Goal: Task Accomplishment & Management: Manage account settings

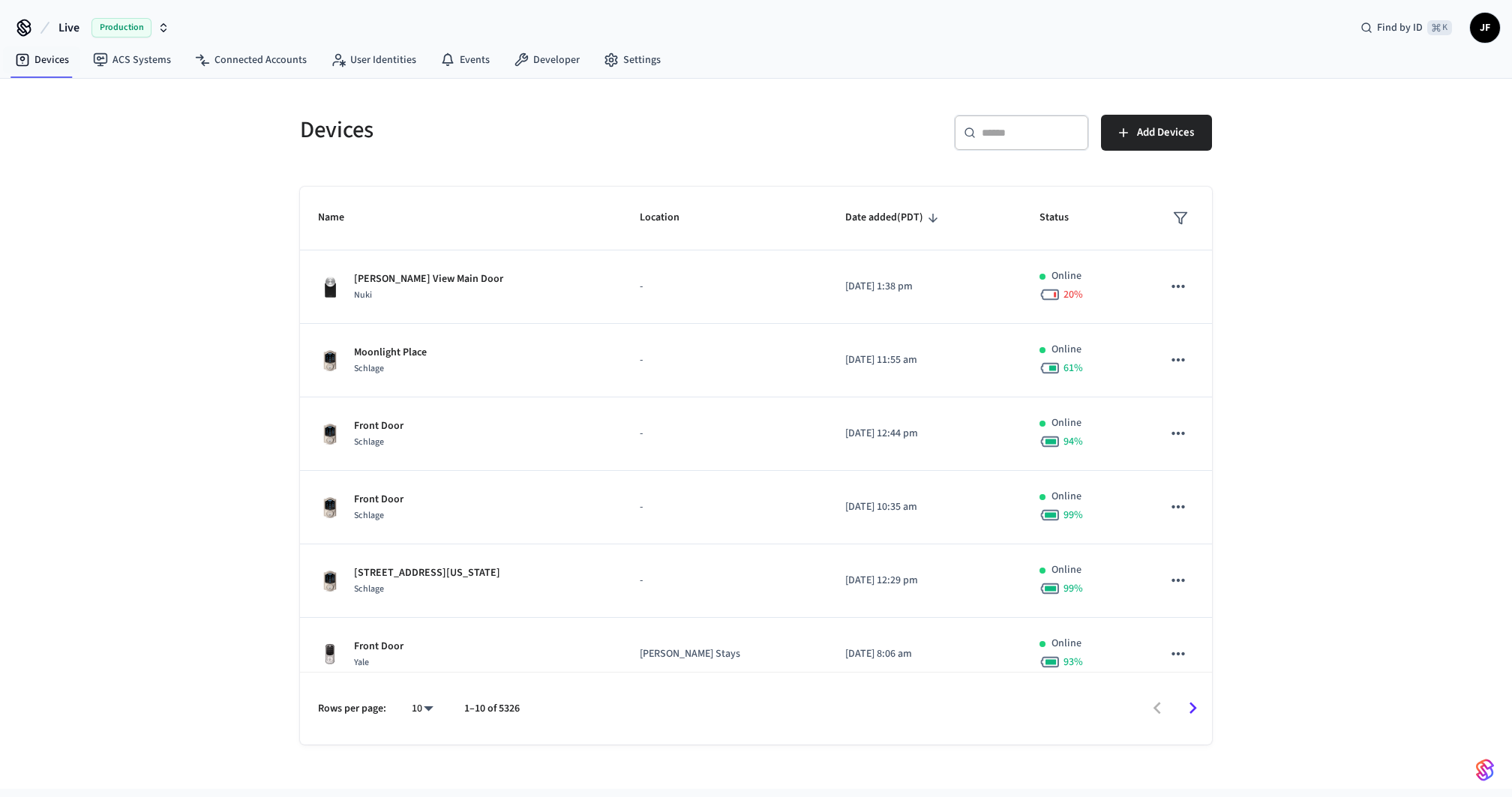
click at [90, 35] on button "Live Production" at bounding box center [113, 28] width 120 height 32
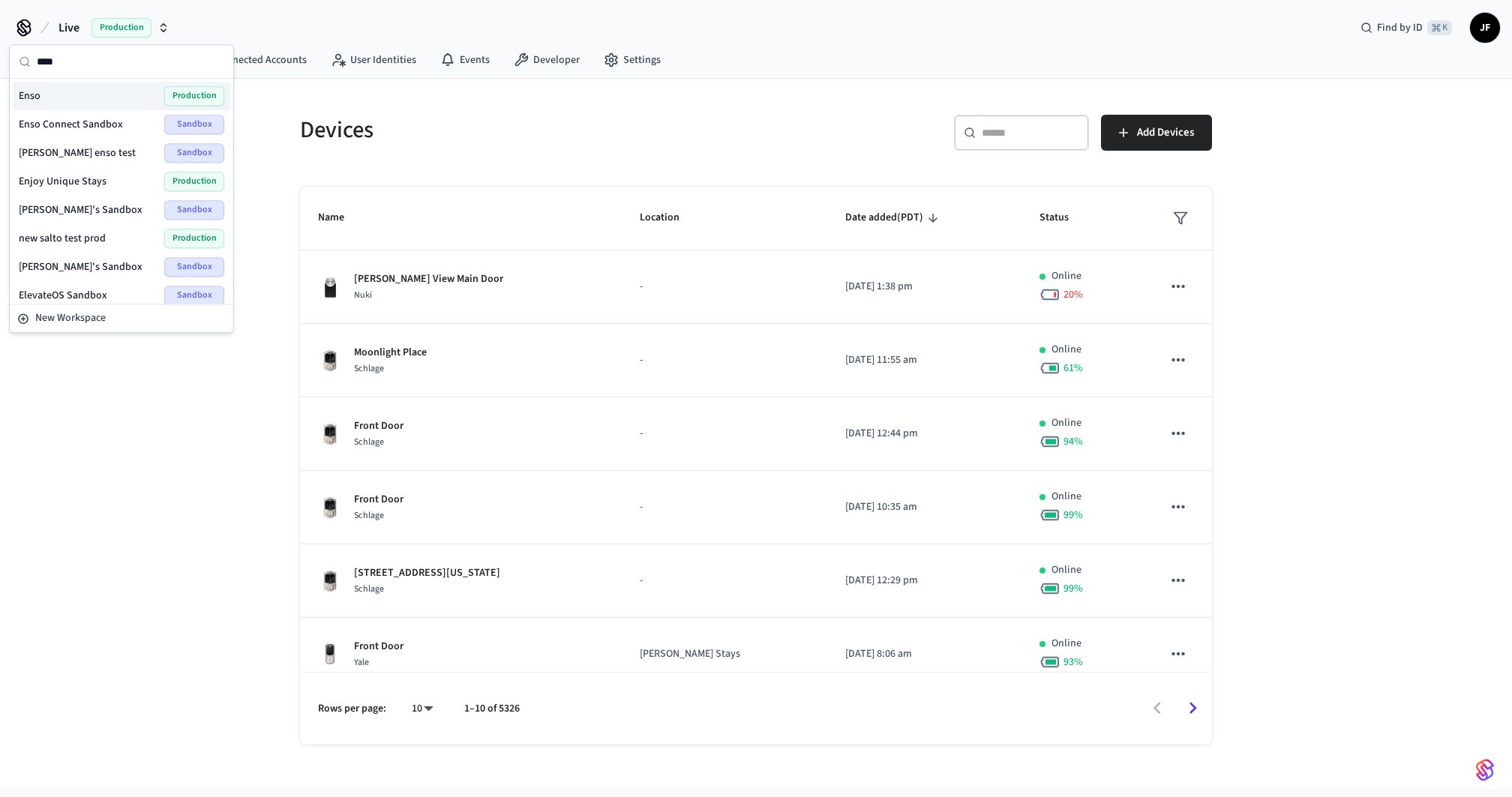
type input "****"
click at [50, 95] on div "Enso Production" at bounding box center [122, 96] width 206 height 20
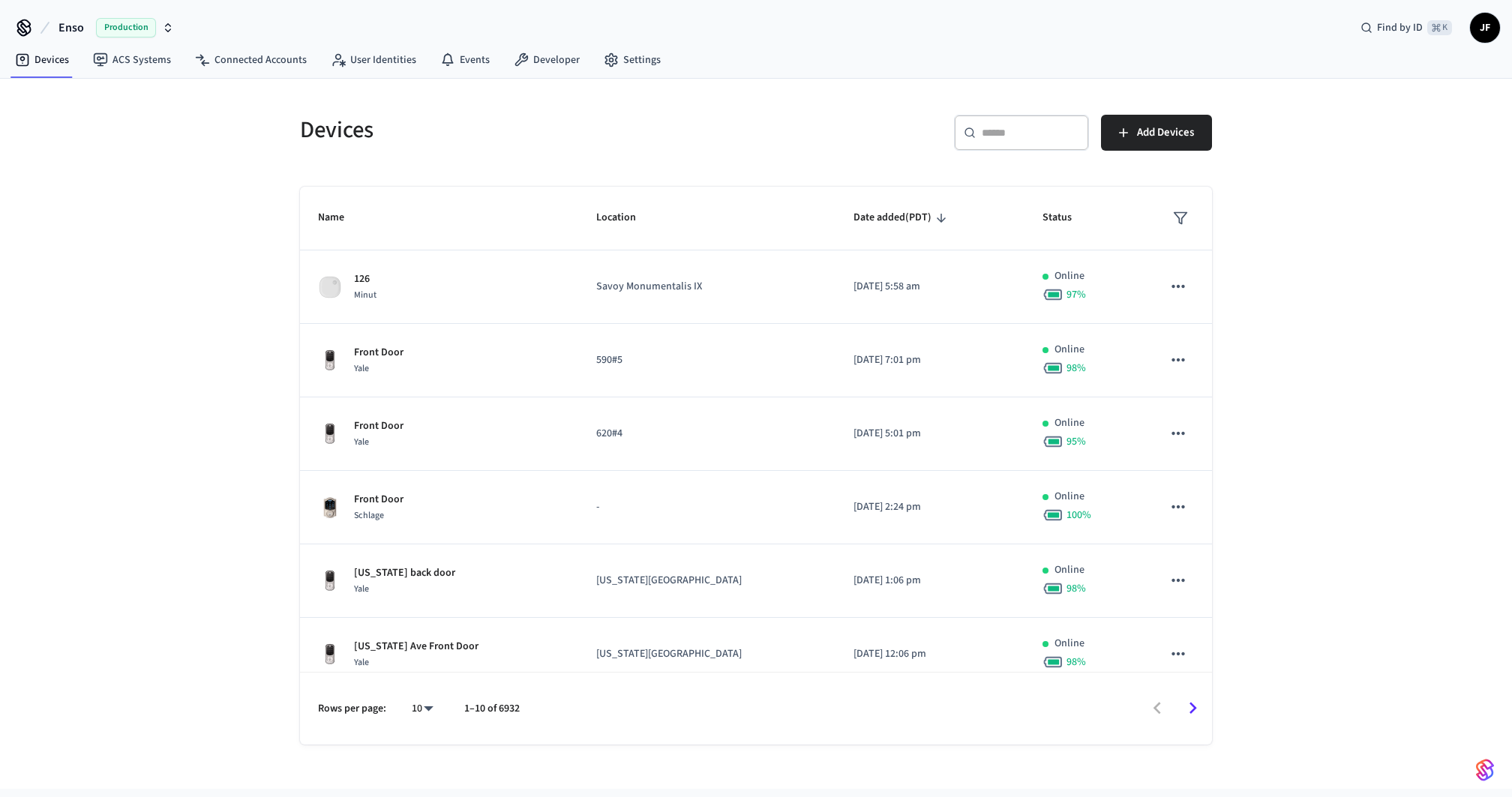
click at [1017, 134] on input "text" at bounding box center [1030, 133] width 98 height 15
paste input "**********"
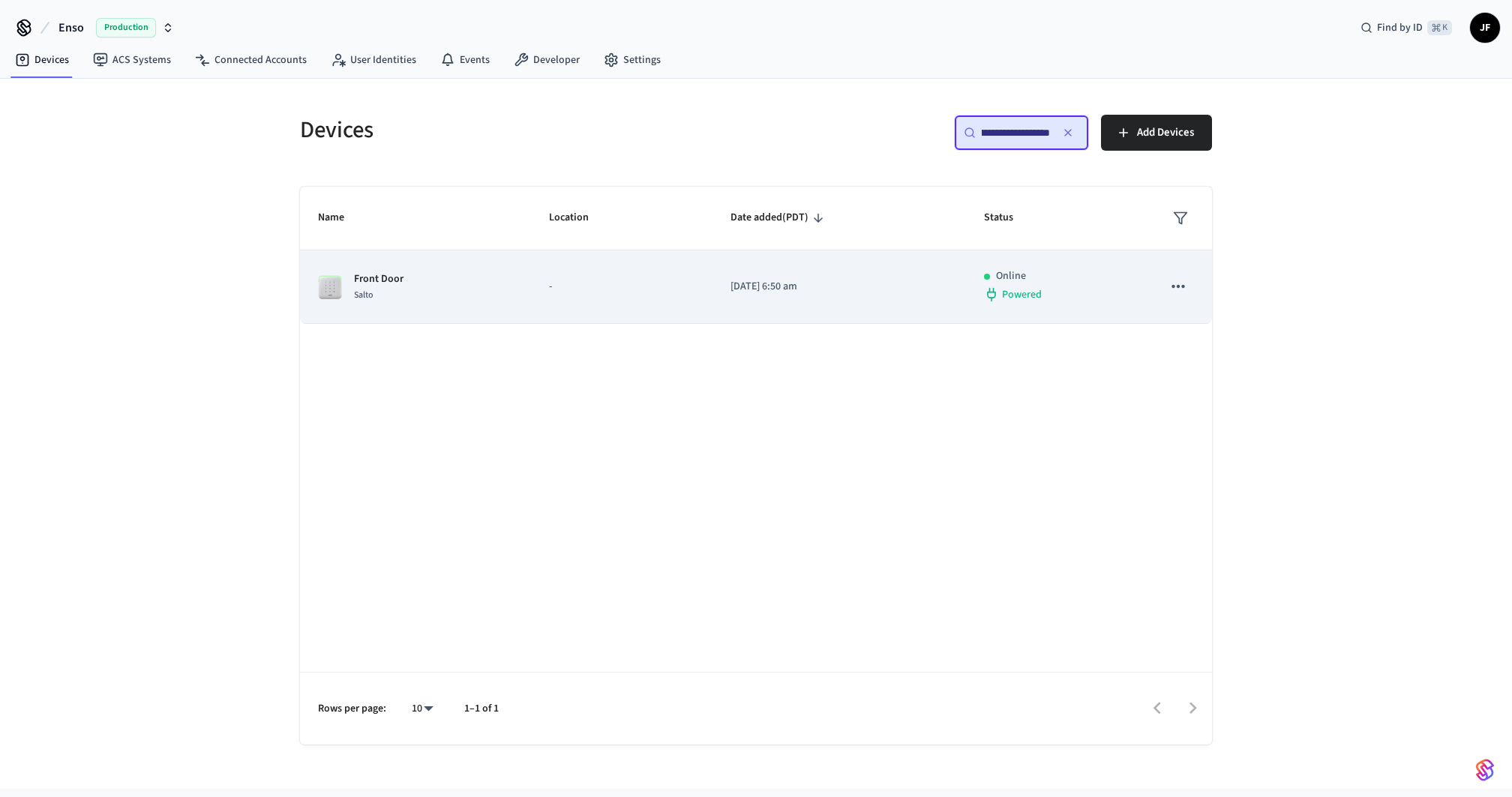
type input "**********"
click at [615, 296] on td "-" at bounding box center [622, 287] width 182 height 73
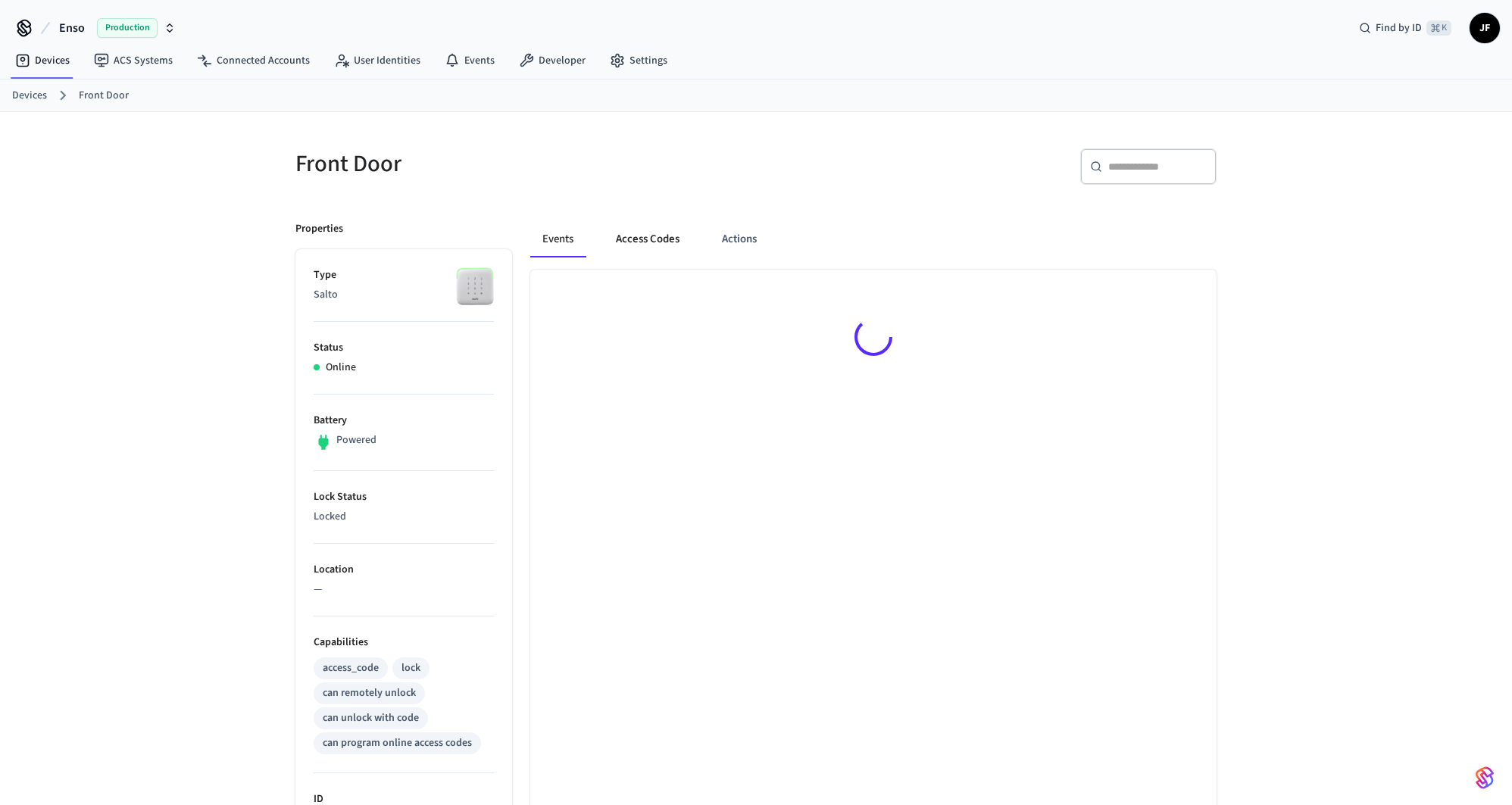
click at [658, 244] on button "Access Codes" at bounding box center [647, 240] width 88 height 37
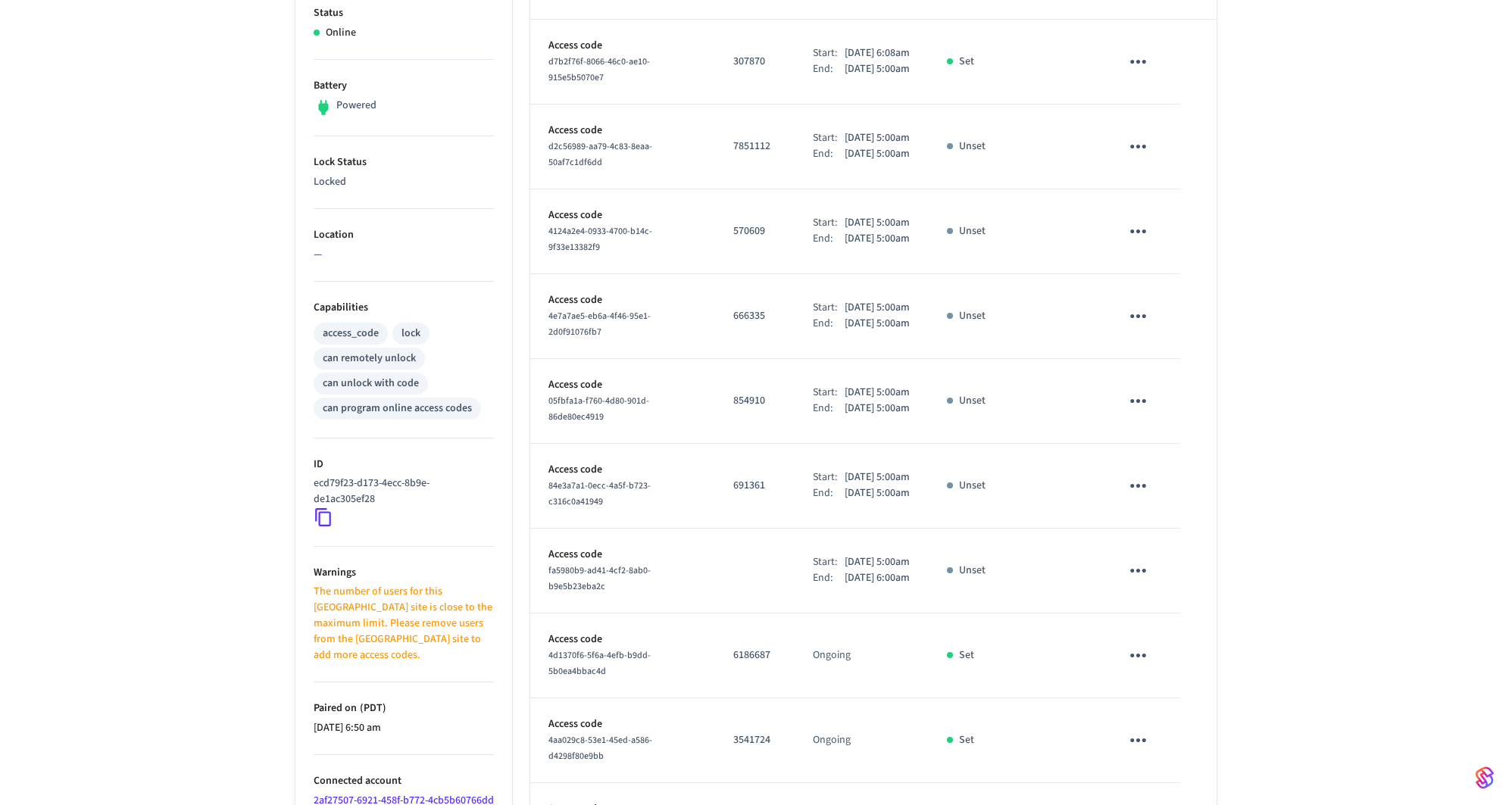
scroll to position [341, 0]
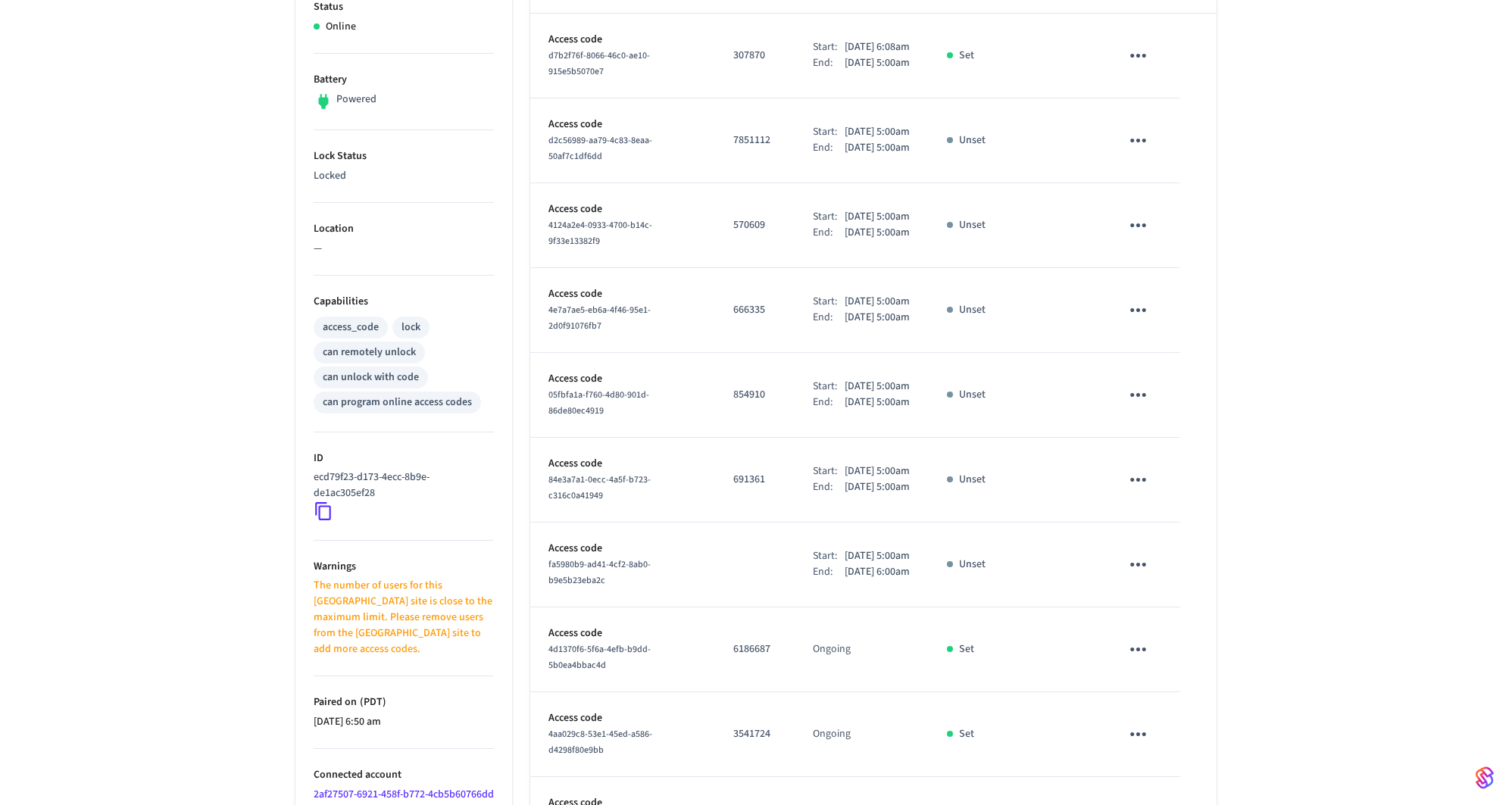
click at [1319, 537] on div "Front Door ​ ​ Add Access Code Properties Type Salto Status Online Battery Powe…" at bounding box center [756, 354] width 1512 height 1164
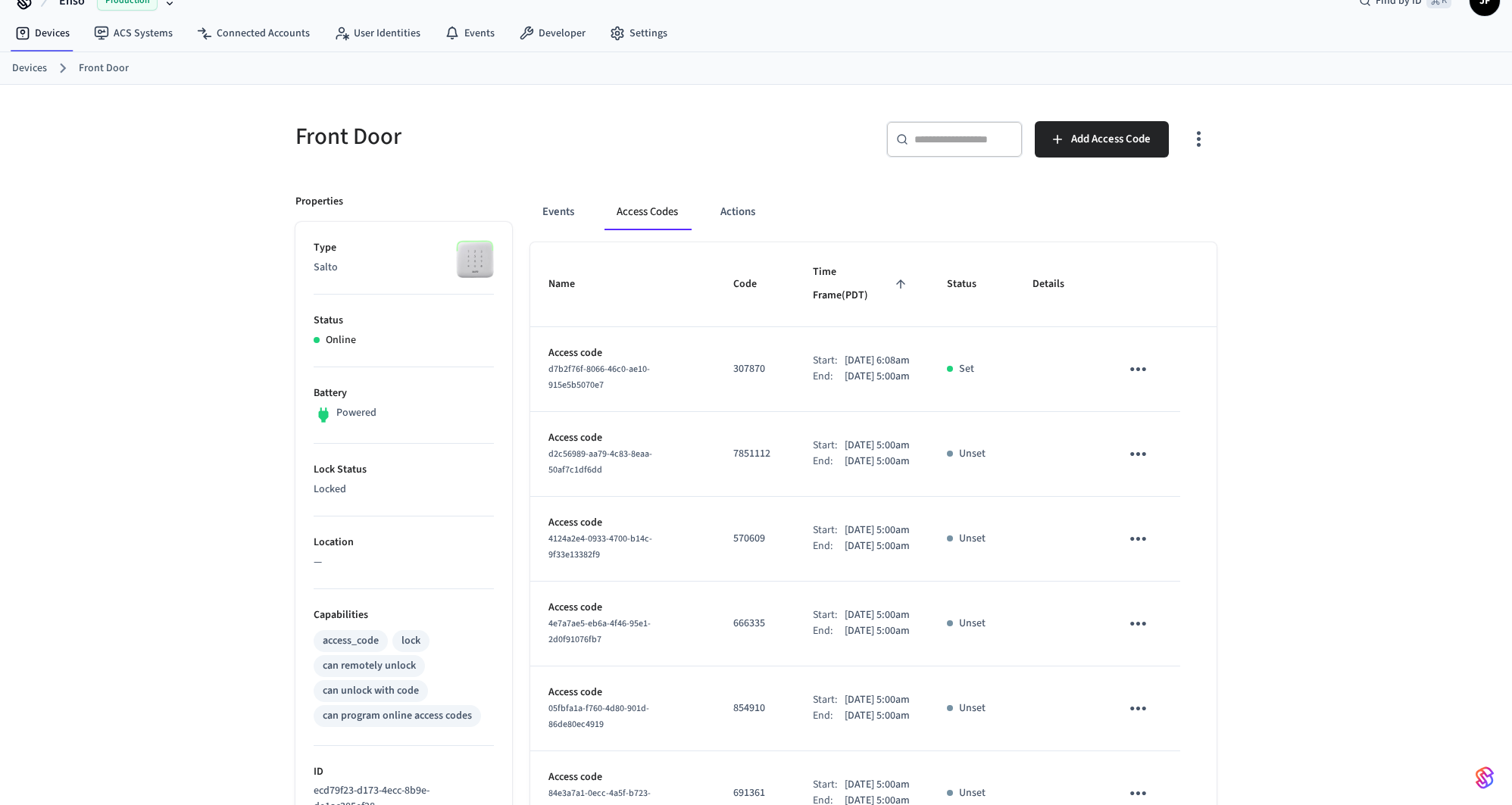
drag, startPoint x: 1325, startPoint y: 492, endPoint x: 1242, endPoint y: 316, distance: 194.6
click at [1242, 316] on div "Front Door ​ ​ Add Access Code Properties Type Salto Status Online Battery Powe…" at bounding box center [756, 667] width 1512 height 1164
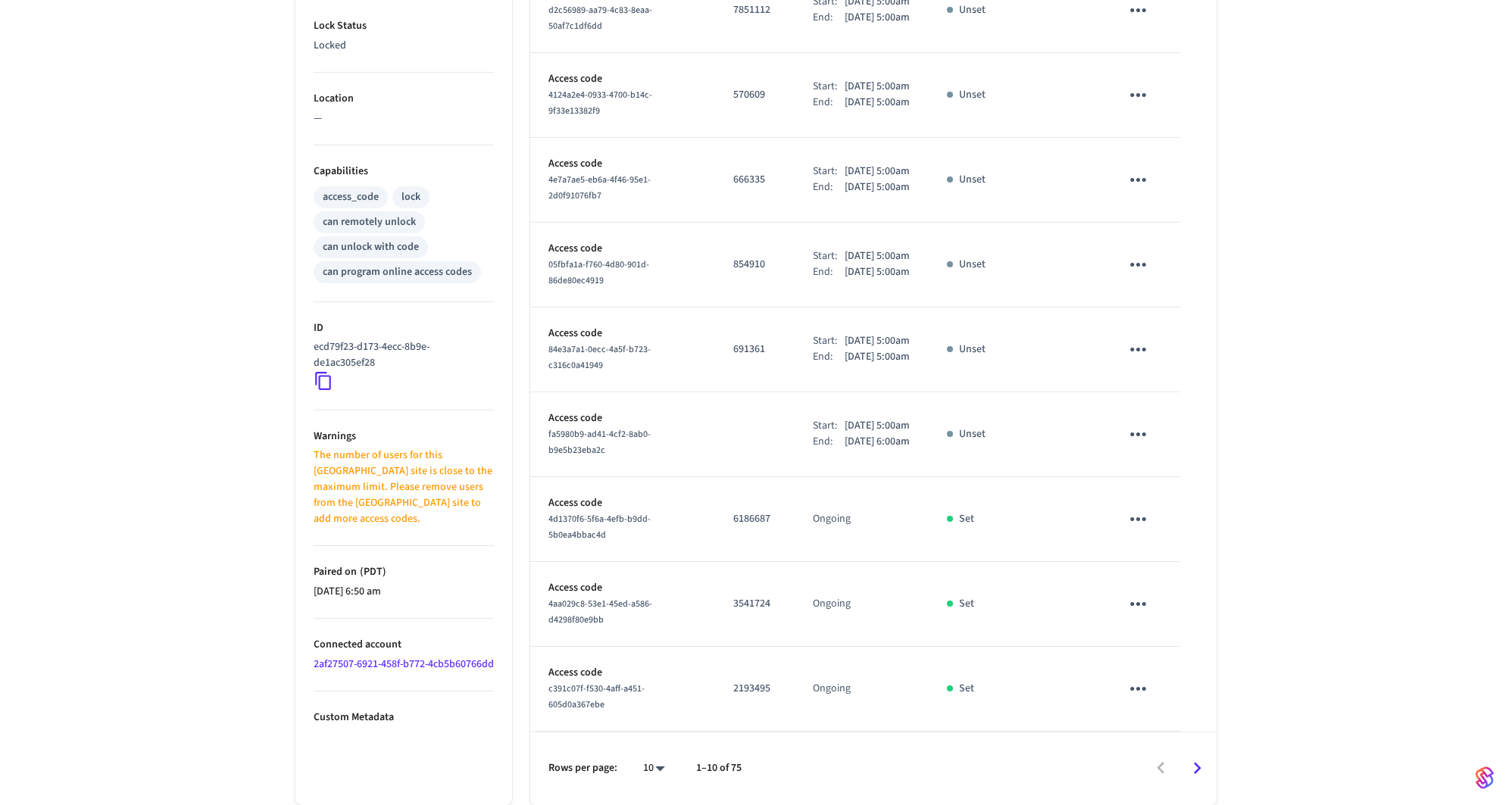
click at [659, 769] on body "Enso Production Find by ID ⌘ K JF Devices ACS Systems Connected Accounts User I…" at bounding box center [756, 166] width 1512 height 1276
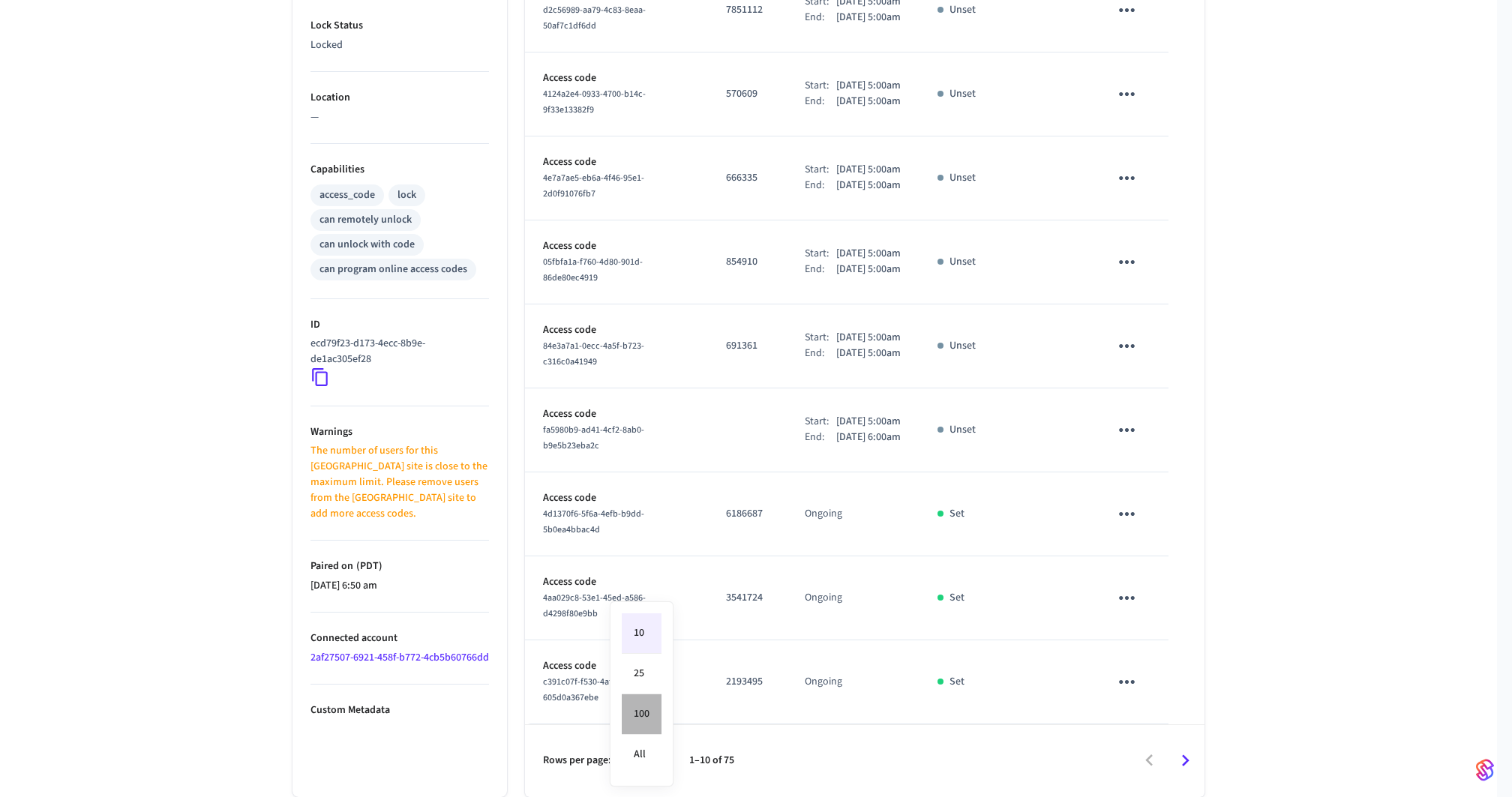
click at [642, 715] on li "100" at bounding box center [641, 715] width 40 height 41
type input "***"
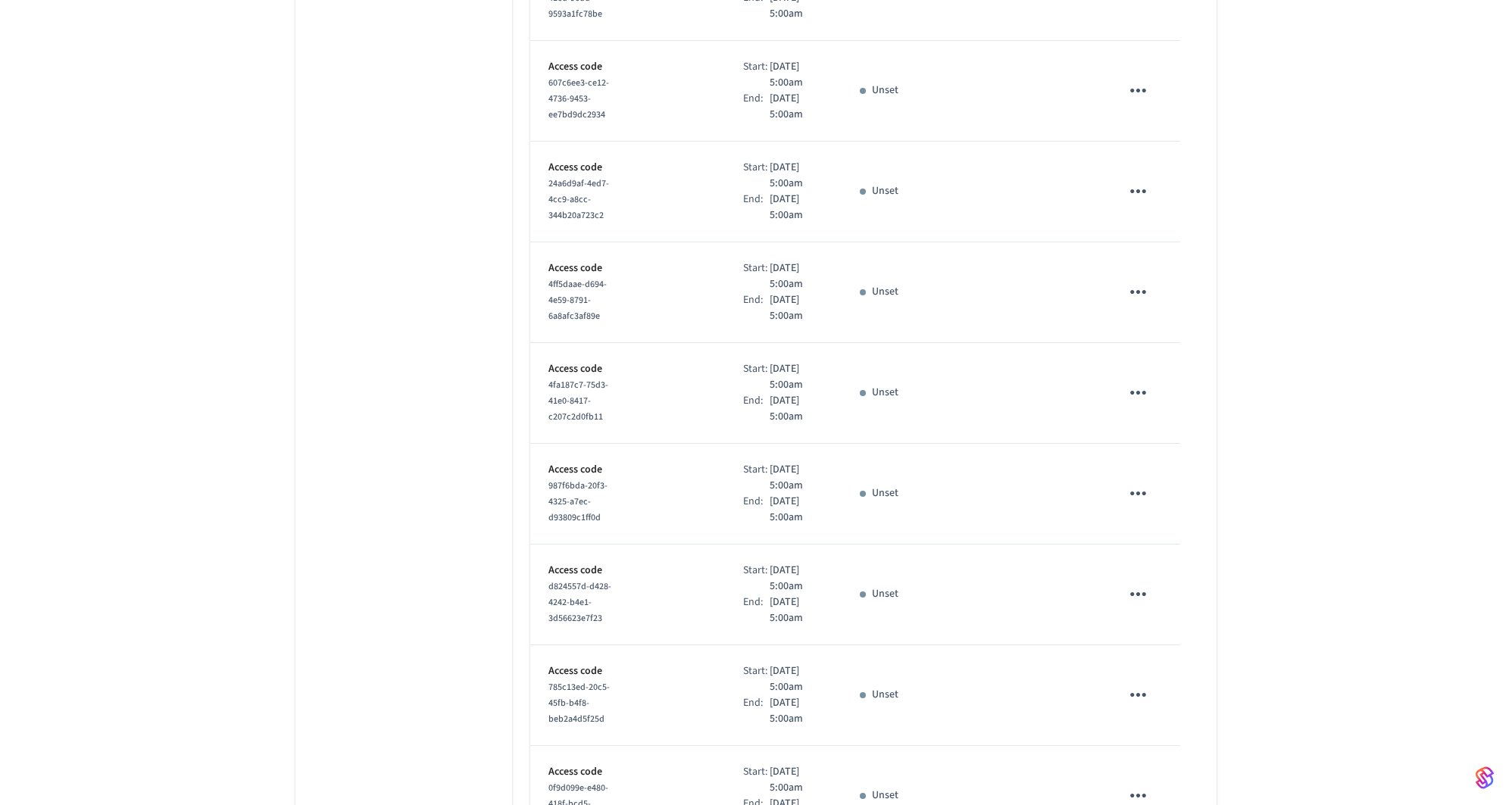
scroll to position [7298, 0]
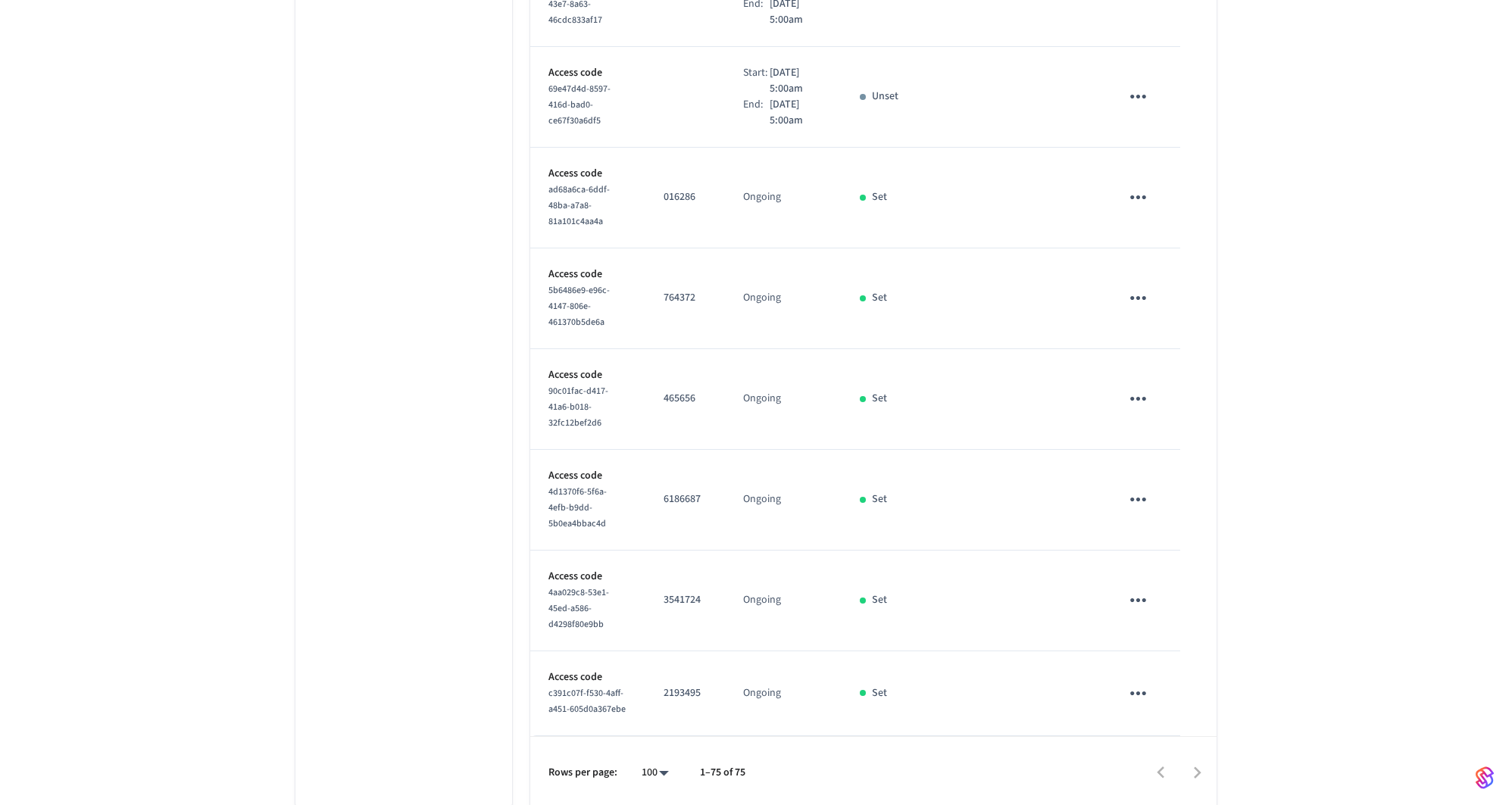
click at [683, 491] on p "6186687" at bounding box center [685, 499] width 44 height 16
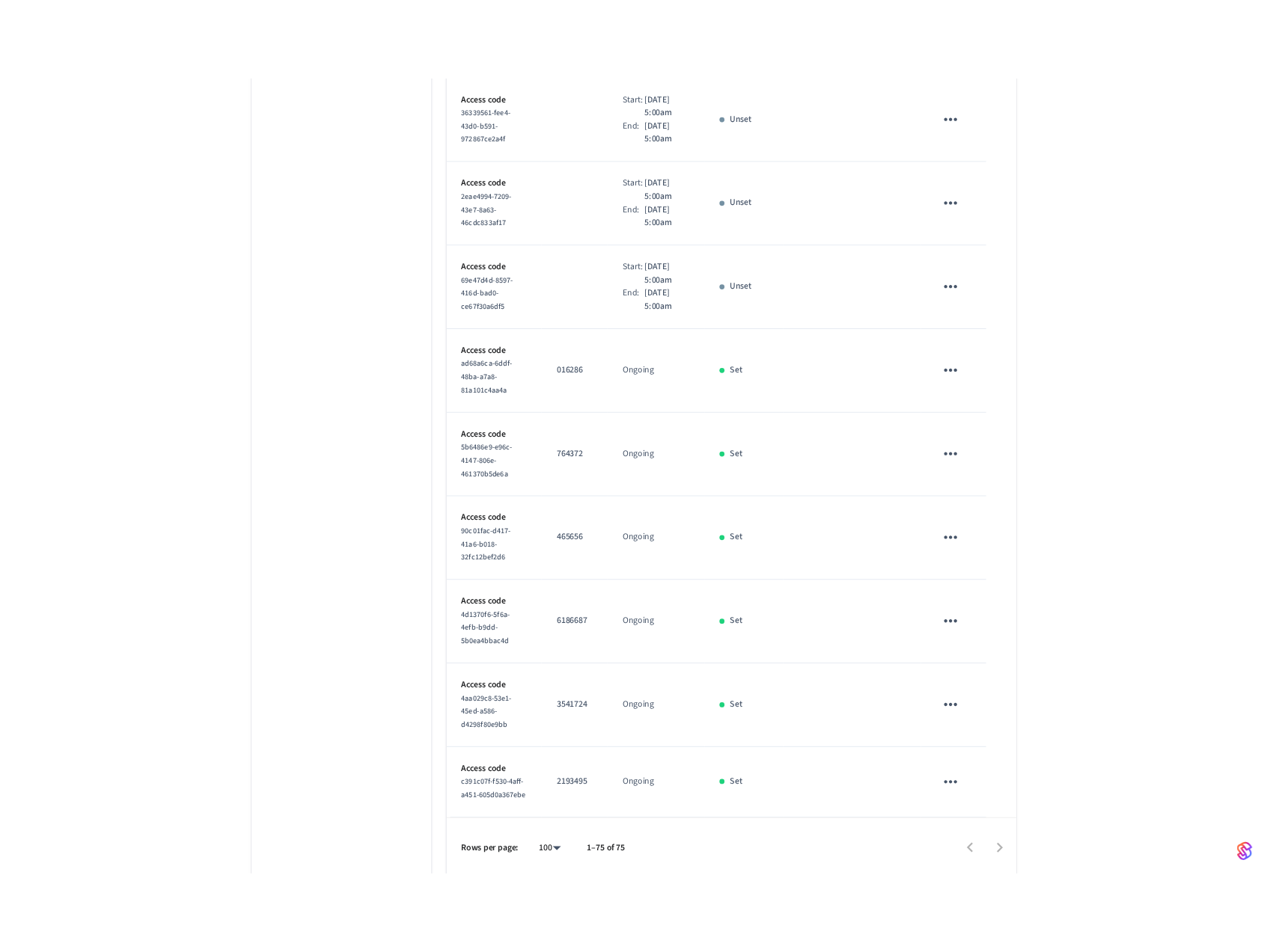
scroll to position [7051, 0]
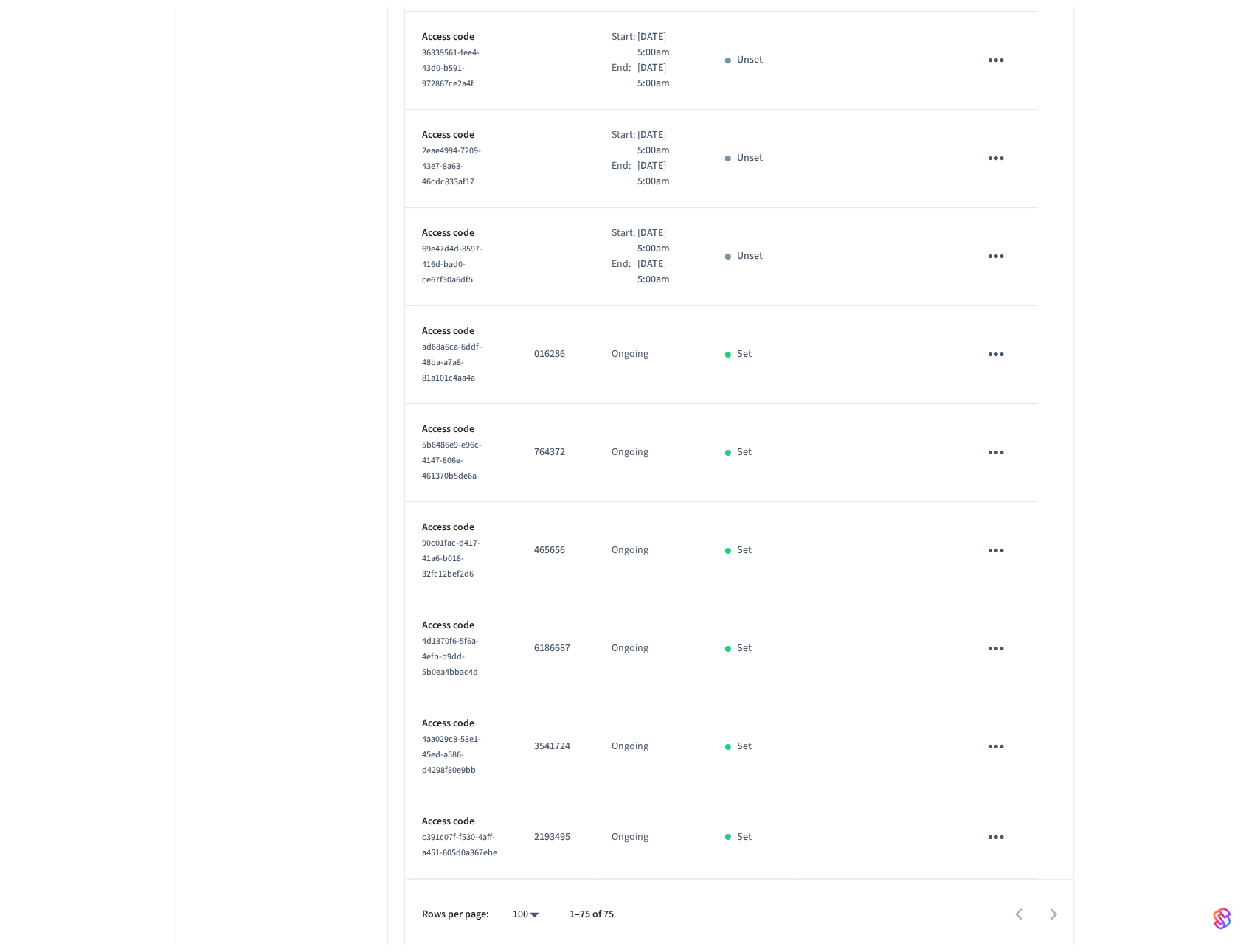
scroll to position [6939, 0]
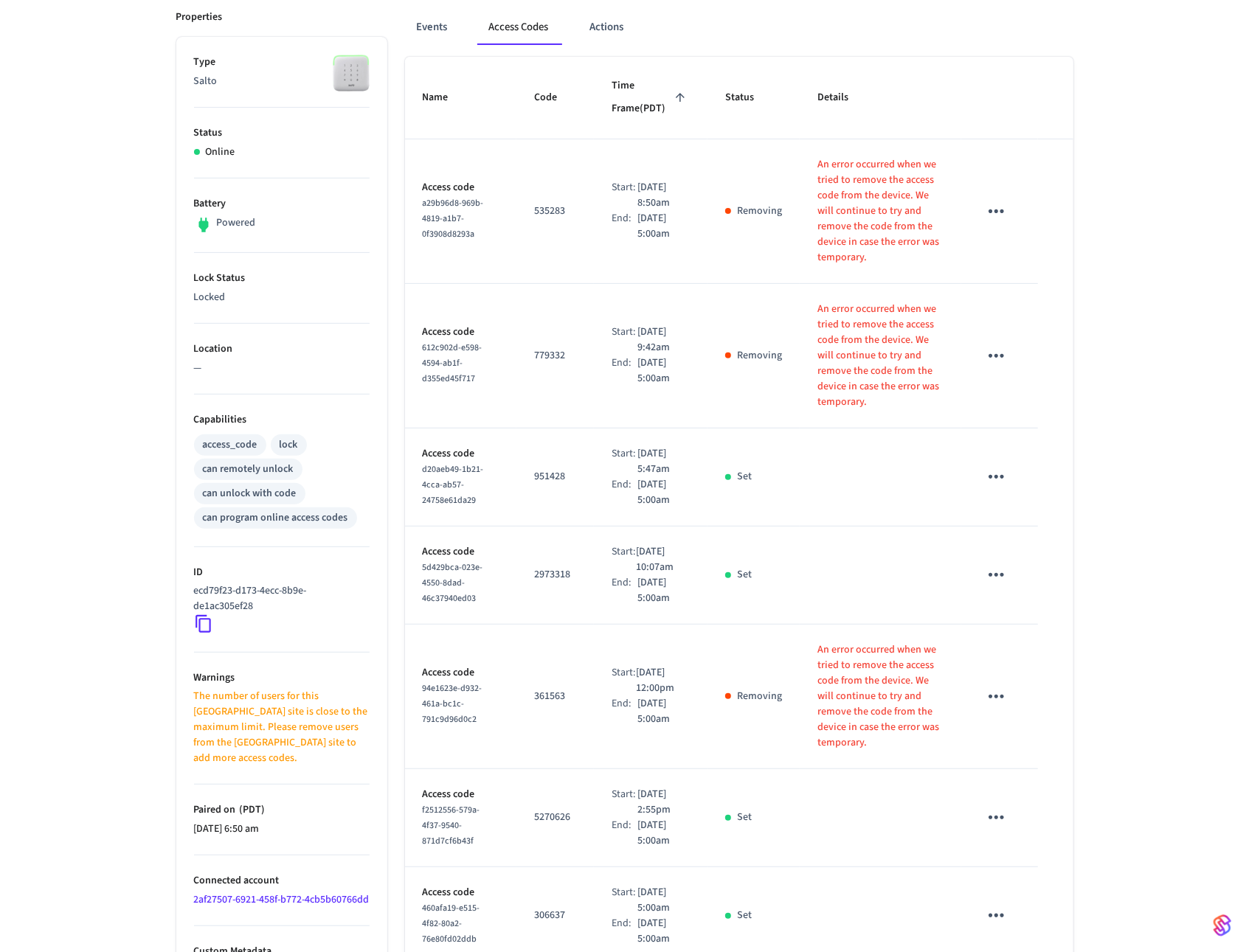
scroll to position [341, 0]
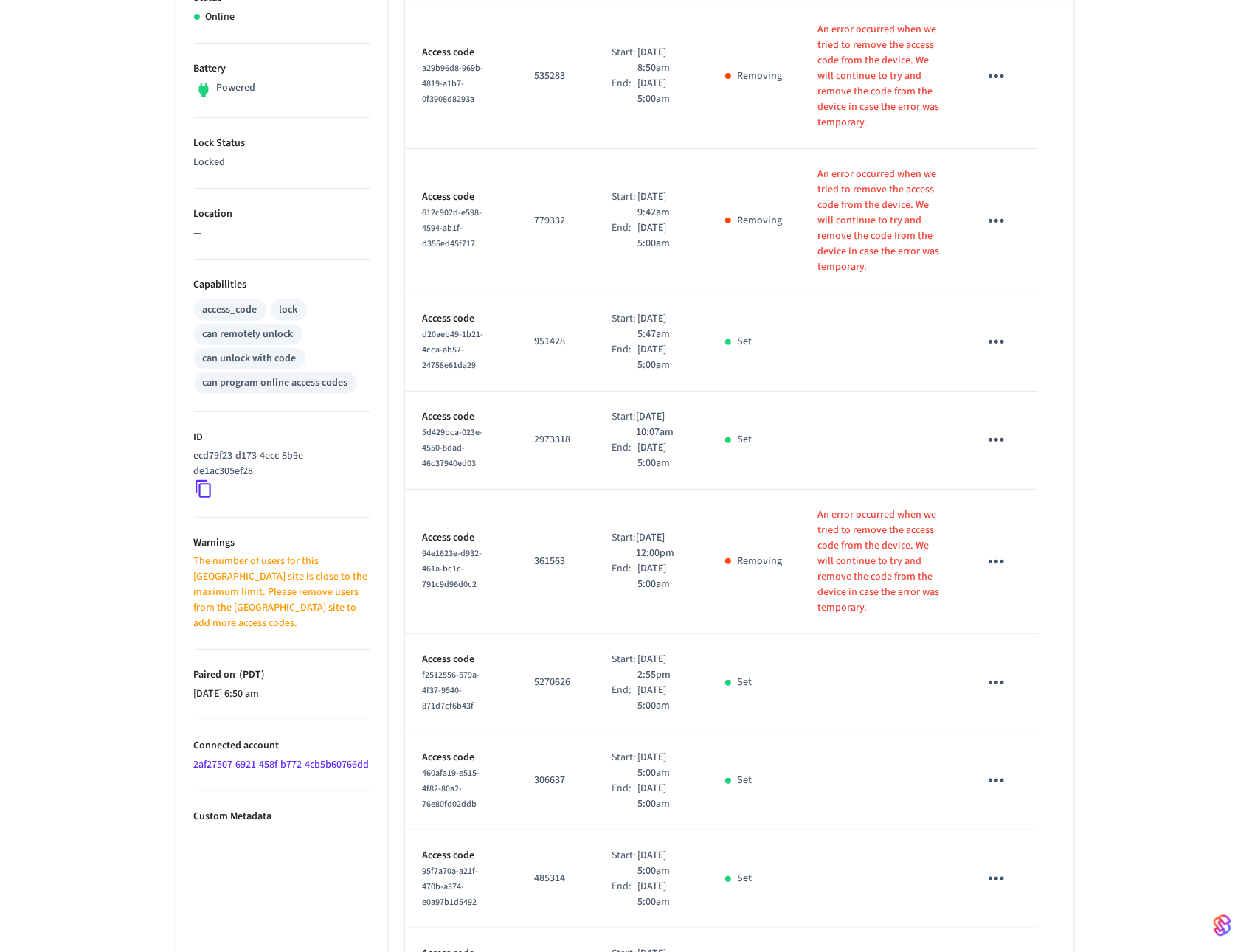
click at [625, 564] on div "End:" at bounding box center [624, 576] width 26 height 31
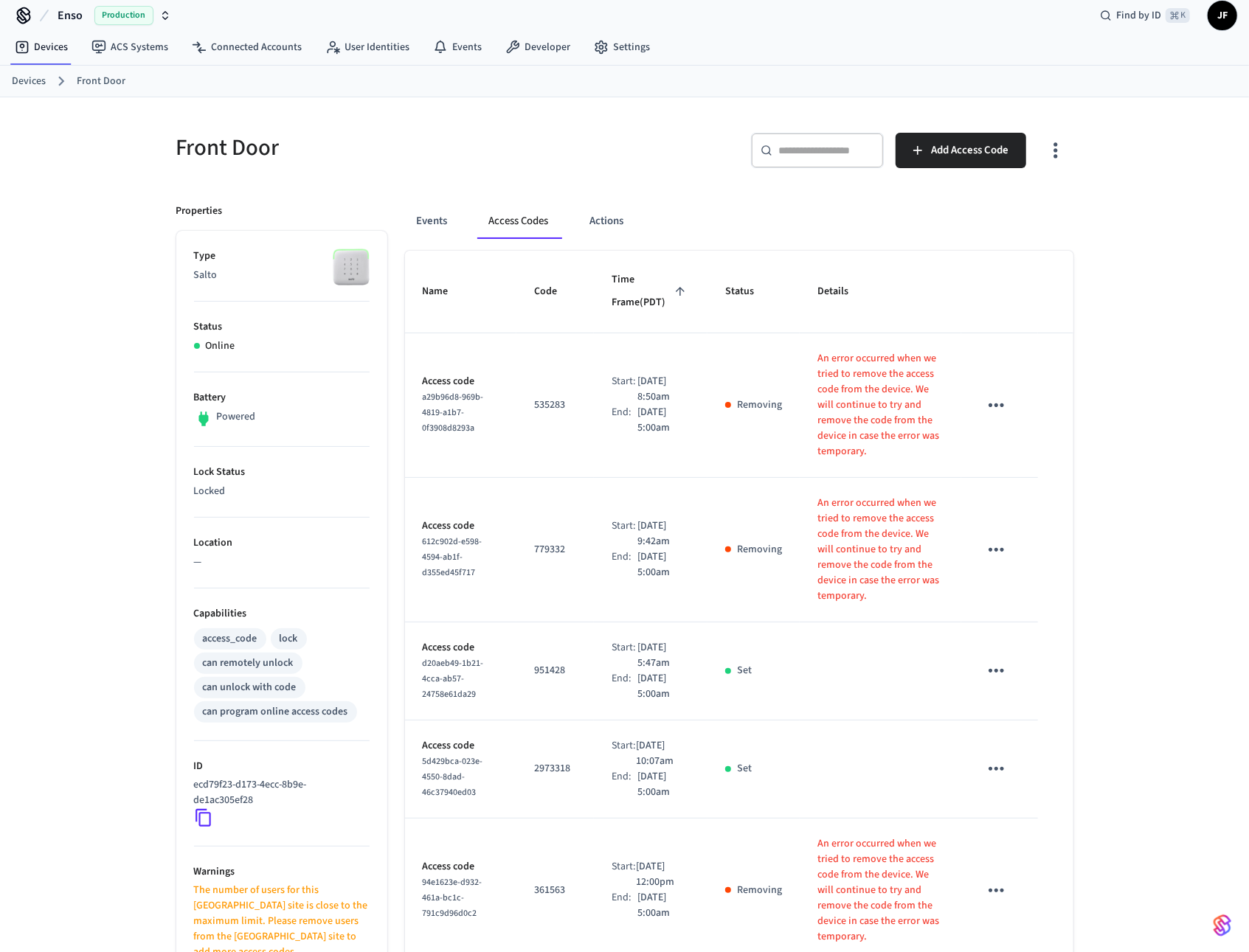
scroll to position [280, 0]
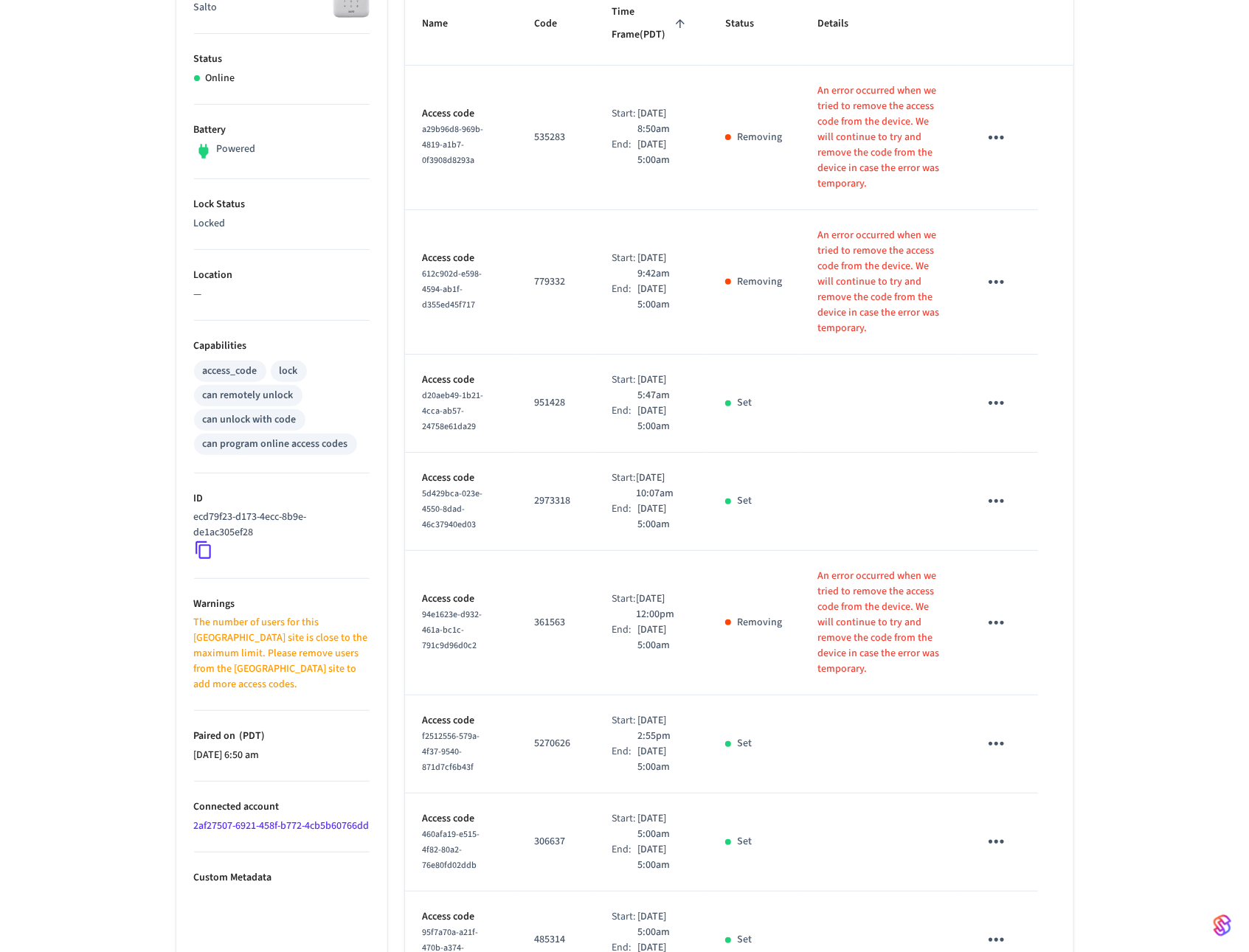
click at [514, 370] on td "Access code d20aeb49-1b21-4cca-ab57-24758e61da29" at bounding box center [460, 404] width 112 height 98
click at [531, 289] on td "779332" at bounding box center [555, 283] width 77 height 144
drag, startPoint x: 533, startPoint y: 283, endPoint x: 590, endPoint y: 280, distance: 57.1
click at [579, 280] on td "779332" at bounding box center [555, 283] width 77 height 144
click at [577, 498] on td "2973318" at bounding box center [555, 502] width 77 height 98
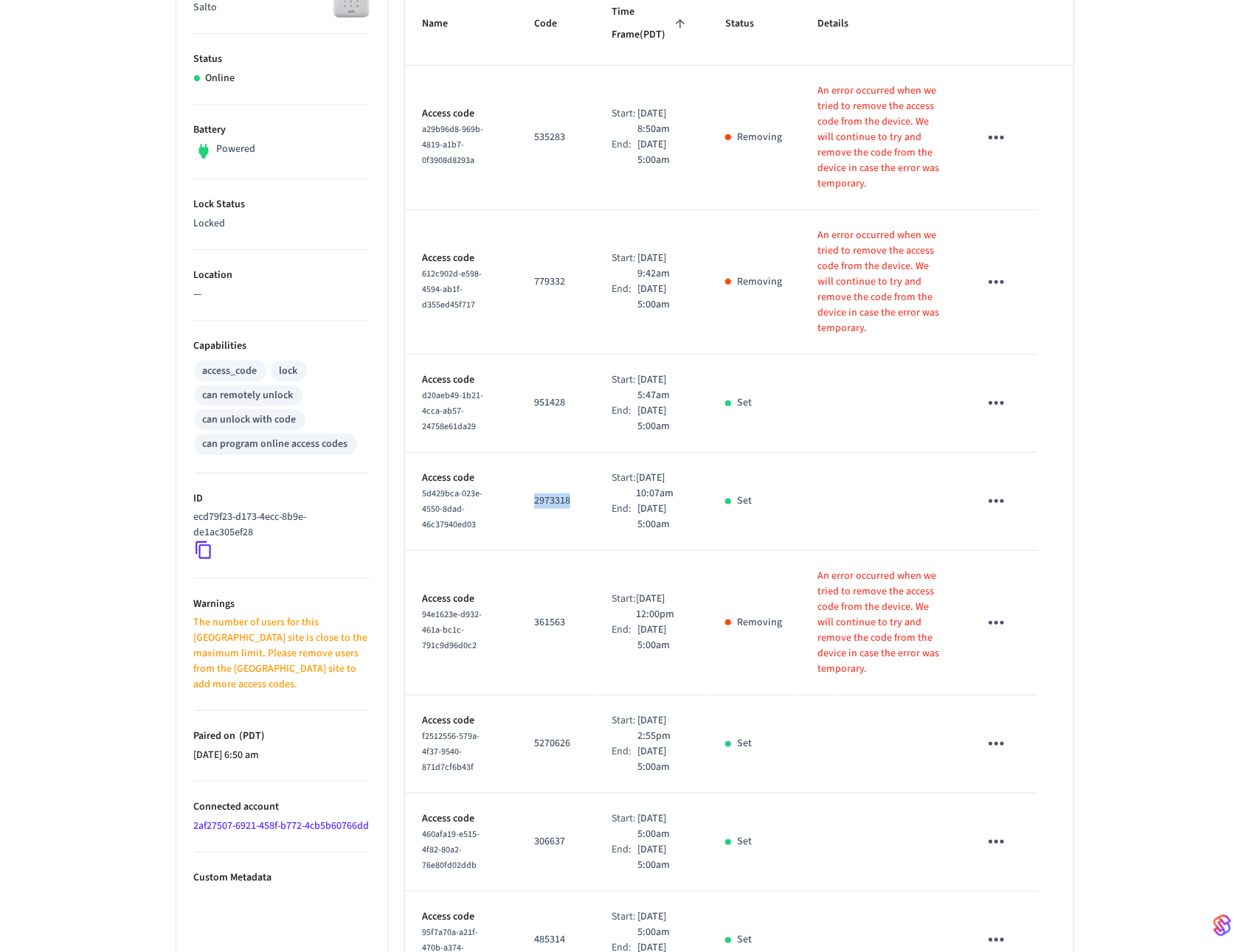
drag, startPoint x: 574, startPoint y: 506, endPoint x: 524, endPoint y: 503, distance: 50.1
click at [524, 503] on td "2973318" at bounding box center [555, 502] width 77 height 98
drag, startPoint x: 524, startPoint y: 503, endPoint x: 562, endPoint y: 503, distance: 38.0
click at [562, 503] on td "2973318" at bounding box center [555, 502] width 77 height 98
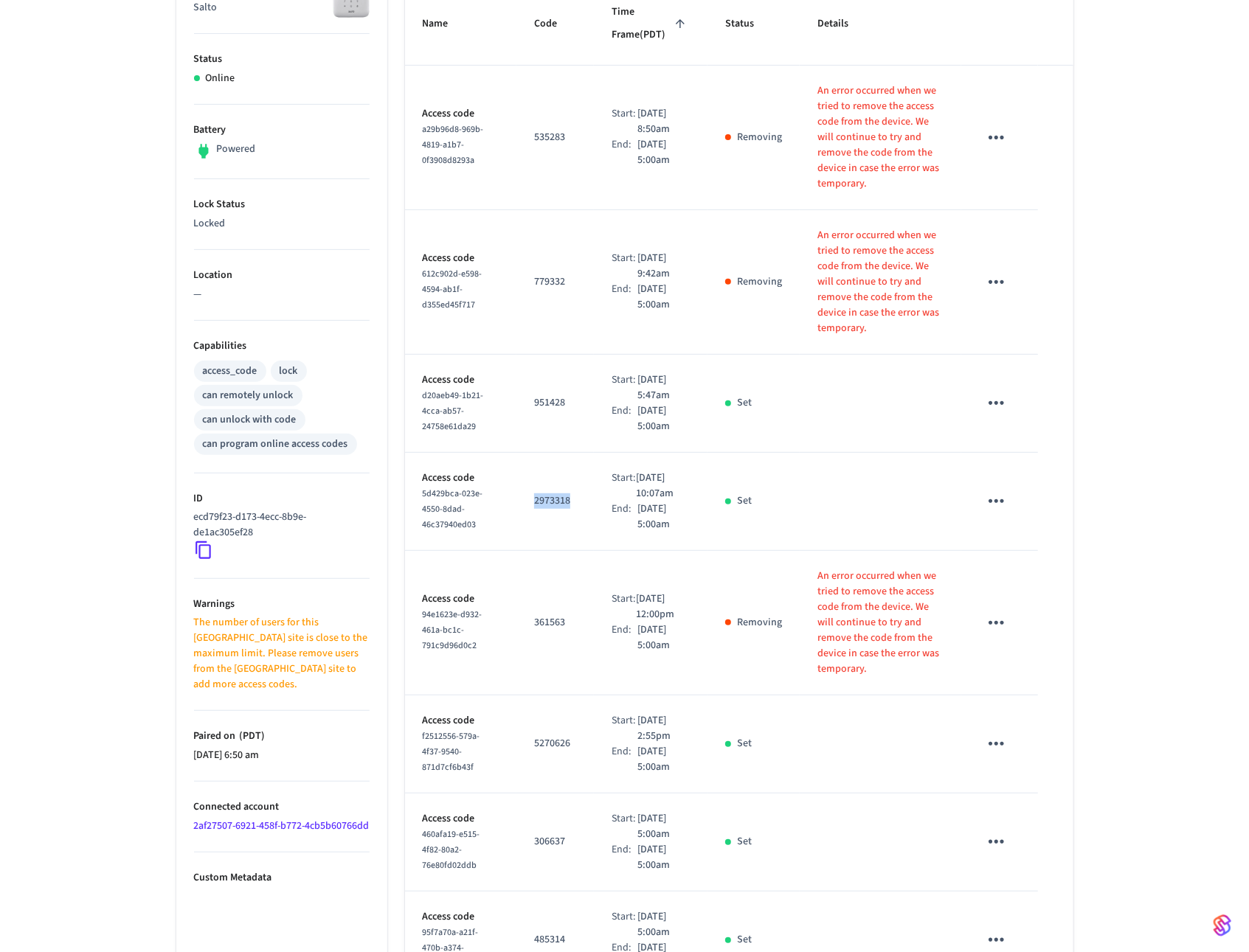
click at [562, 503] on p "2973318" at bounding box center [555, 501] width 42 height 16
click at [560, 502] on p "2973318" at bounding box center [555, 501] width 42 height 16
drag, startPoint x: 43, startPoint y: 828, endPoint x: 21, endPoint y: 820, distance: 23.4
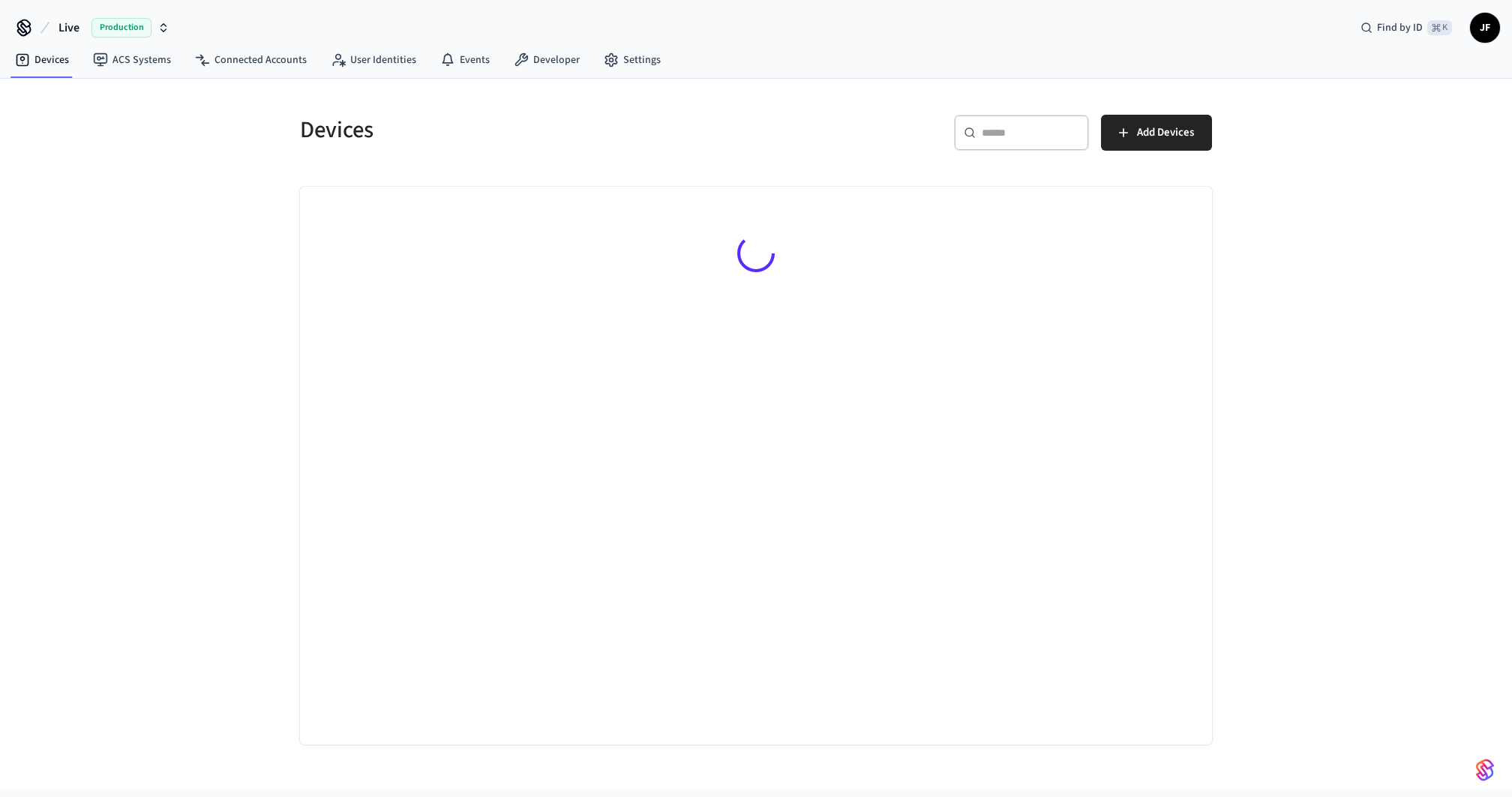
click at [66, 20] on span "Live" at bounding box center [69, 28] width 21 height 18
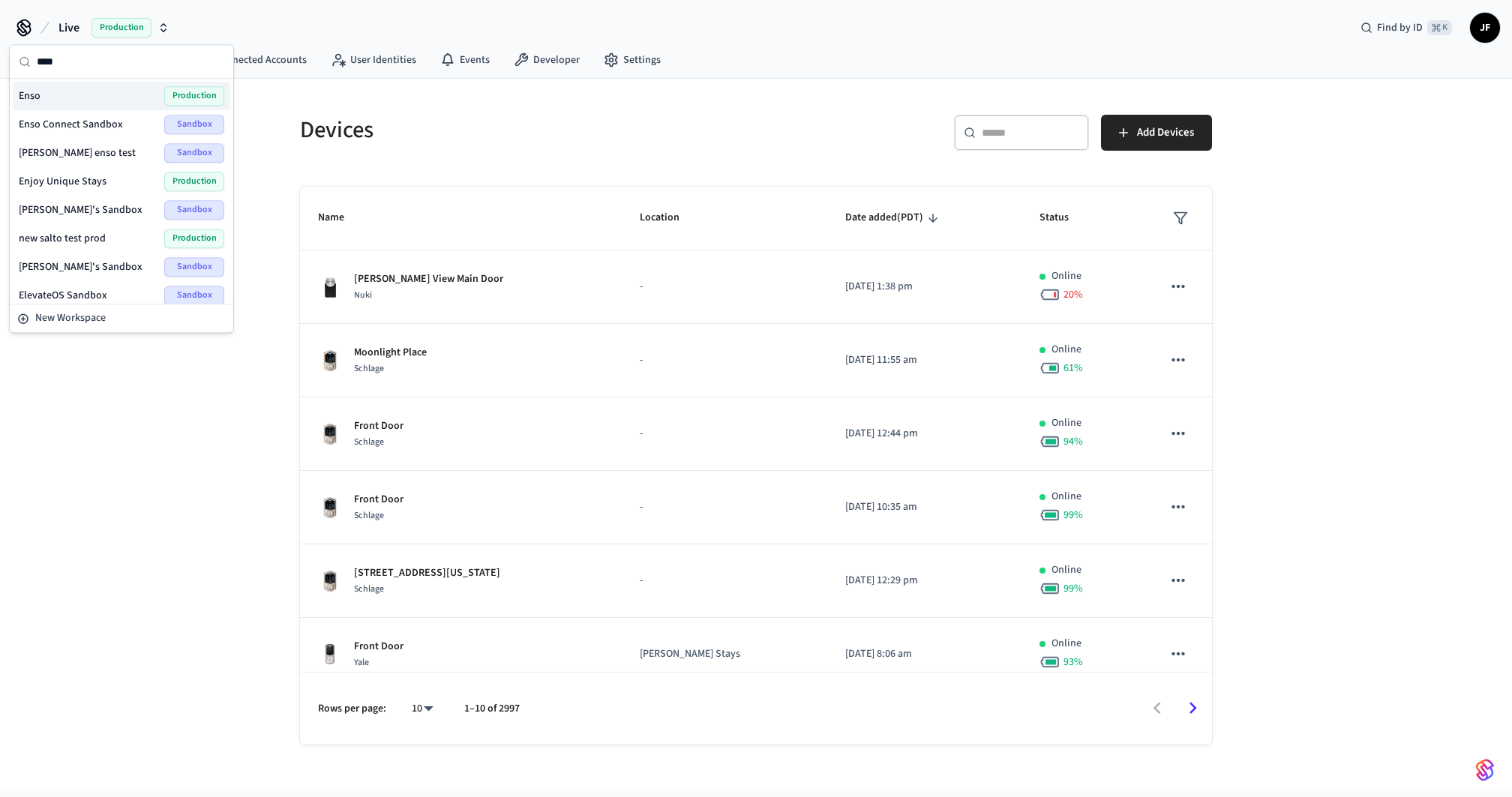
type input "****"
click at [75, 95] on div "Enso Production" at bounding box center [122, 96] width 206 height 20
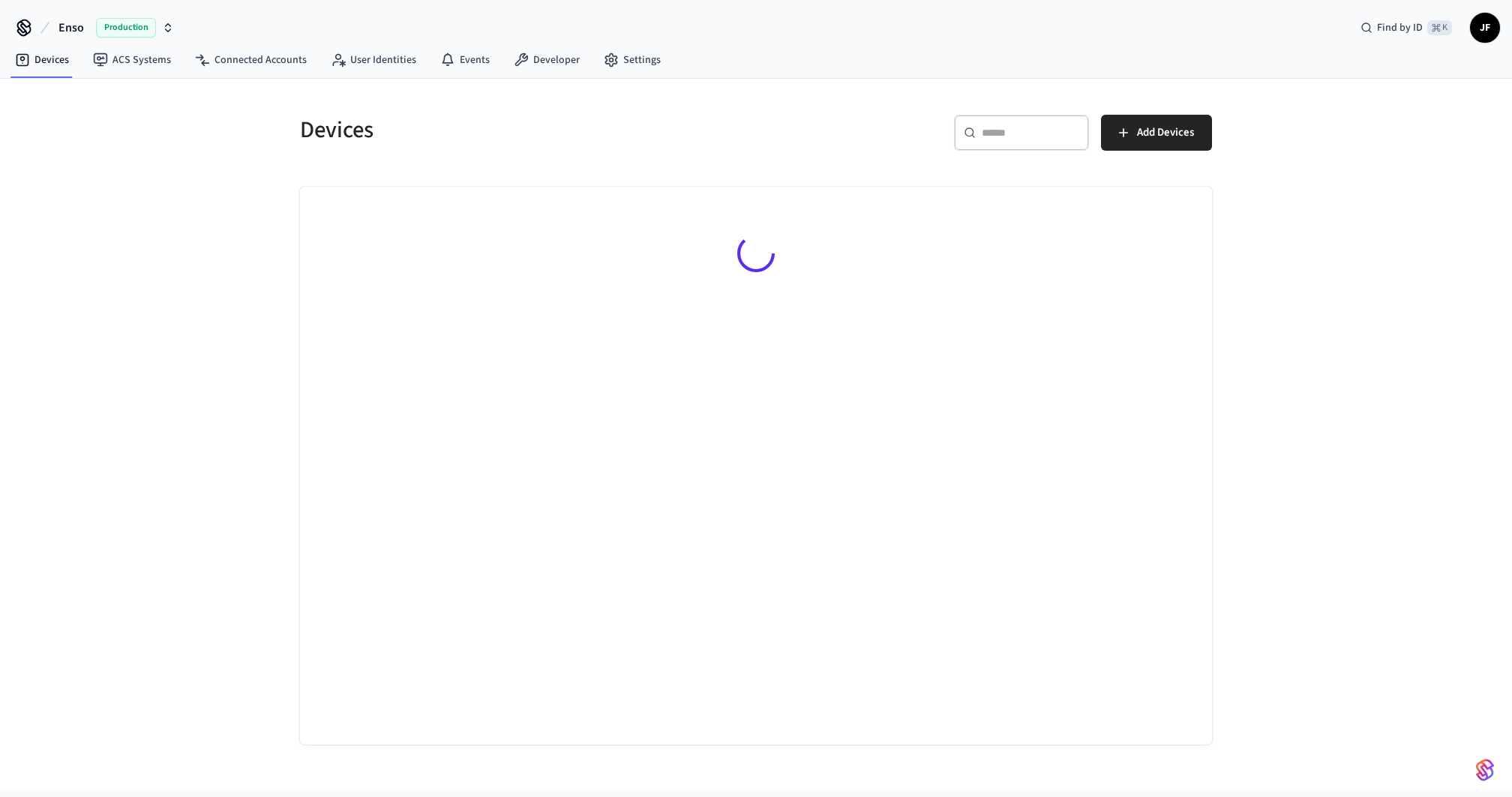
click at [1019, 122] on div "​ ​" at bounding box center [1021, 133] width 135 height 36
click at [897, 107] on div "​ ​ Add Devices" at bounding box center [979, 129] width 465 height 66
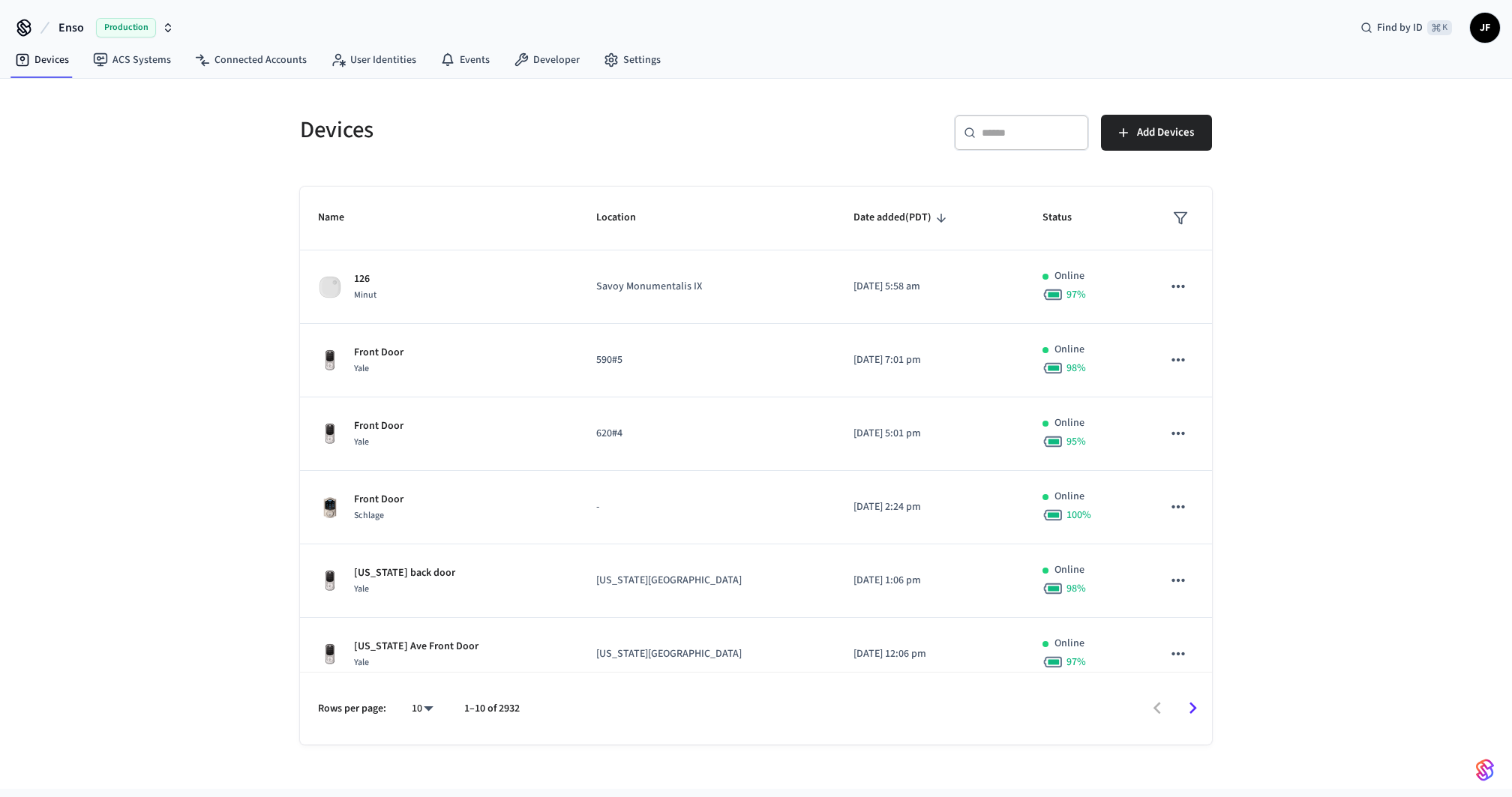
click at [1020, 135] on input "text" at bounding box center [1030, 133] width 98 height 15
paste input "**********"
type input "**********"
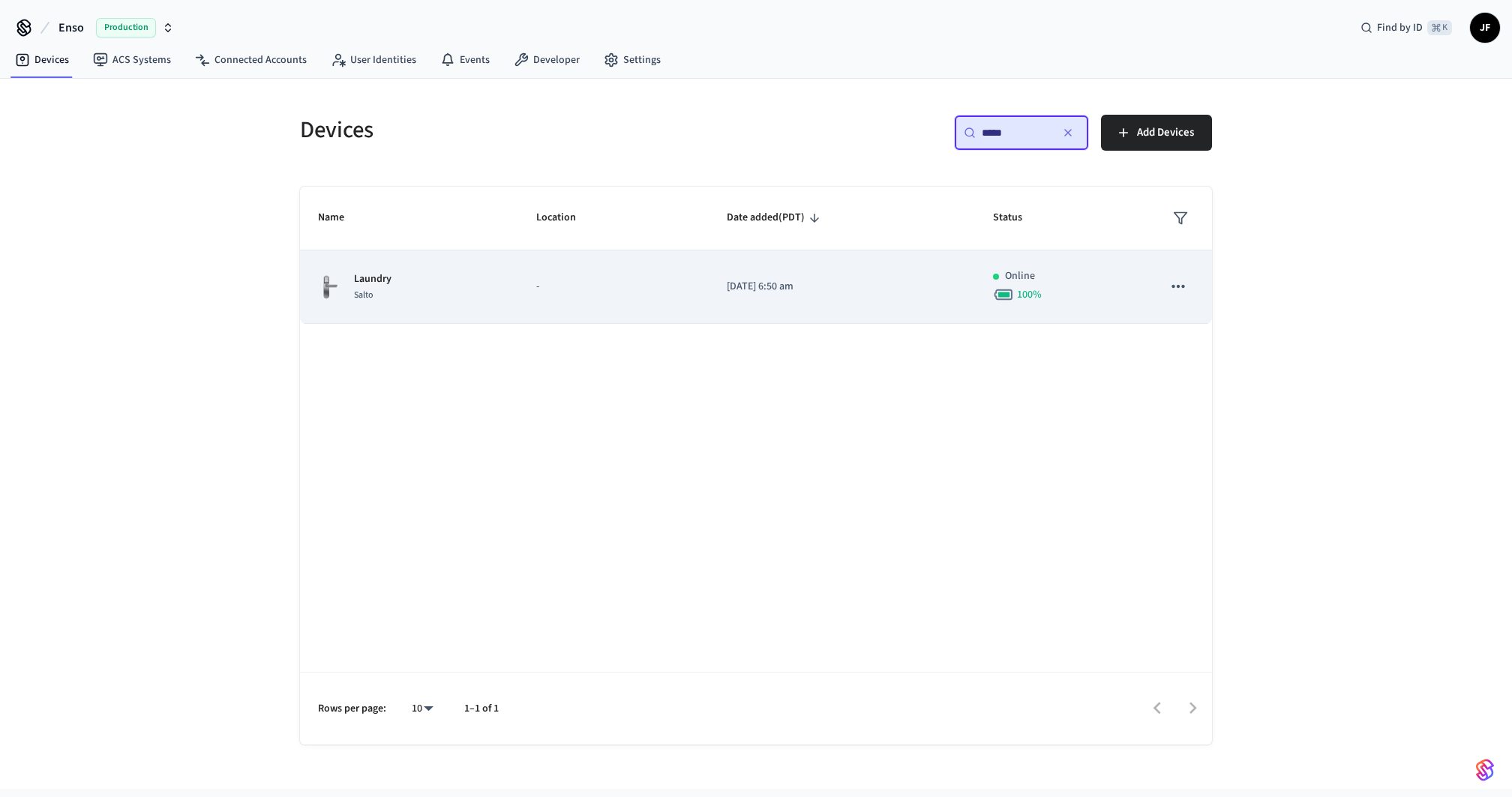
type input "*****"
click at [501, 296] on td "Laundry Salto" at bounding box center [409, 287] width 219 height 73
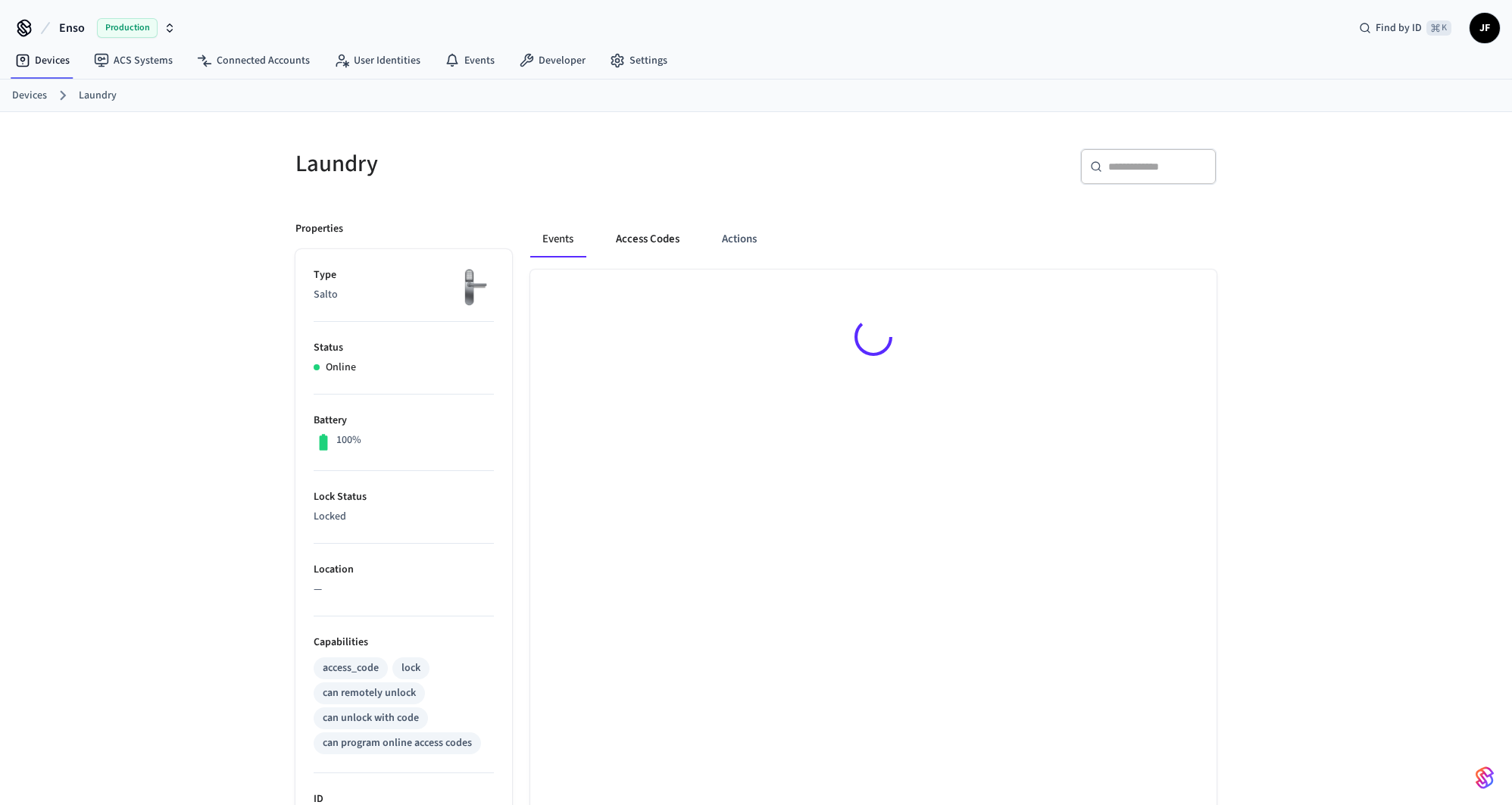
click at [615, 240] on button "Access Codes" at bounding box center [647, 240] width 88 height 37
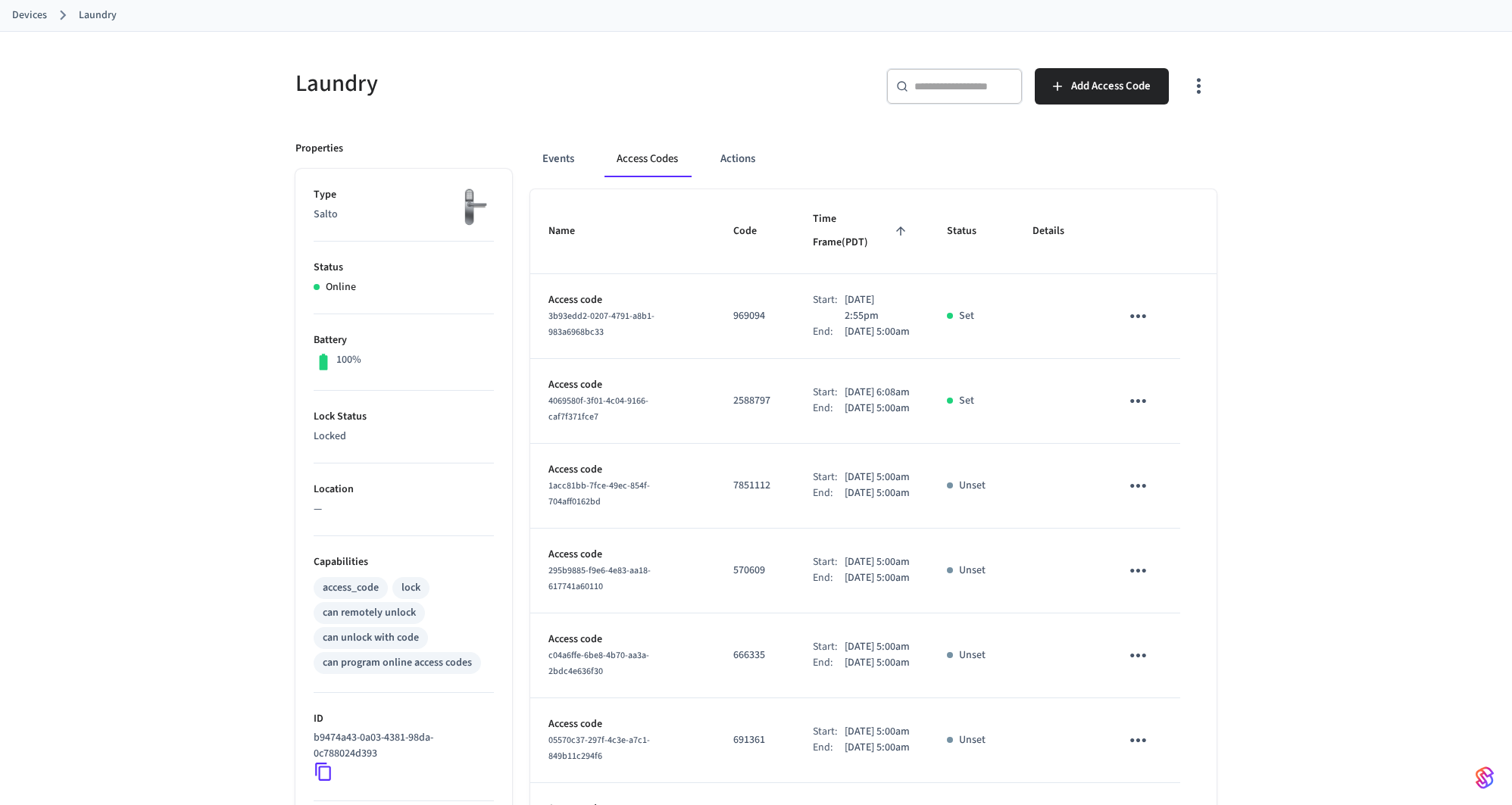
scroll to position [82, 0]
click at [733, 307] on p "969094" at bounding box center [755, 315] width 44 height 16
click at [795, 527] on td "Start: Sep 10th 2025 5:00am End: Sep 11th 2025 5:00am" at bounding box center [861, 484] width 134 height 85
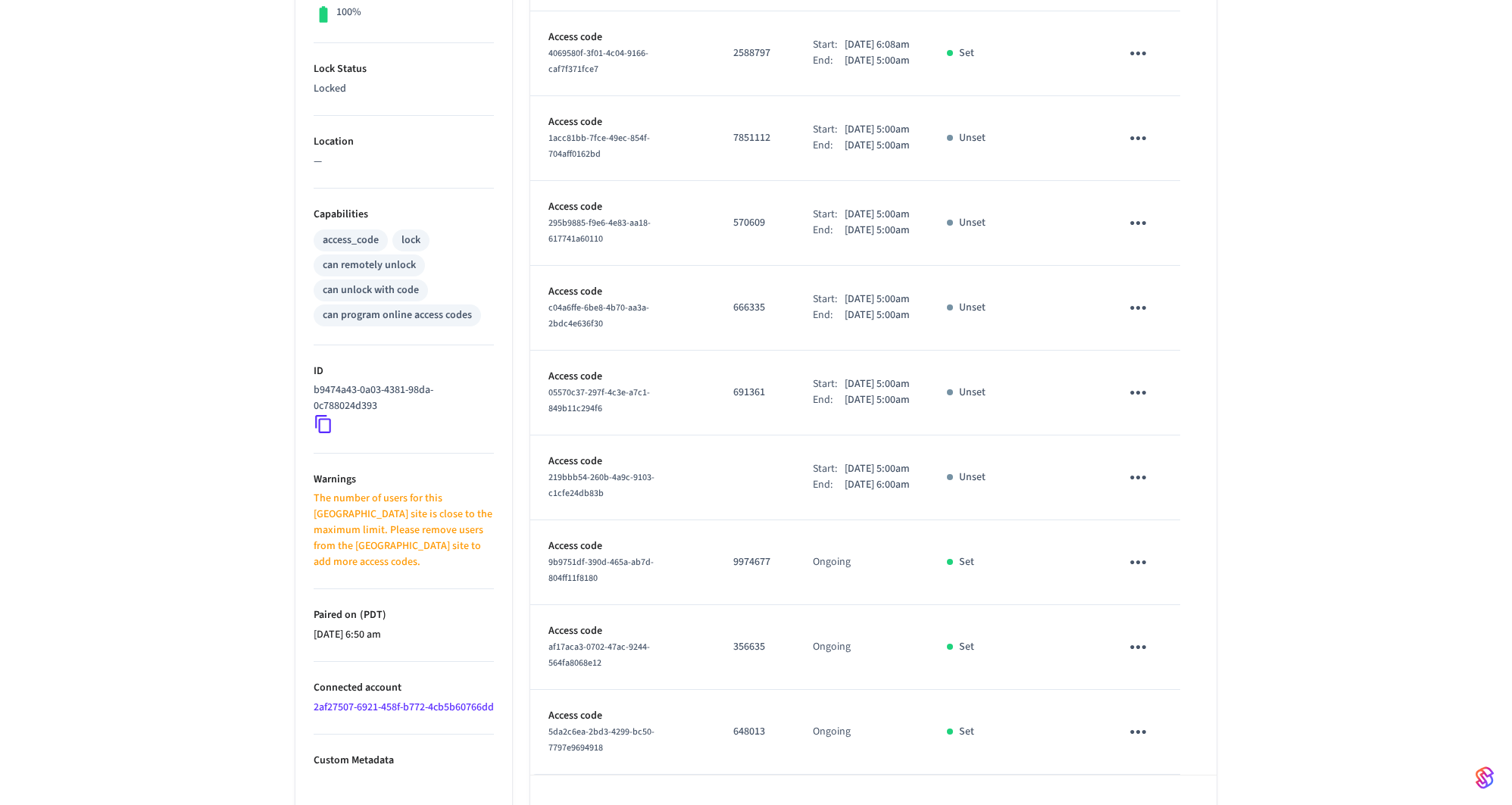
click at [753, 520] on td "sticky table" at bounding box center [755, 477] width 79 height 85
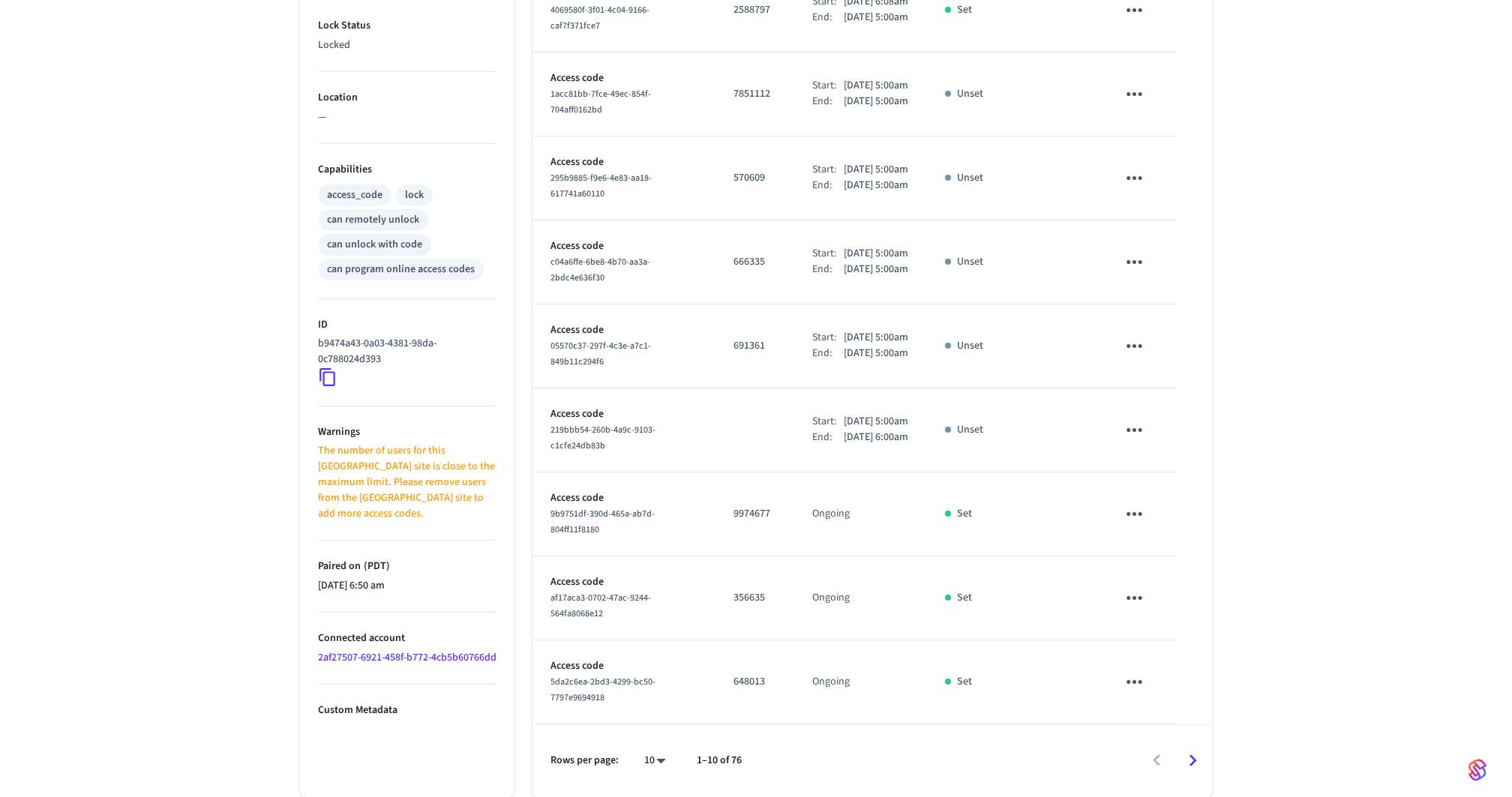
scroll to position [550, 0]
click at [640, 765] on body "Enso Production Find by ID ⌘ K JF Devices ACS Systems Connected Accounts User I…" at bounding box center [748, 165] width 1497 height 1264
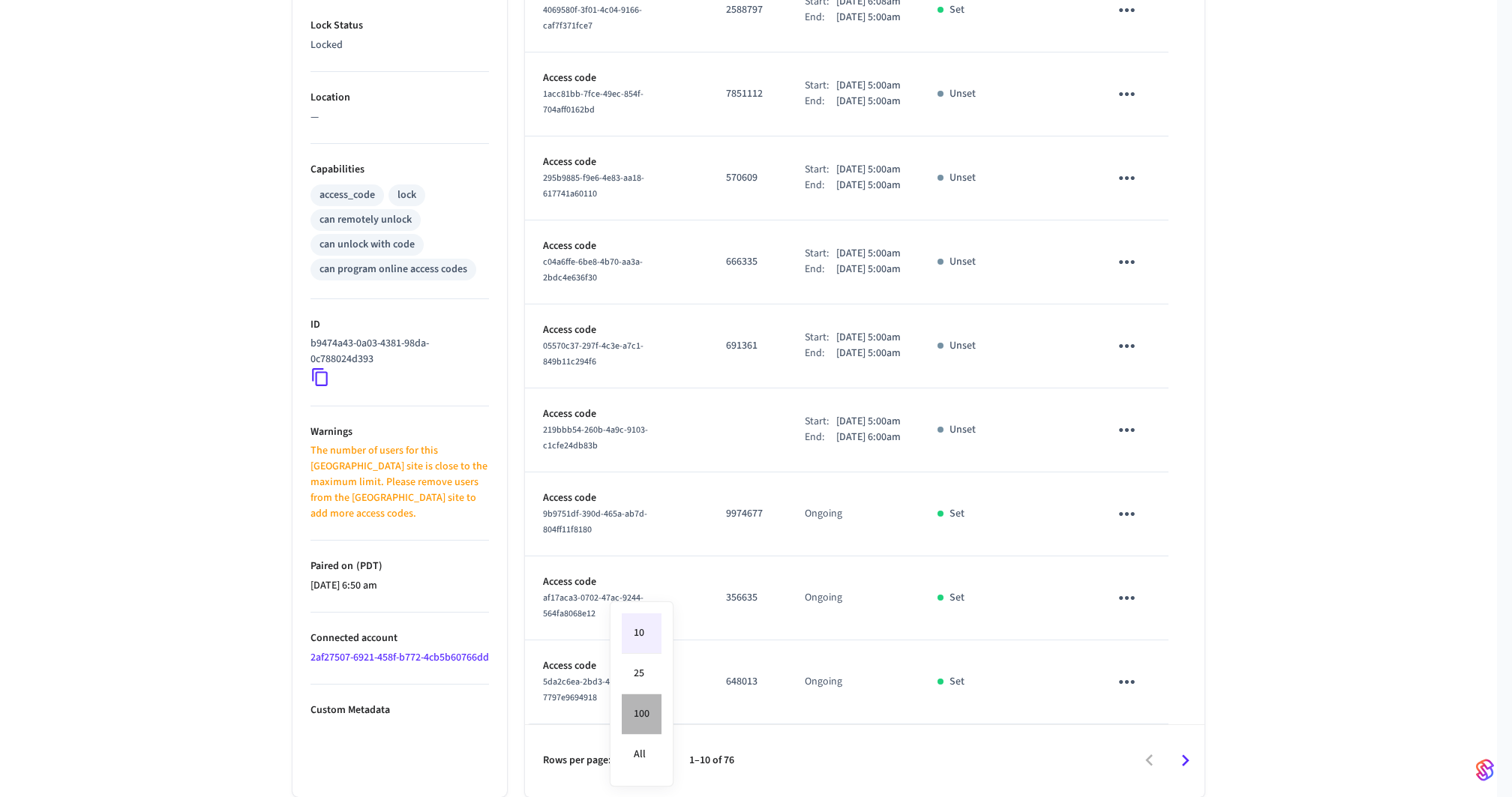
click at [644, 709] on li "100" at bounding box center [641, 715] width 40 height 41
type input "***"
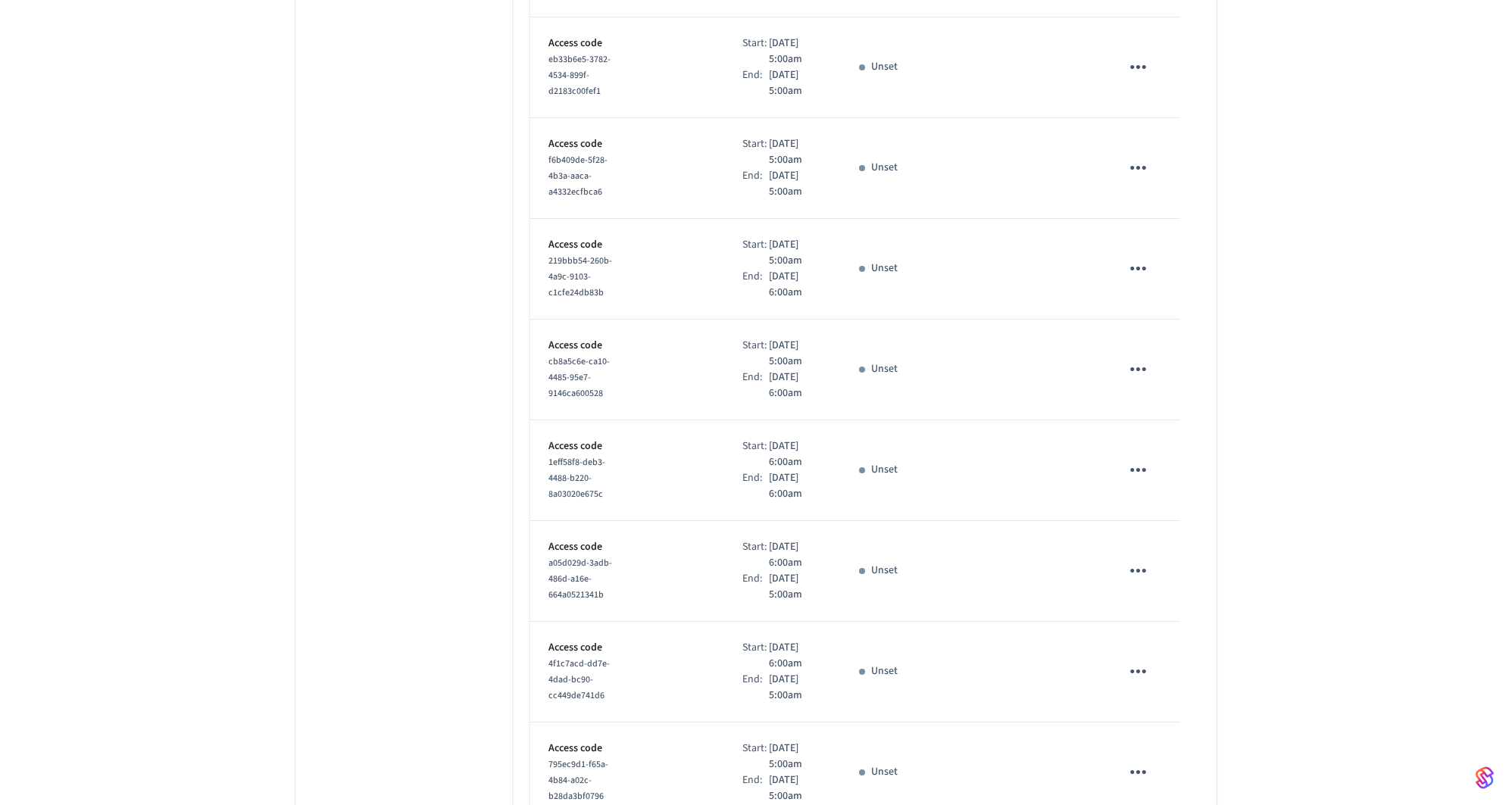
scroll to position [6432, 0]
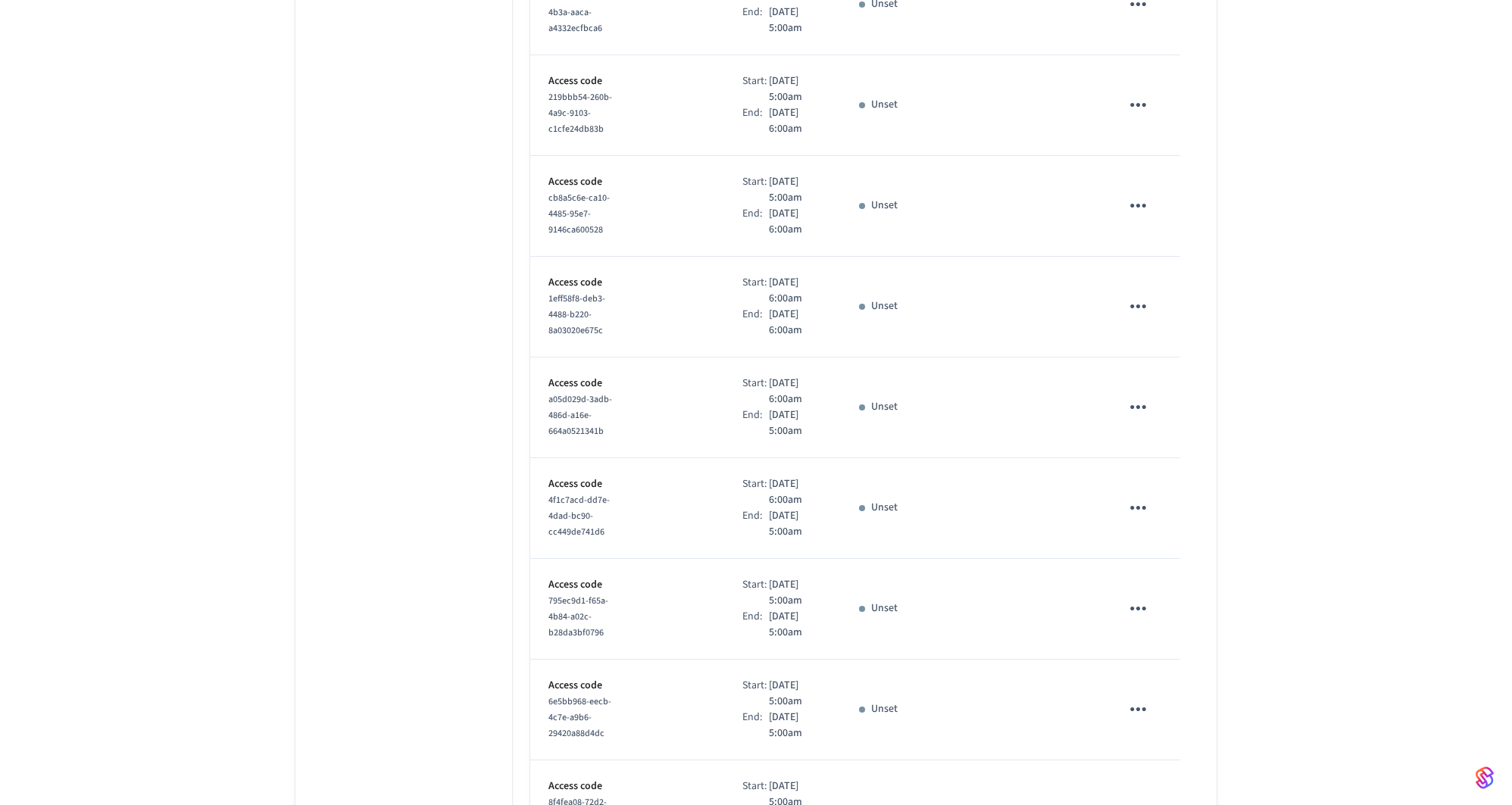
click at [743, 481] on div "Start:" at bounding box center [756, 493] width 27 height 32
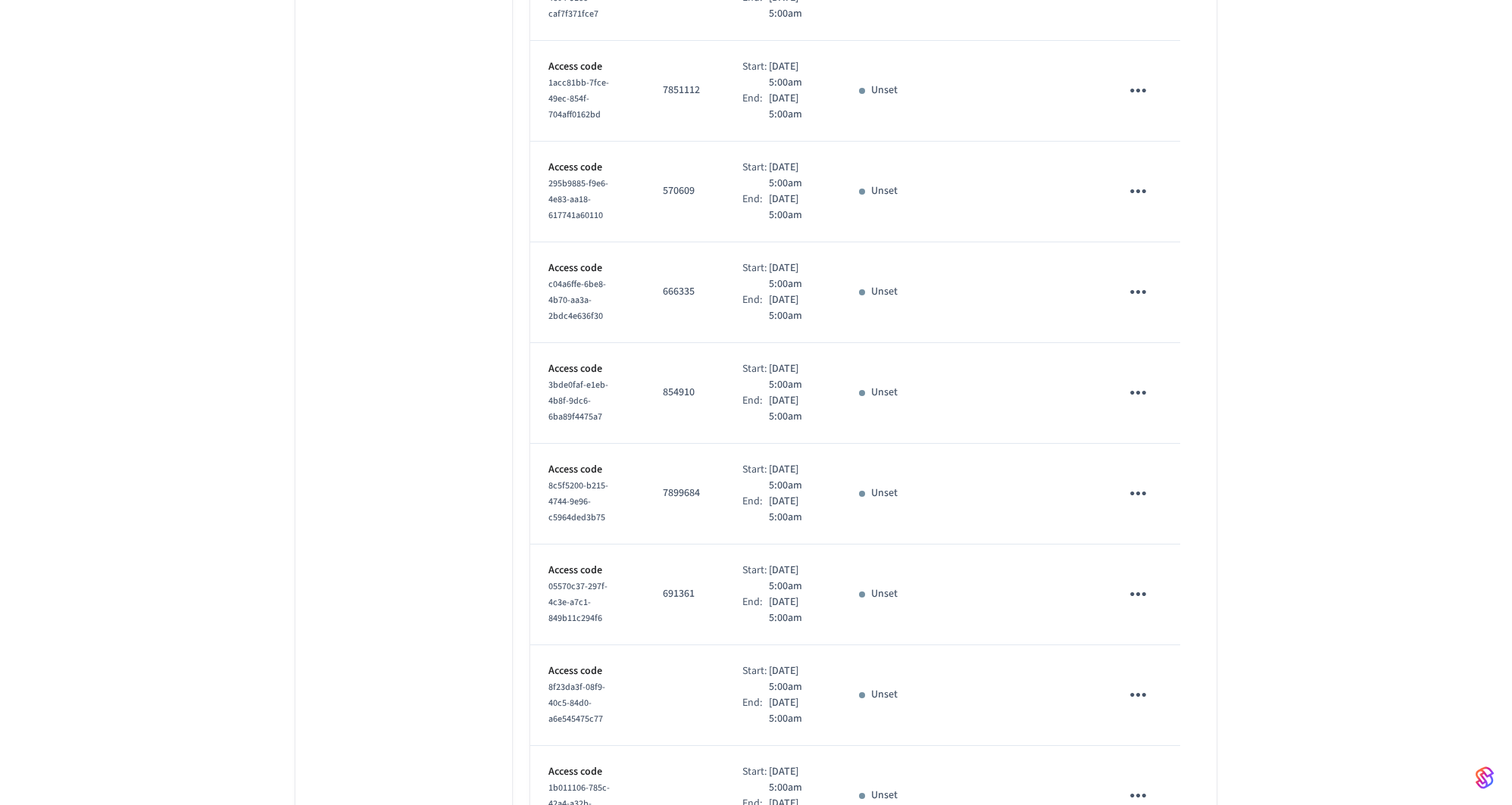
scroll to position [1519, 0]
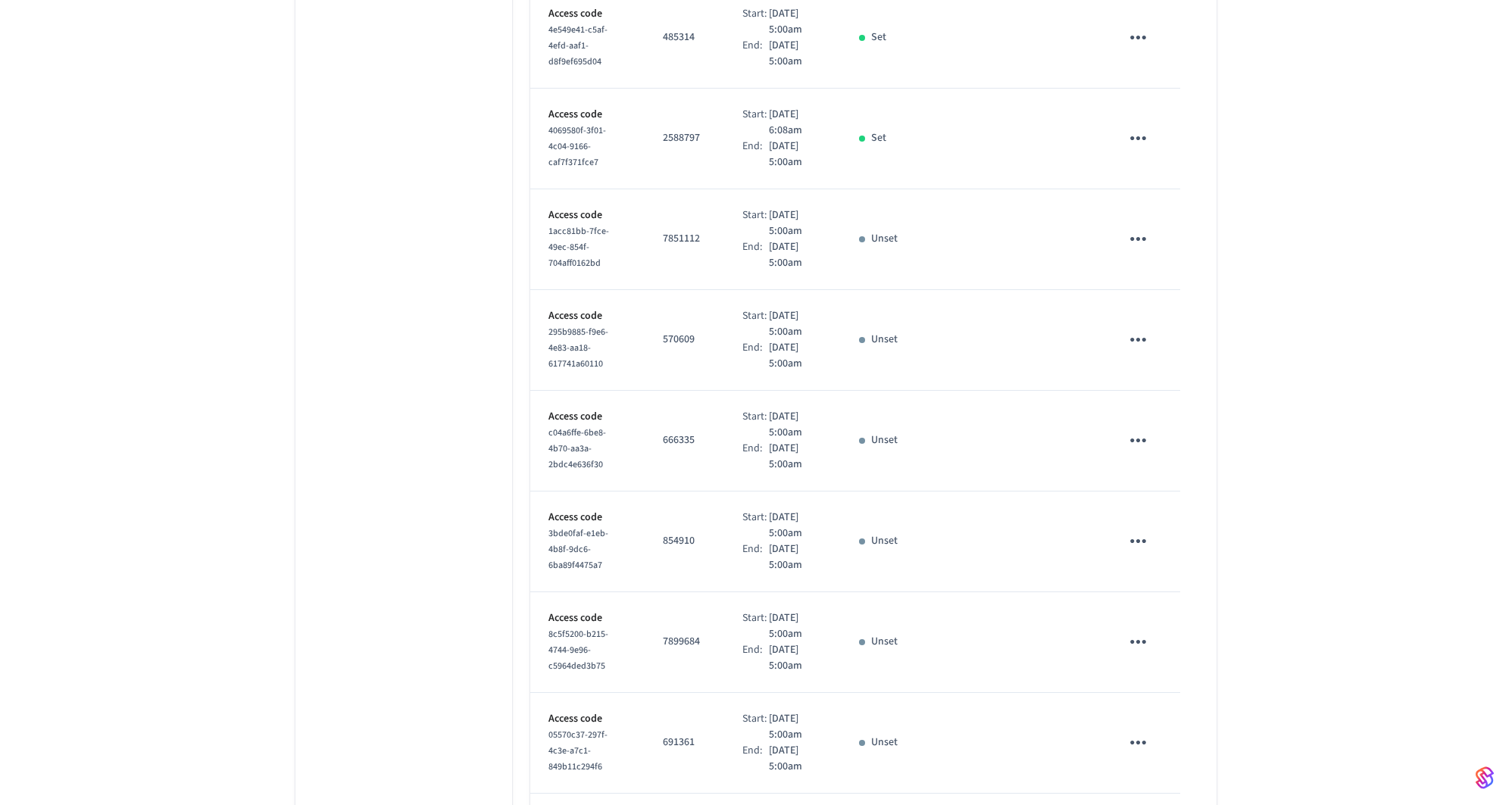
scroll to position [0, 0]
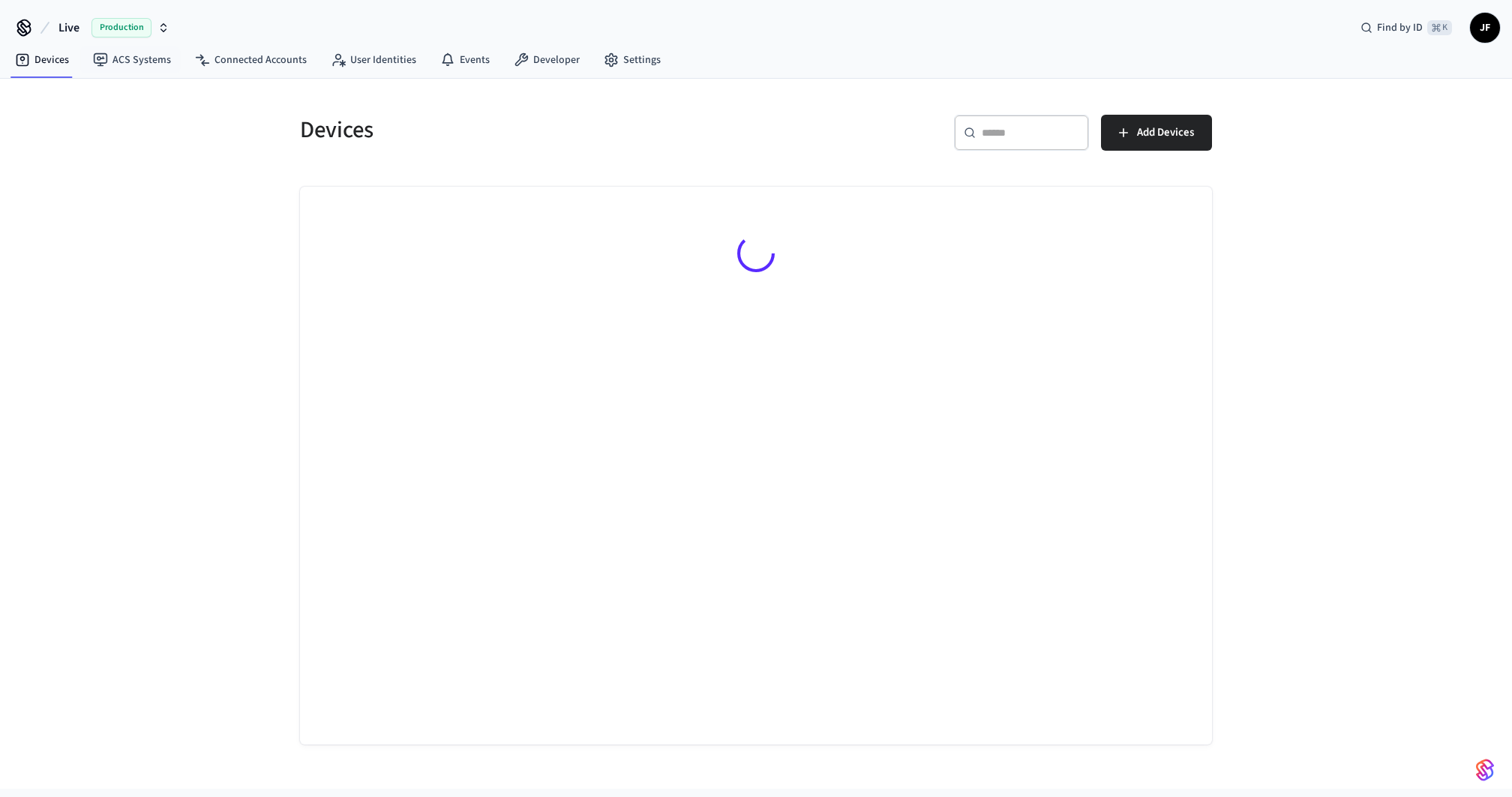
click at [74, 36] on span "Live" at bounding box center [69, 28] width 21 height 18
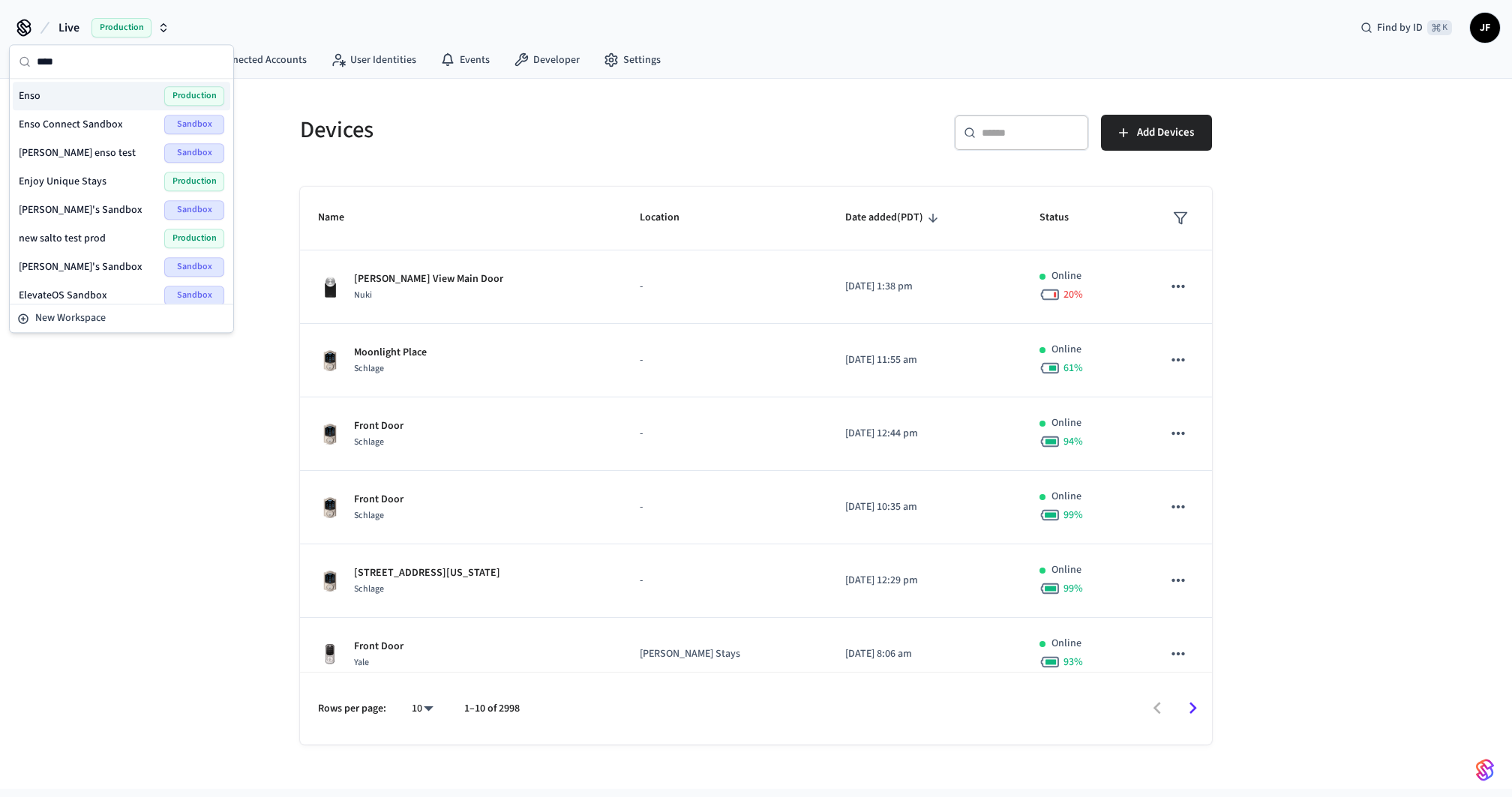
type input "****"
click at [76, 96] on div "Enso Production" at bounding box center [122, 96] width 206 height 20
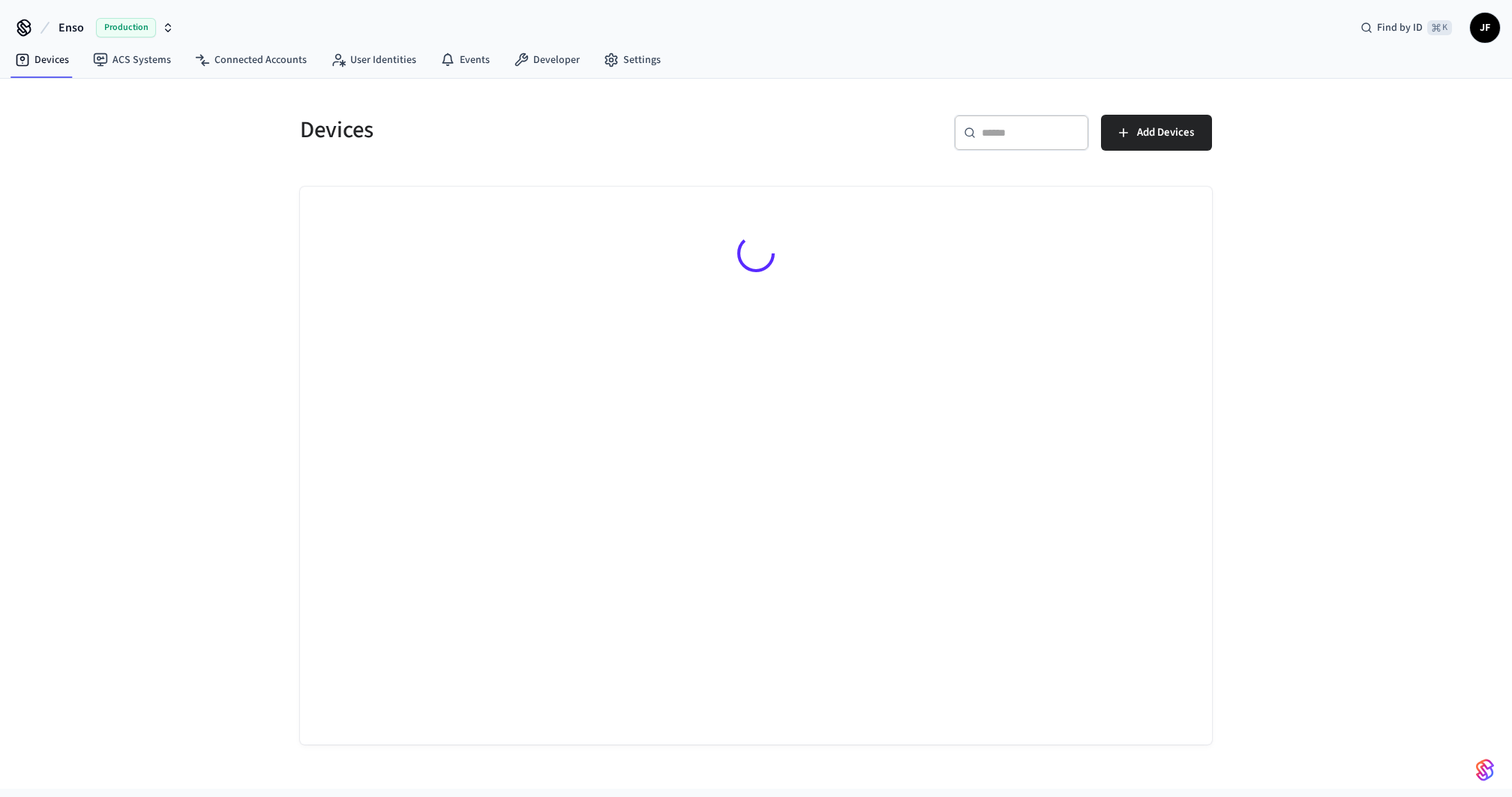
click at [630, 141] on h5 "Devices" at bounding box center [523, 130] width 447 height 31
click at [1009, 122] on div "​ ​" at bounding box center [1021, 133] width 135 height 36
click at [860, 103] on div "​ ​ Add Devices" at bounding box center [979, 129] width 465 height 66
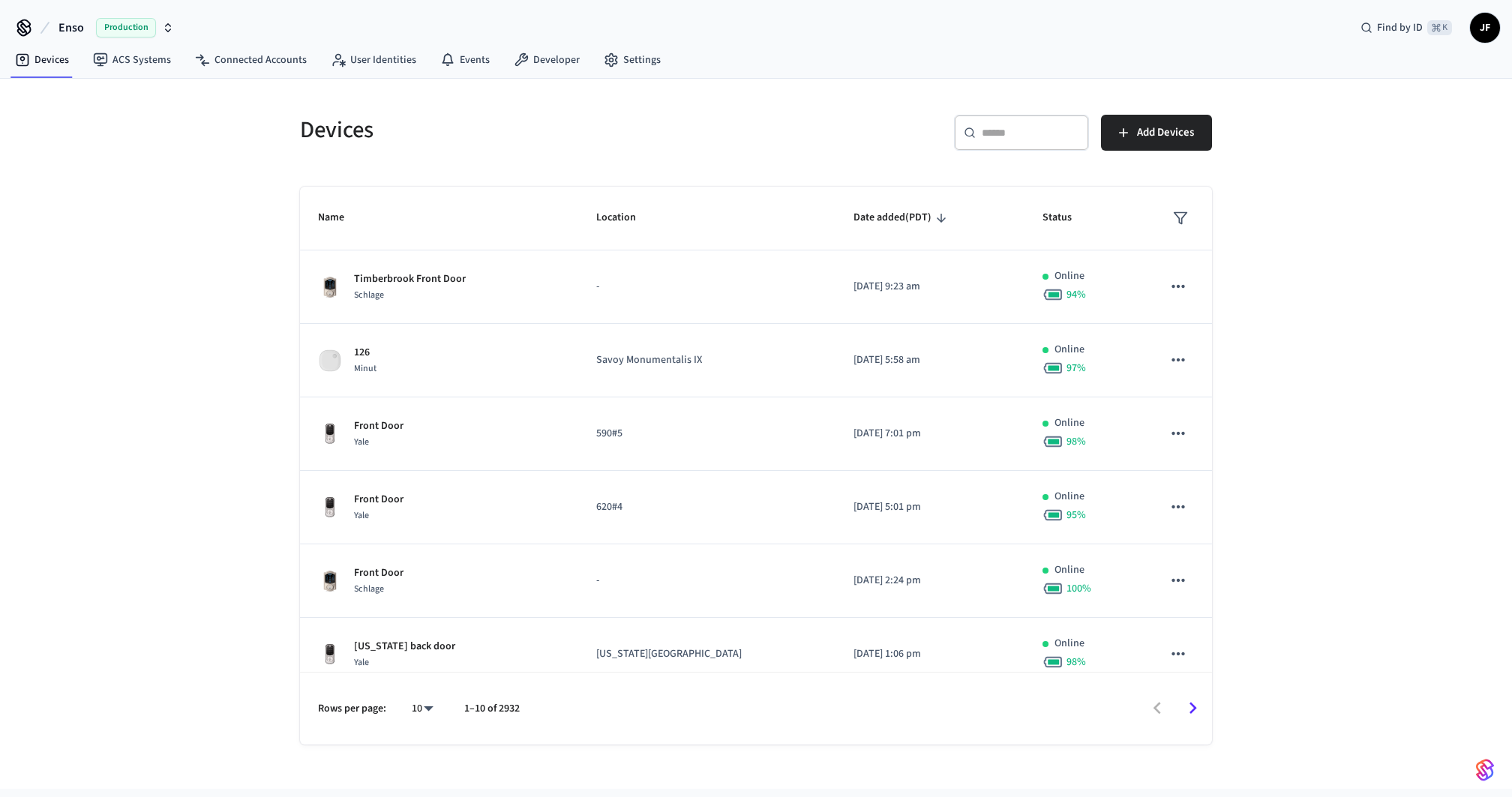
click at [1060, 142] on div "​ ​" at bounding box center [1021, 133] width 135 height 36
paste input "**********"
type input "**********"
drag, startPoint x: 774, startPoint y: 135, endPoint x: 848, endPoint y: 148, distance: 75.1
click at [774, 135] on div "​ ​ Add Devices" at bounding box center [988, 138] width 447 height 48
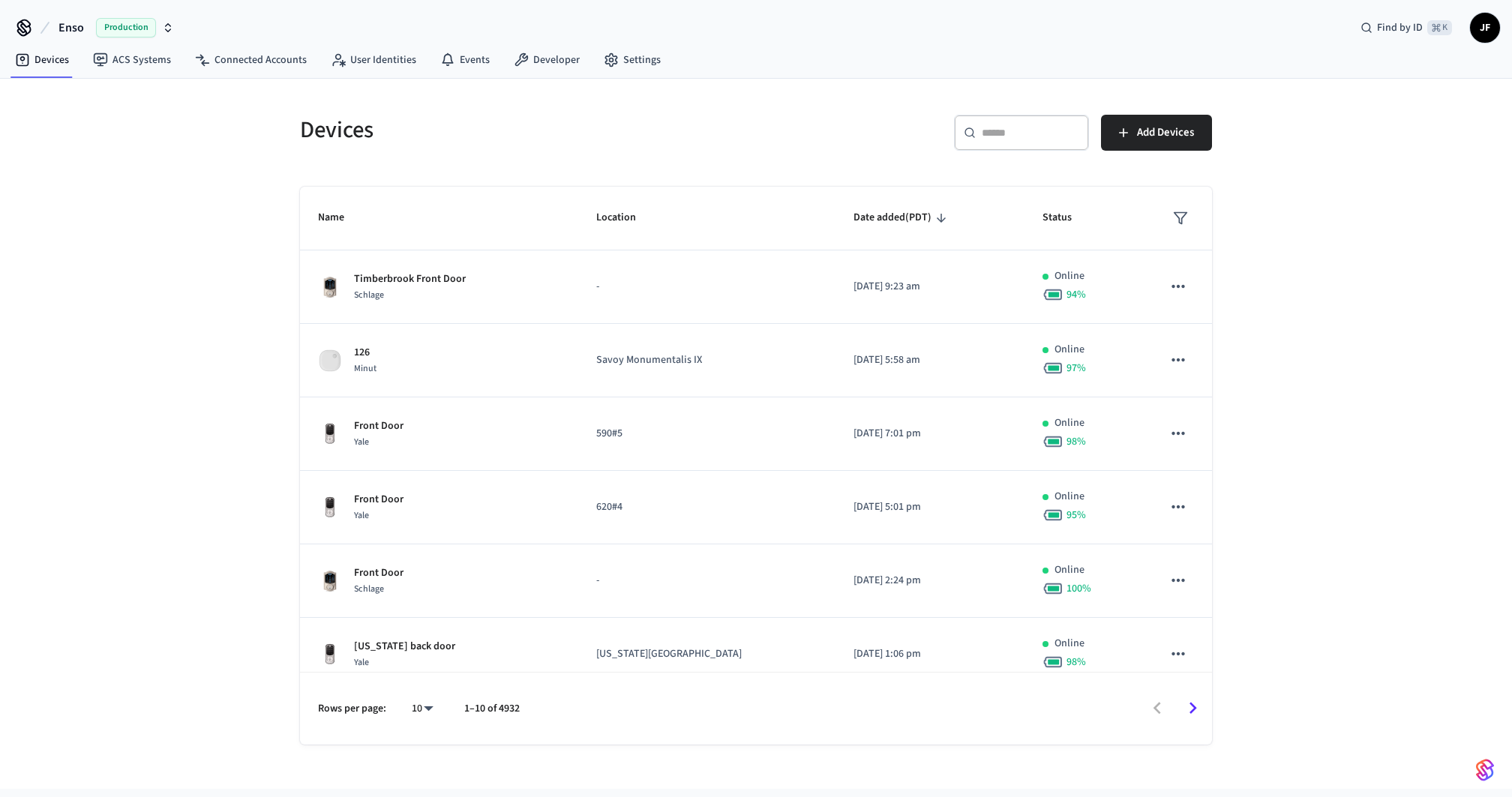
click at [1006, 129] on input "text" at bounding box center [1031, 133] width 98 height 15
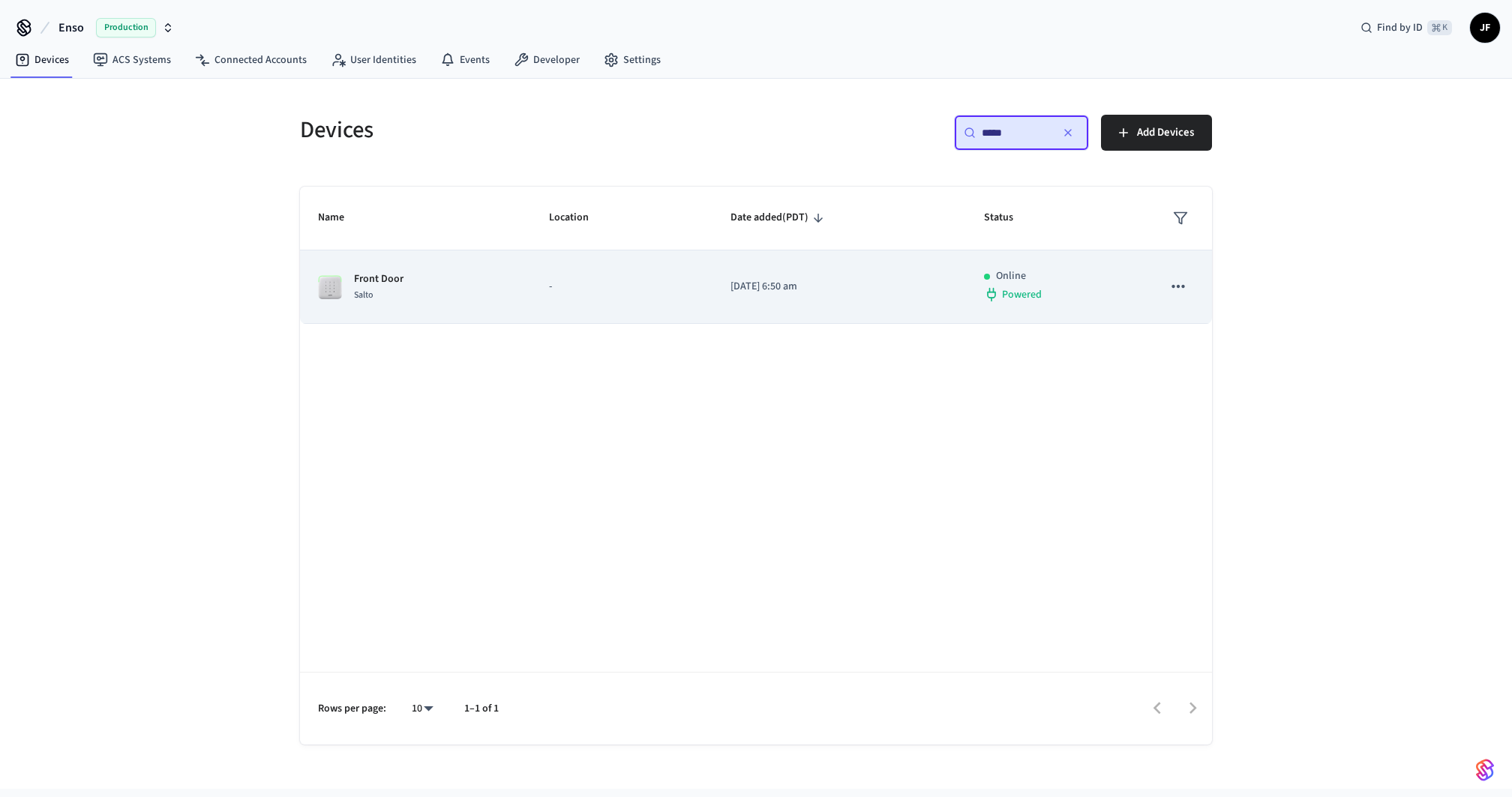
type input "*****"
click at [482, 303] on td "Front Door Salto" at bounding box center [415, 287] width 231 height 73
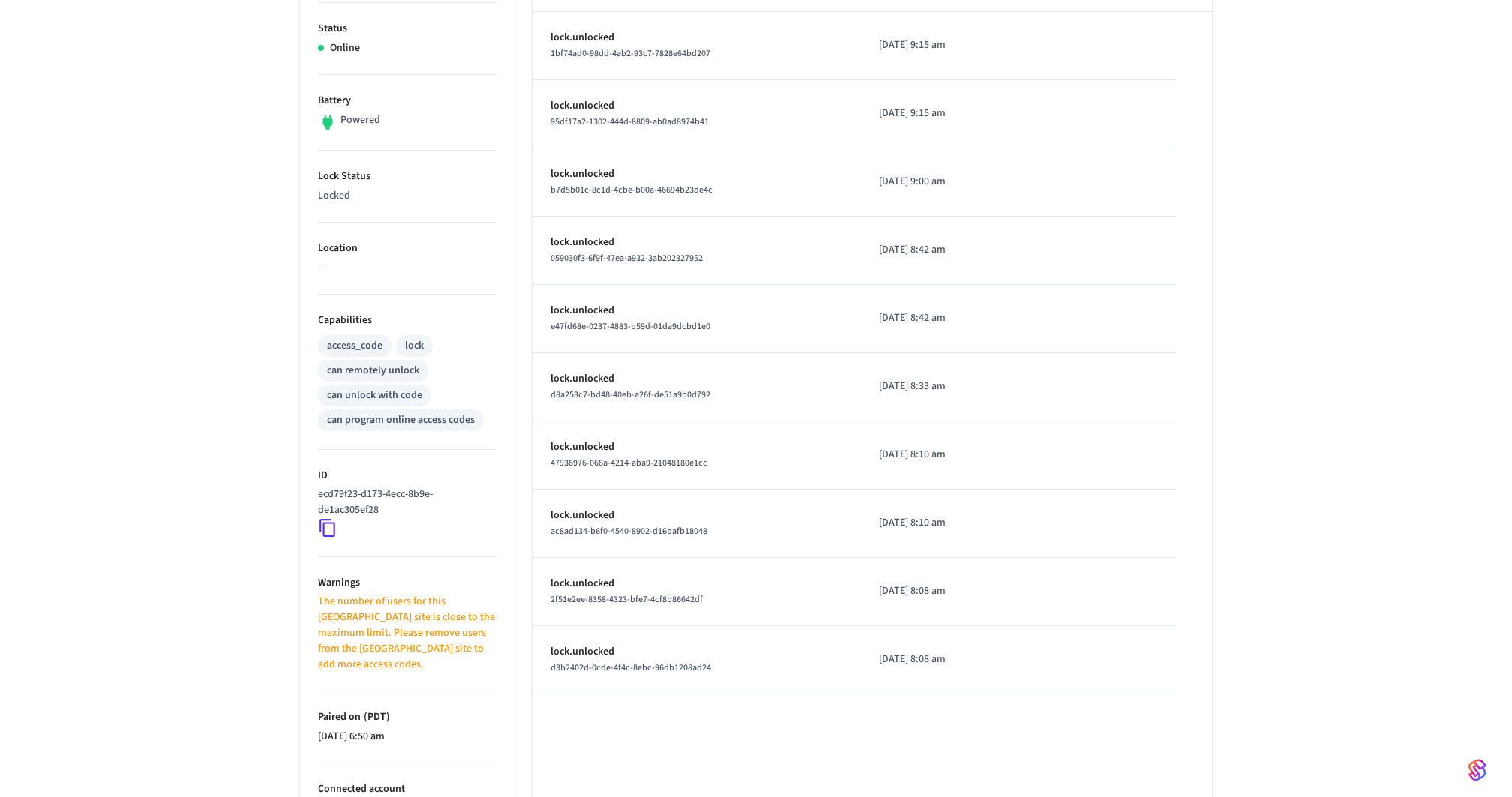
scroll to position [406, 0]
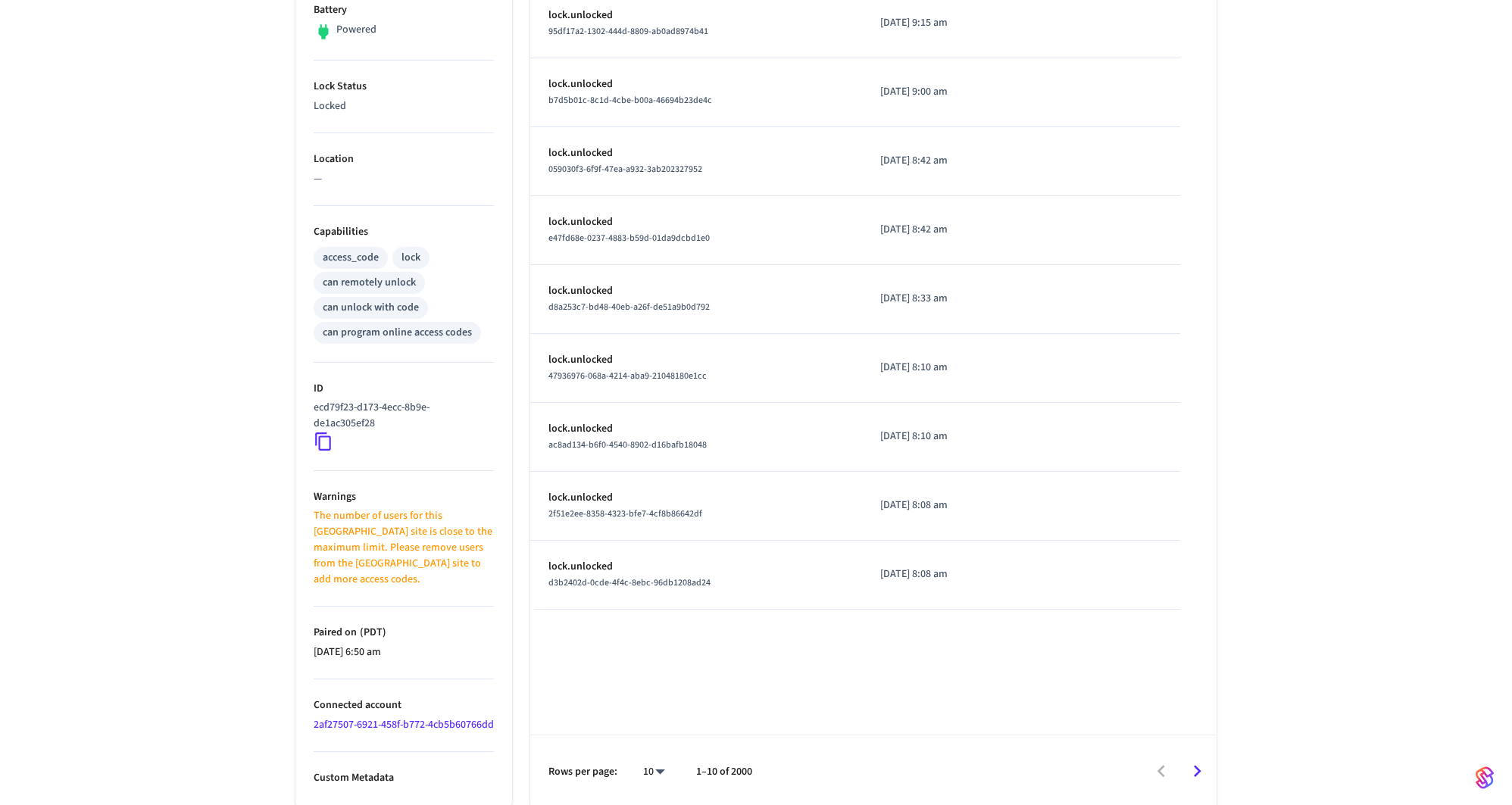
click at [654, 766] on body "Enso Production Find by ID ⌘ K JF Devices ACS Systems Connected Accounts User I…" at bounding box center [756, 199] width 1512 height 1218
click at [647, 751] on li "100" at bounding box center [648, 761] width 40 height 40
type input "***"
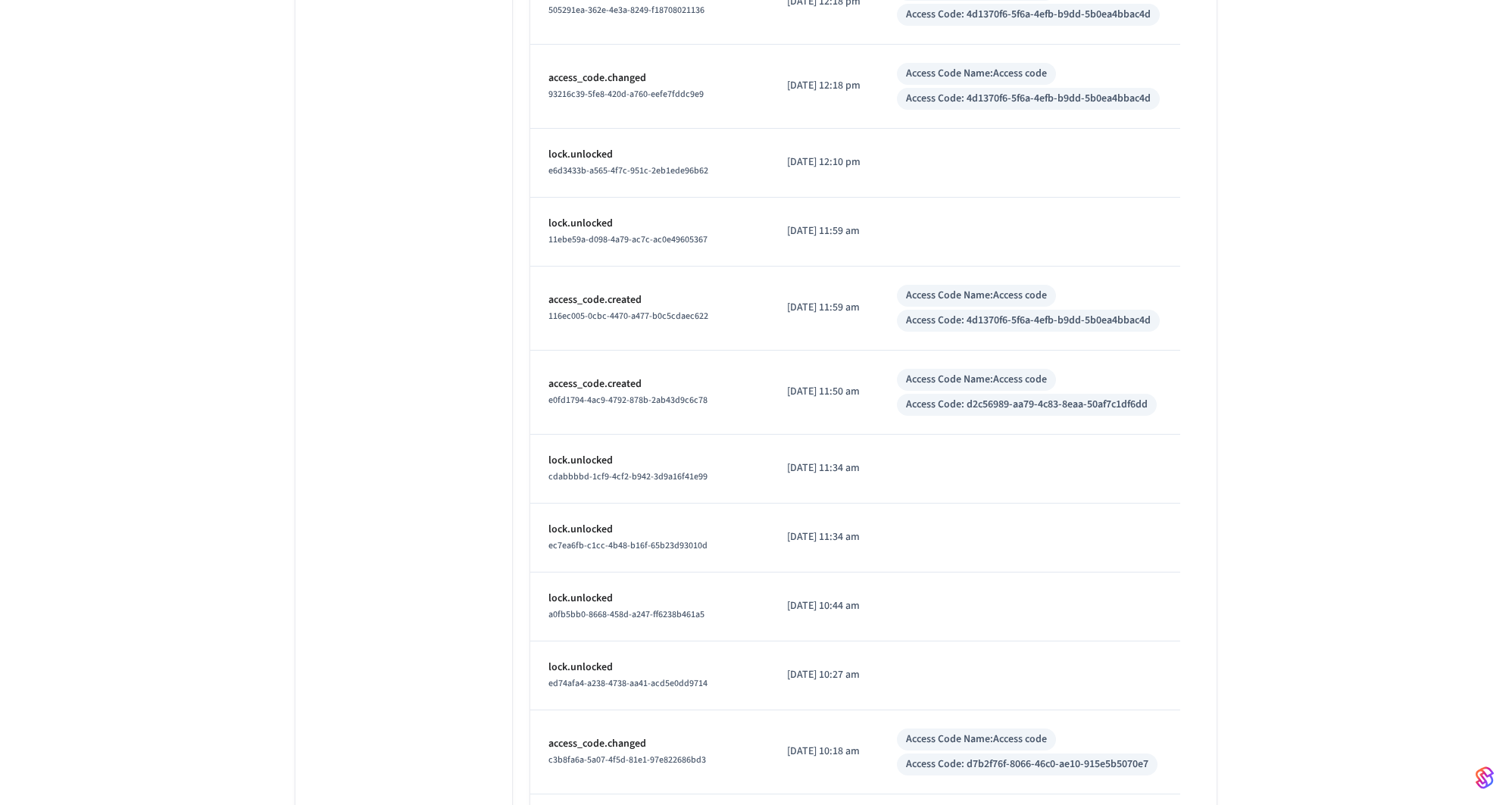
click at [892, 581] on td "sticky table" at bounding box center [1029, 607] width 302 height 69
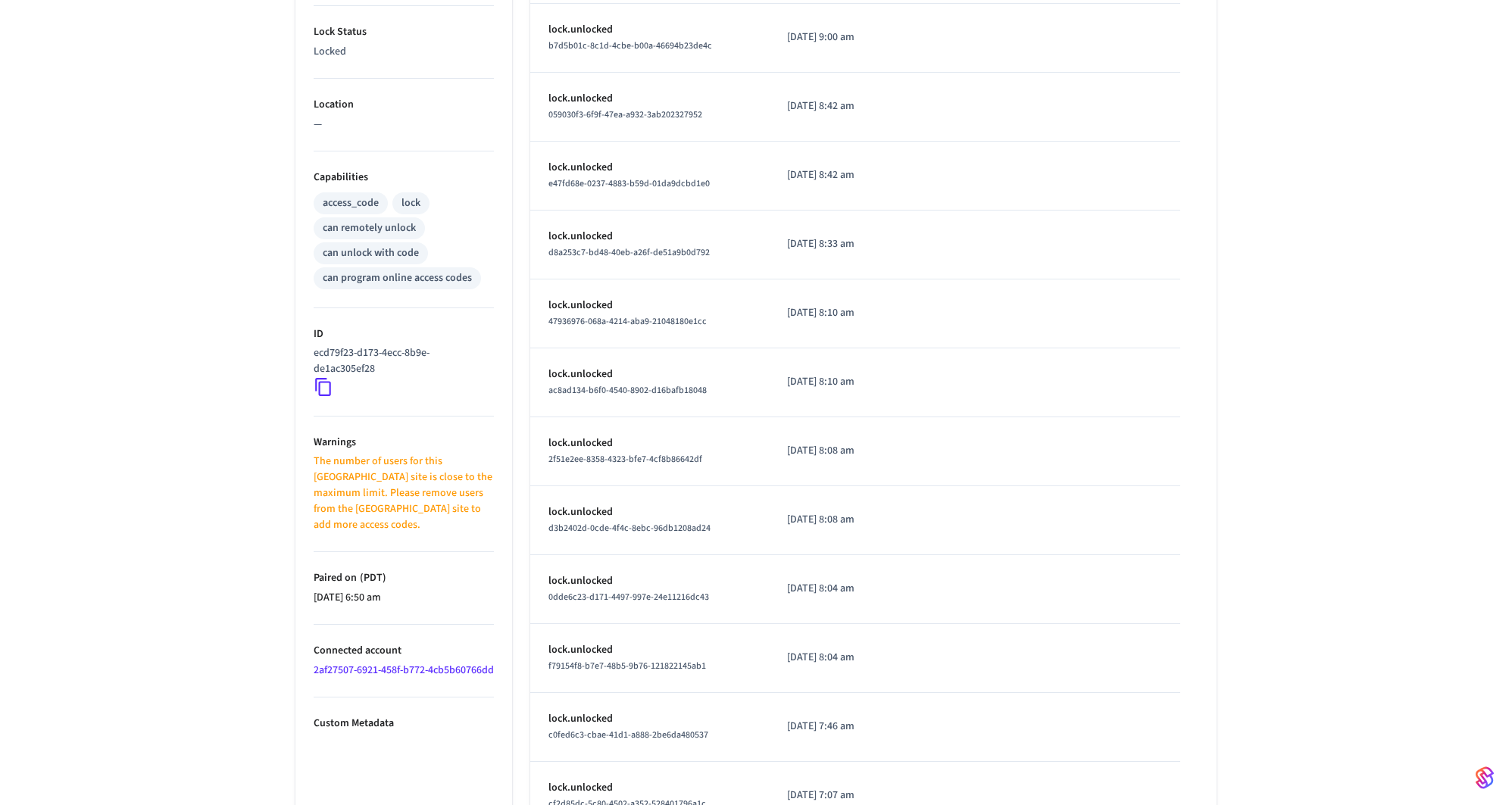
scroll to position [0, 0]
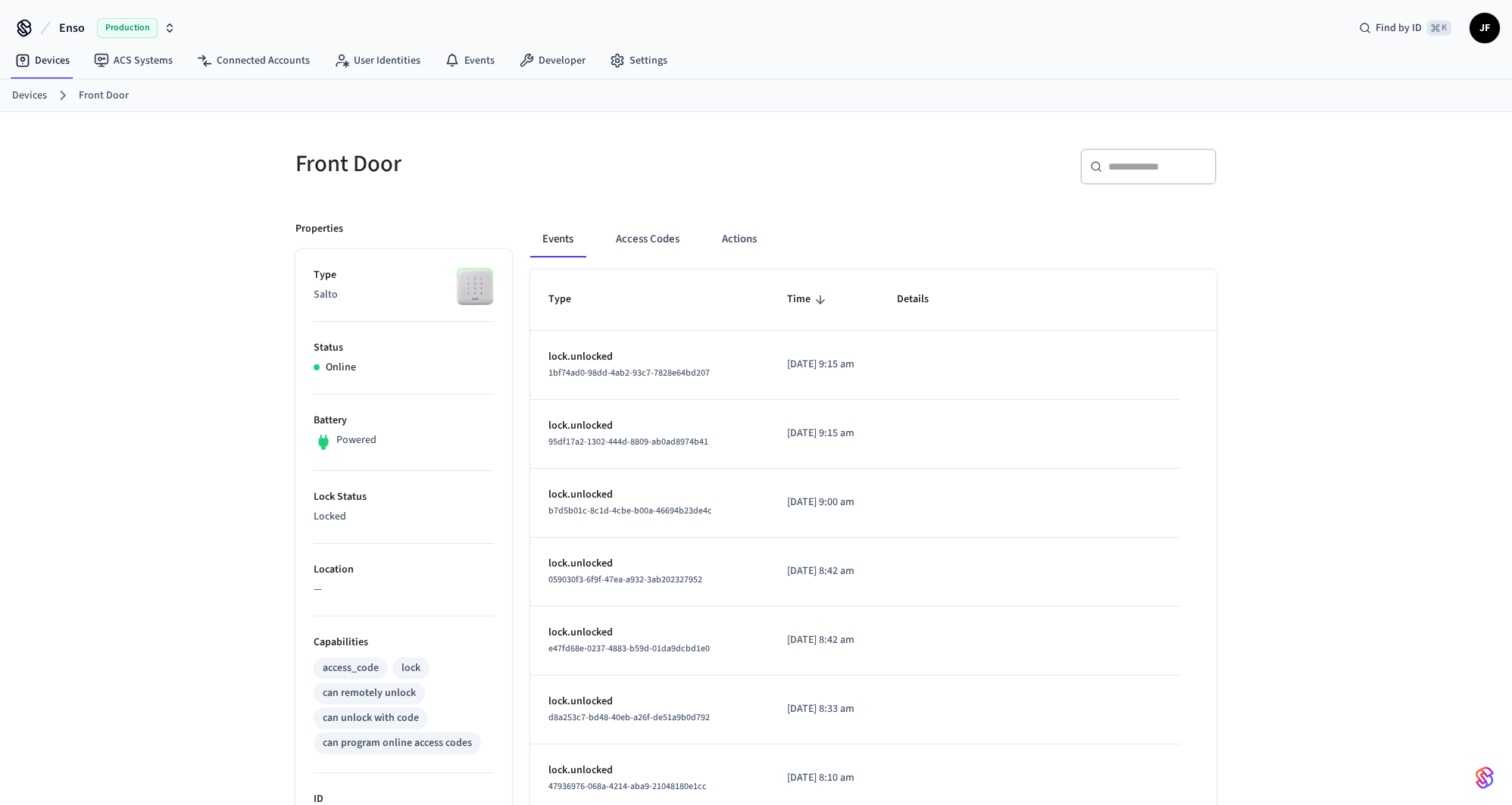
drag, startPoint x: 733, startPoint y: 192, endPoint x: 695, endPoint y: 269, distance: 85.9
click at [733, 192] on div "Front Door" at bounding box center [512, 163] width 470 height 66
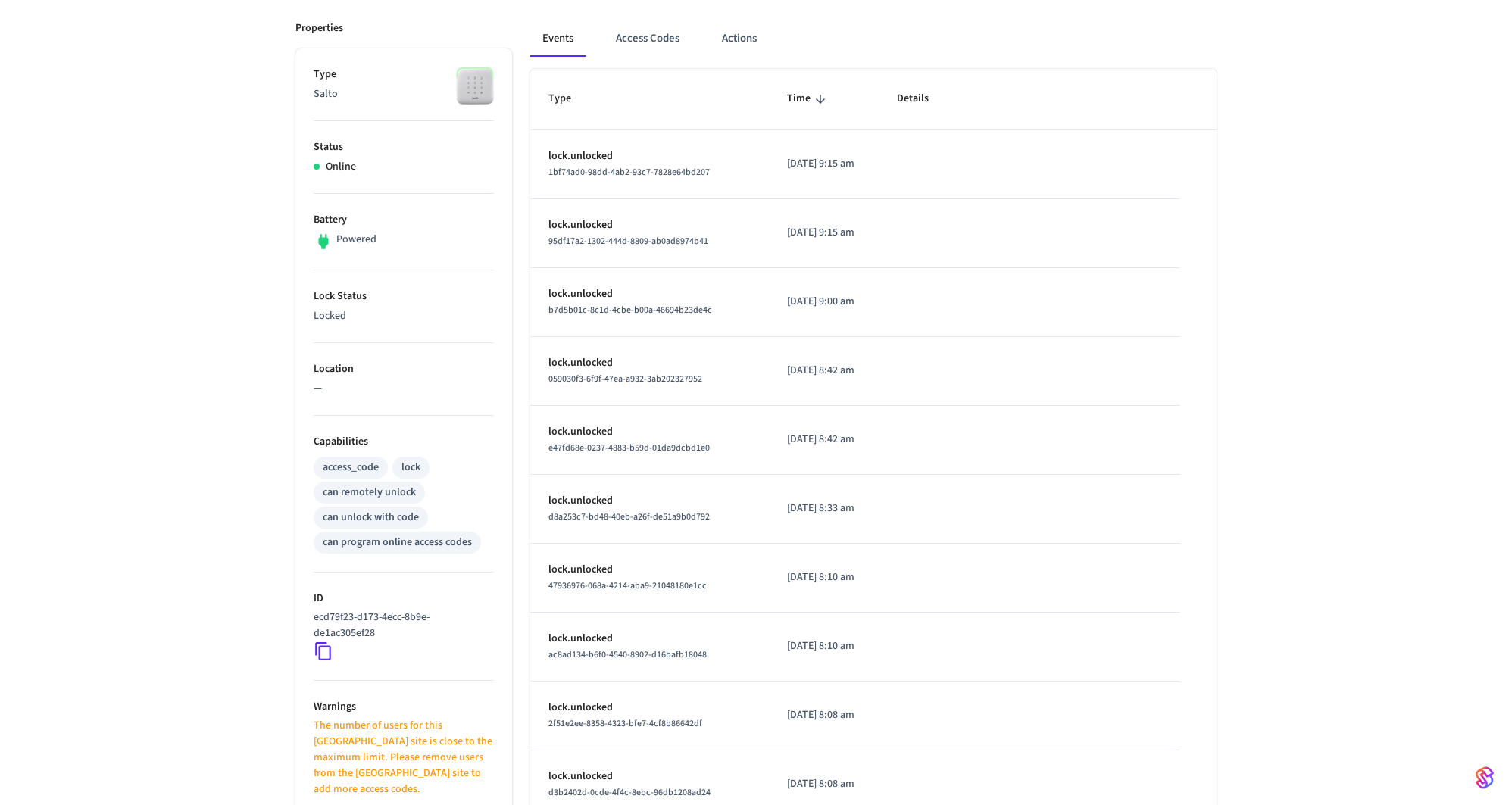
click at [328, 651] on icon at bounding box center [323, 651] width 20 height 20
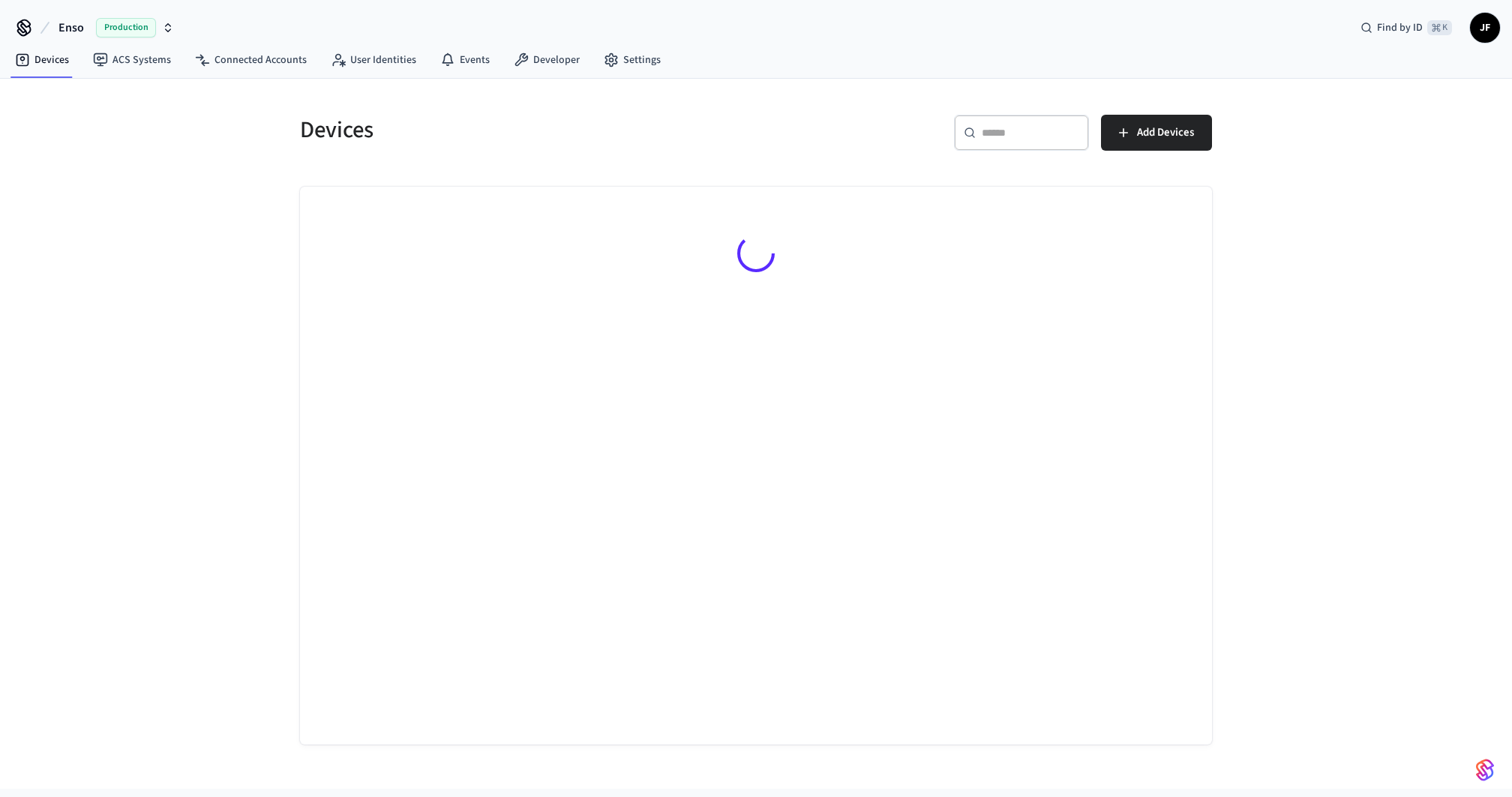
click at [1348, 181] on div "Devices ​ ​ Add Devices" at bounding box center [756, 433] width 1512 height 710
click at [61, 22] on span "Live" at bounding box center [69, 28] width 21 height 18
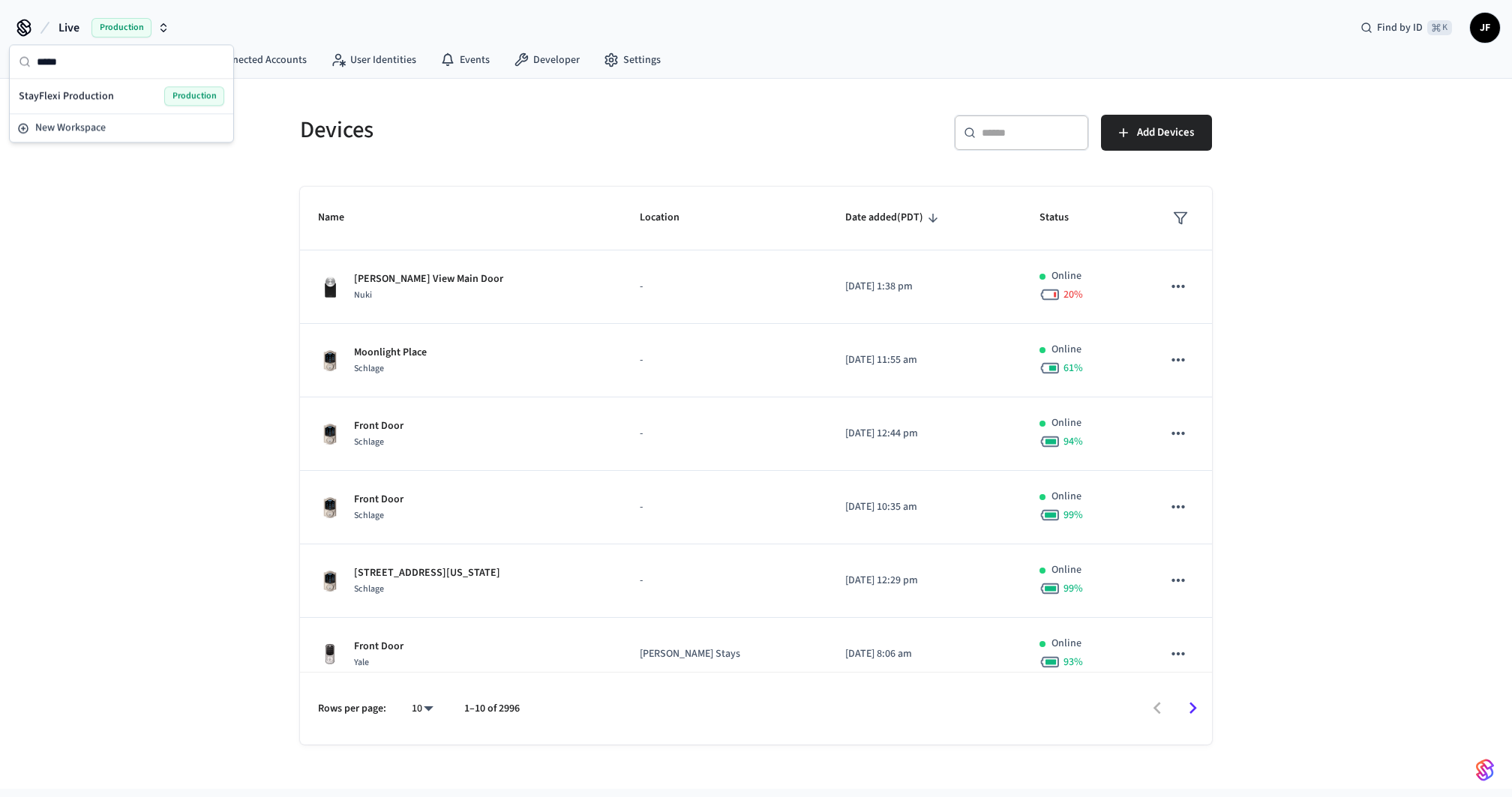
type input "*****"
click at [42, 98] on span "StayFlexi Production" at bounding box center [67, 96] width 95 height 15
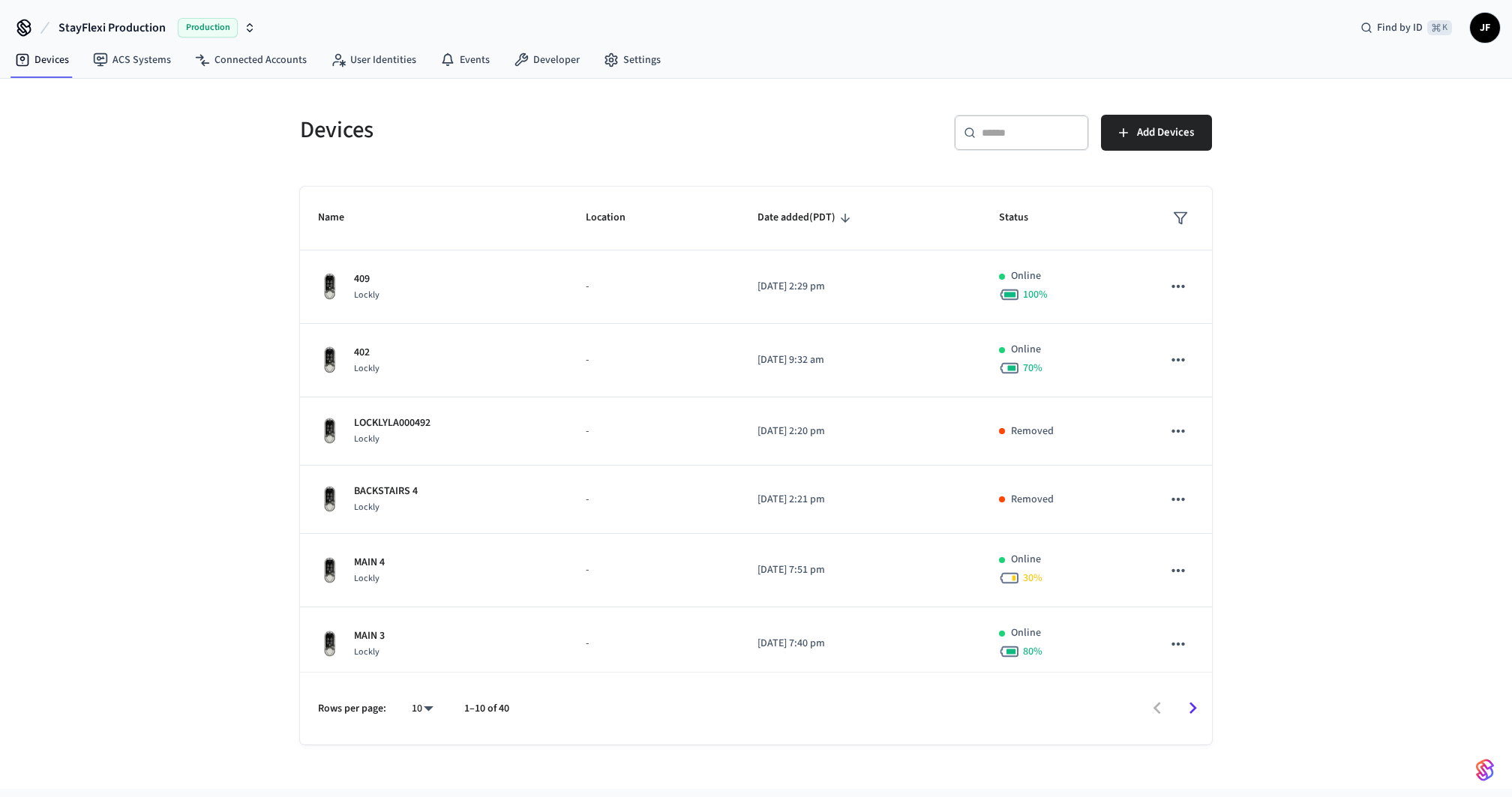
click at [309, 129] on h5 "Devices" at bounding box center [523, 130] width 447 height 31
click at [484, 143] on h5 "Devices" at bounding box center [523, 130] width 447 height 31
click at [1008, 127] on input "text" at bounding box center [1030, 133] width 98 height 15
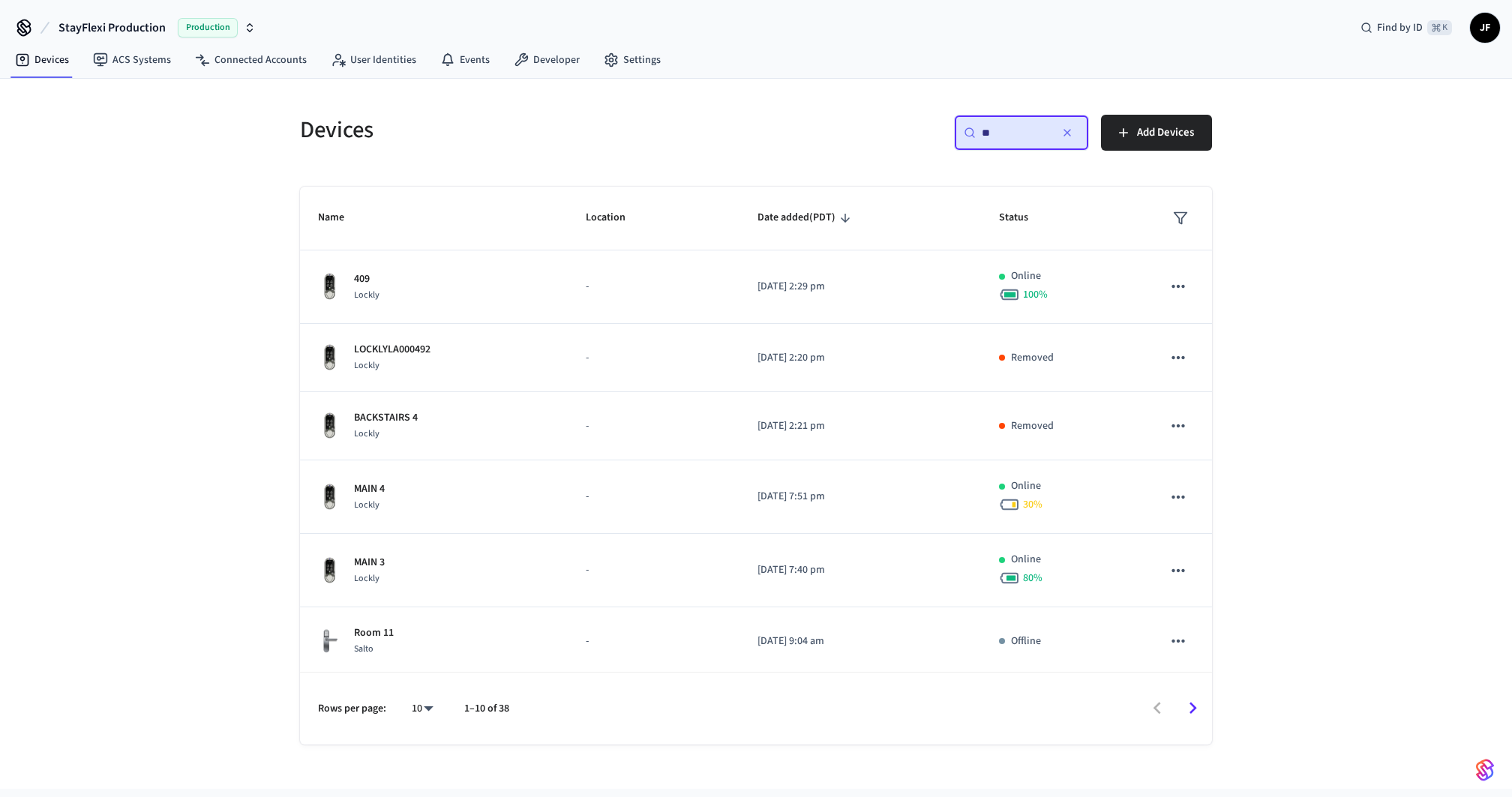
type input "***"
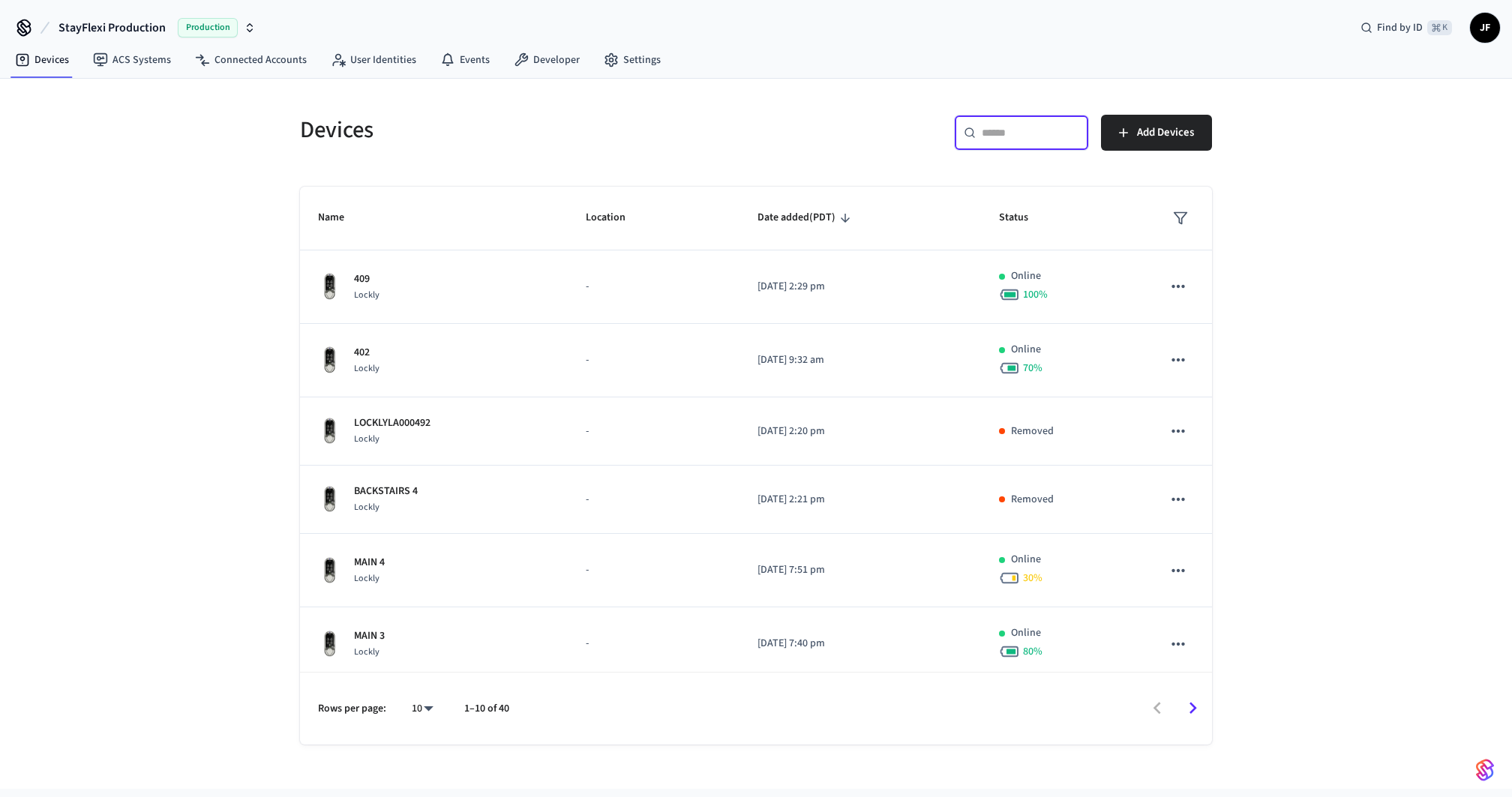
click at [638, 116] on h5 "Devices" at bounding box center [523, 130] width 447 height 31
click at [1045, 146] on div "​ ​" at bounding box center [1021, 133] width 135 height 36
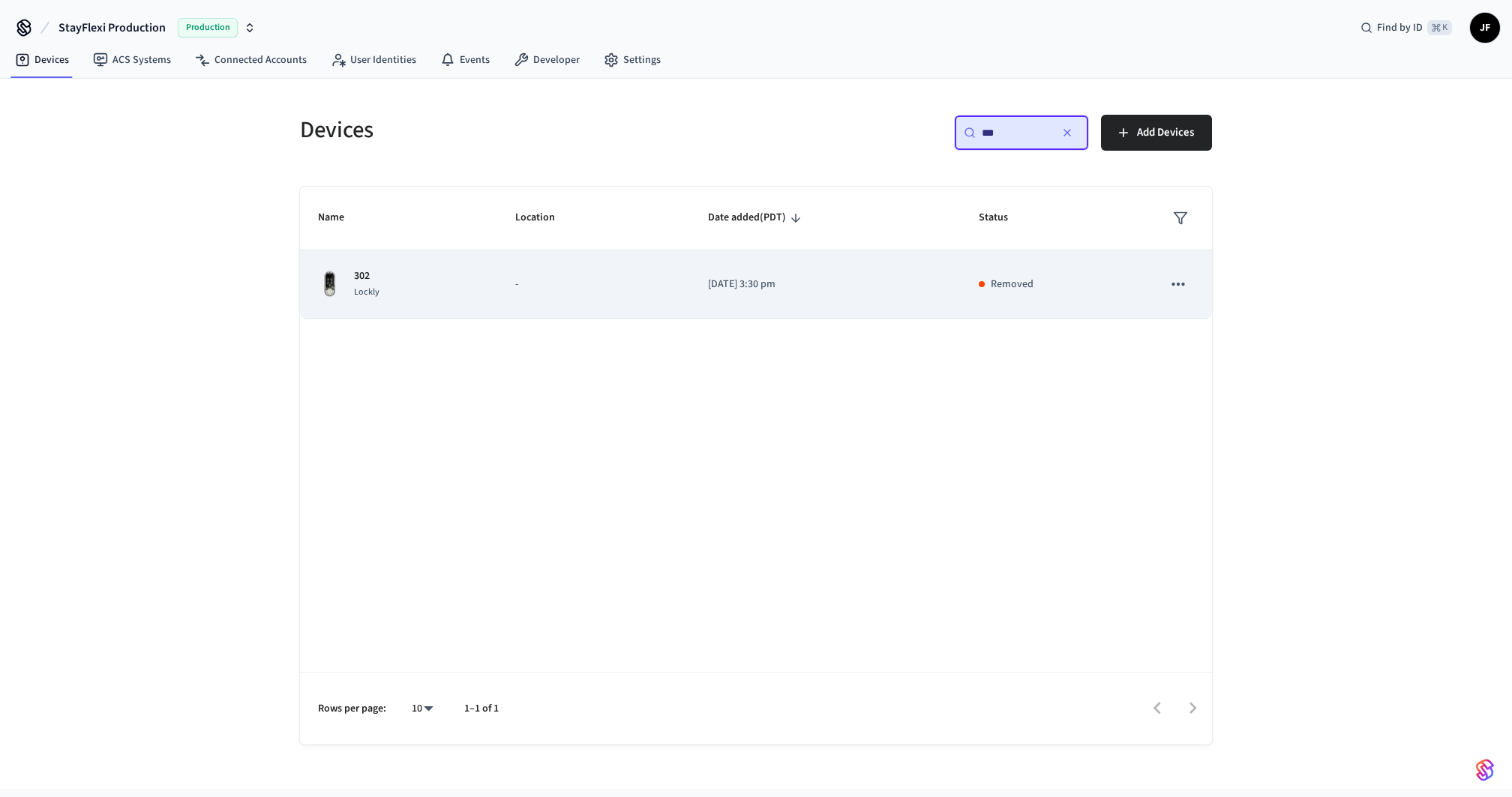
type input "***"
click at [511, 305] on td "-" at bounding box center [593, 284] width 193 height 68
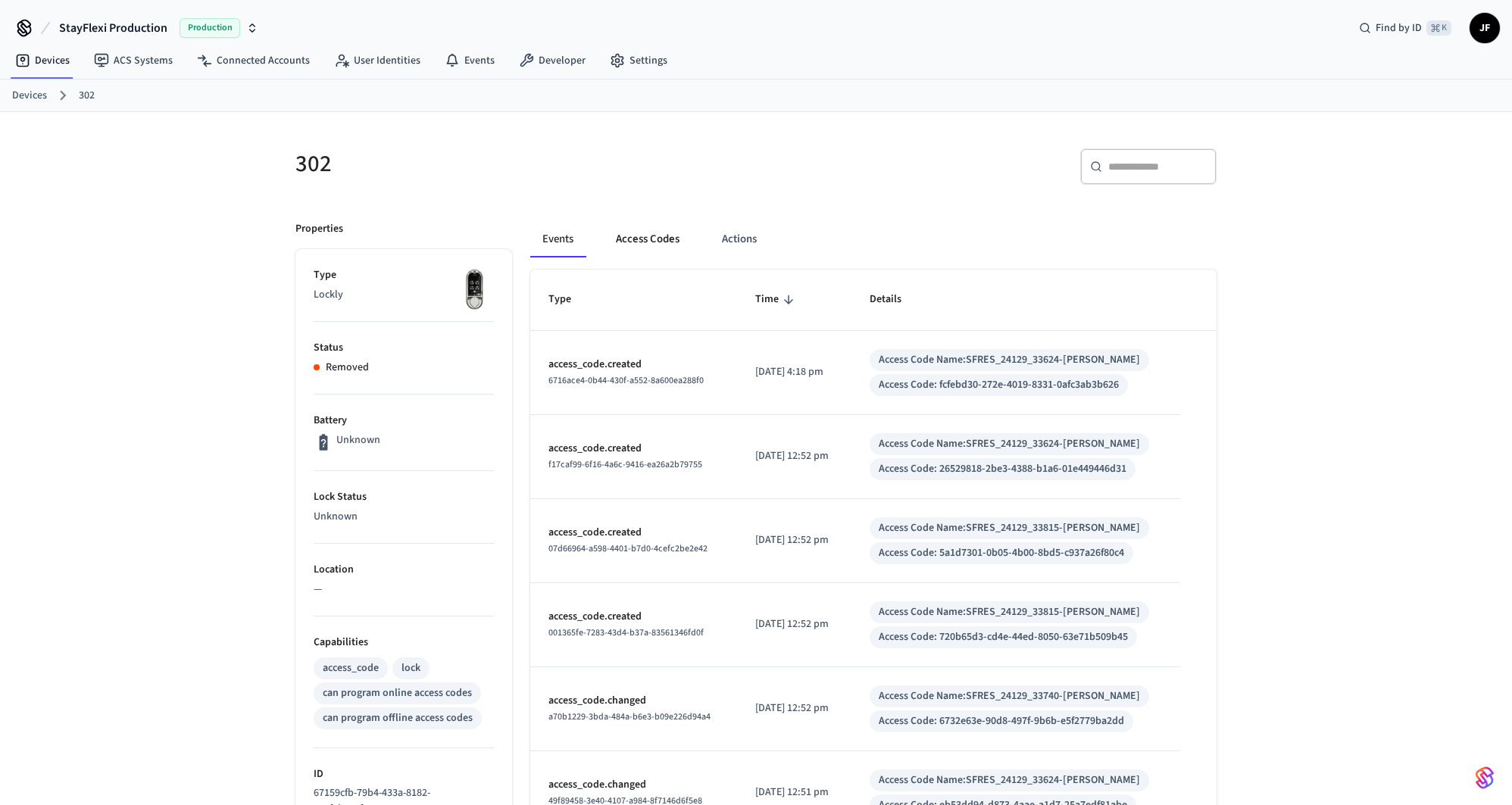
click at [626, 243] on button "Access Codes" at bounding box center [647, 240] width 88 height 37
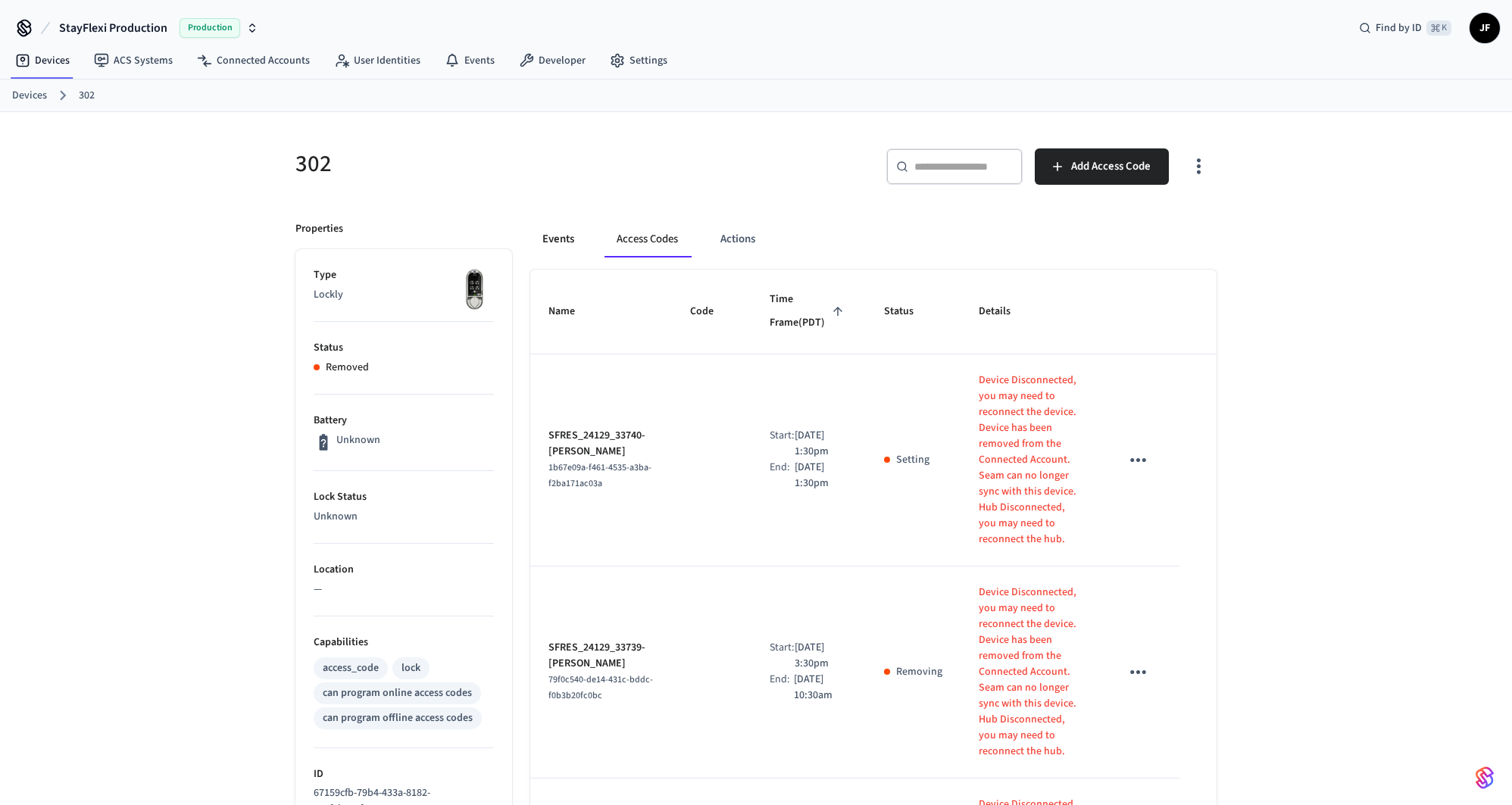
click at [562, 228] on button "Events" at bounding box center [558, 240] width 56 height 37
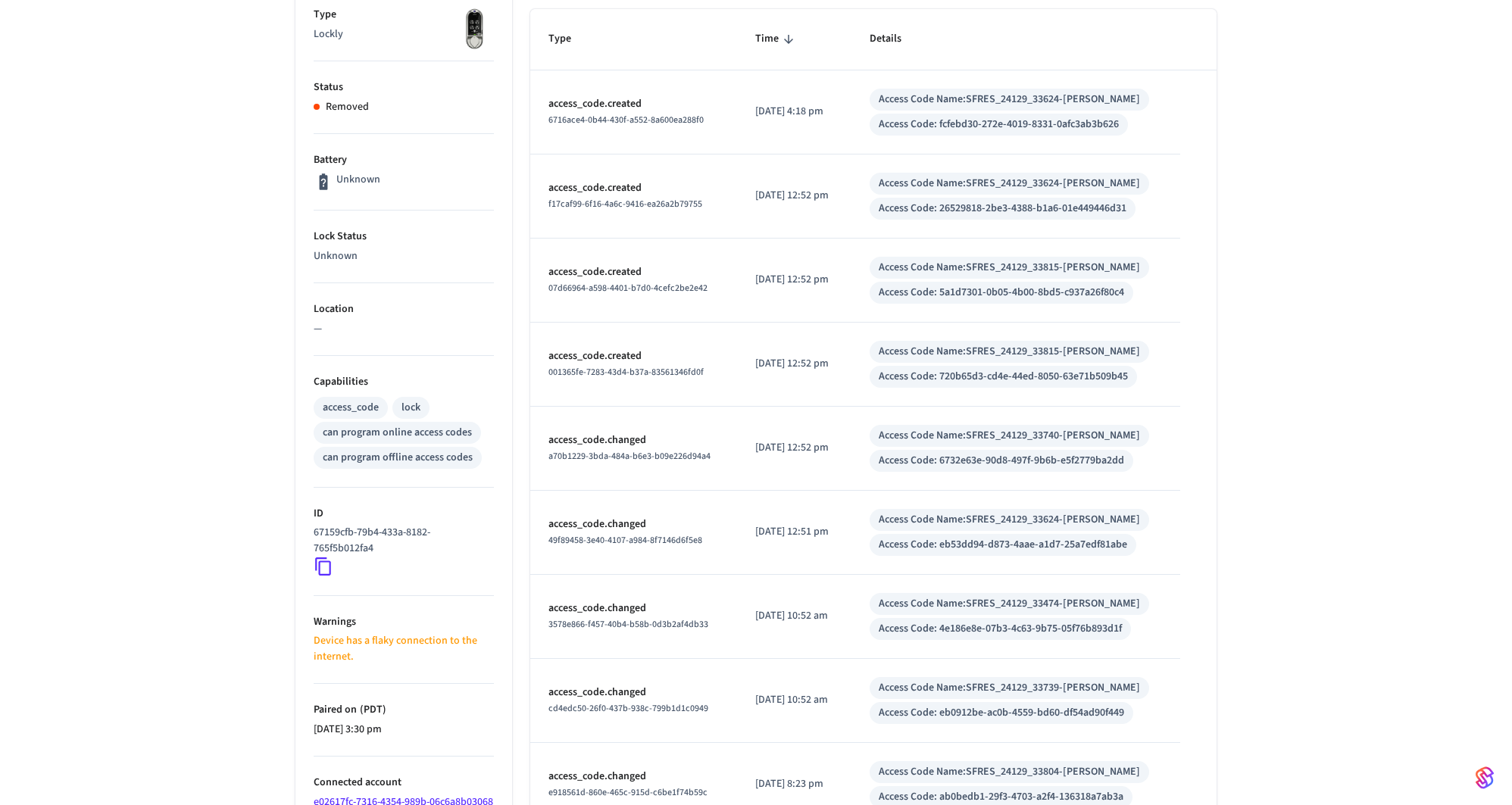
scroll to position [436, 0]
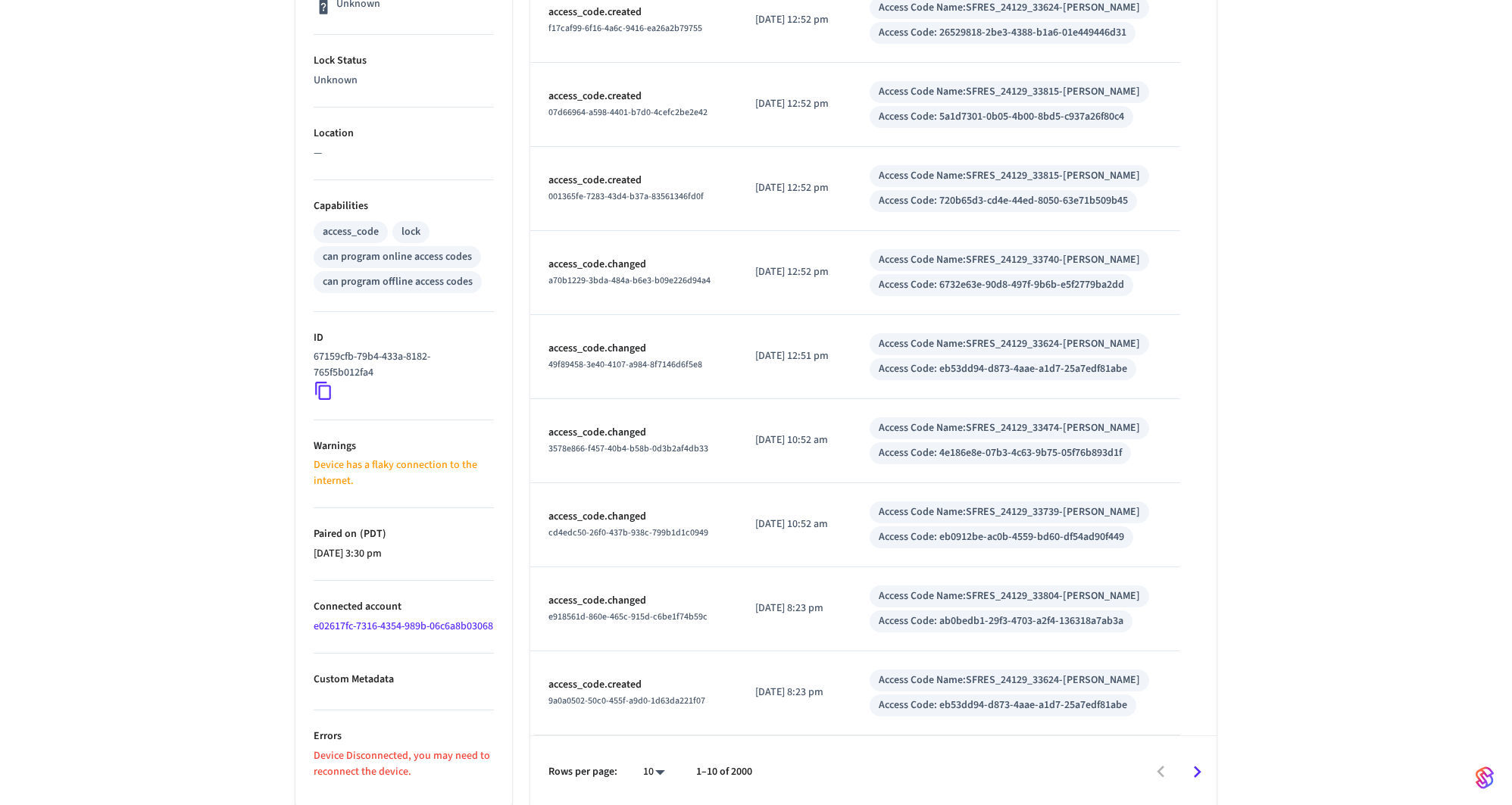
click at [327, 634] on link "e02617fc-7316-4354-989b-06c6a8b03068" at bounding box center [403, 626] width 180 height 15
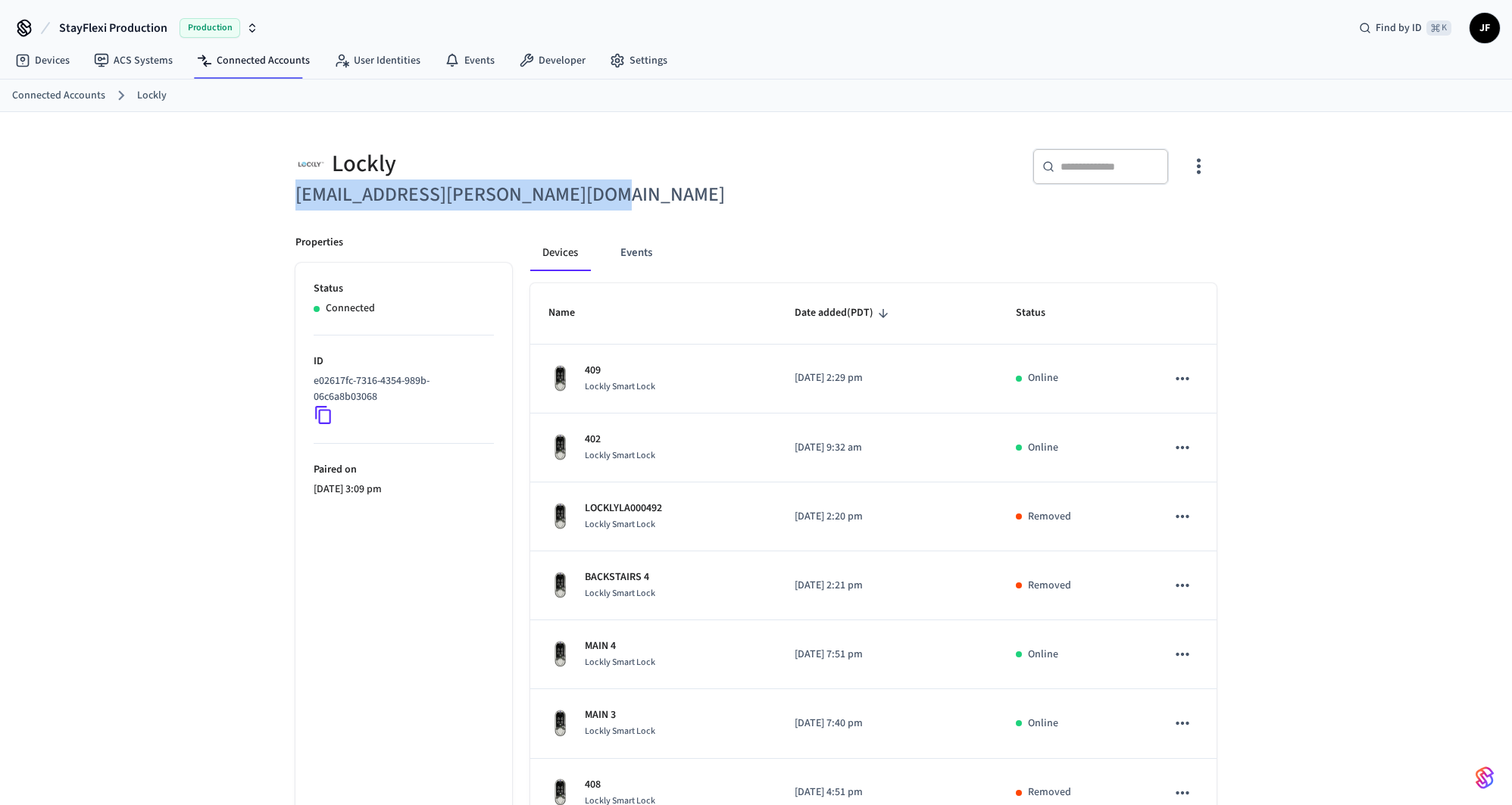
drag, startPoint x: 618, startPoint y: 191, endPoint x: 254, endPoint y: 200, distance: 364.1
click at [254, 200] on div "Lockly [EMAIL_ADDRESS][PERSON_NAME][DOMAIN_NAME] ​ ​ Properties Status Connecte…" at bounding box center [756, 610] width 1512 height 996
copy h6 "[EMAIL_ADDRESS][PERSON_NAME][DOMAIN_NAME]"
click at [834, 225] on div "Devices Events Name Date added (PDT) Status 409 Lockly Smart Lock [DATE] 2:29 p…" at bounding box center [864, 662] width 704 height 891
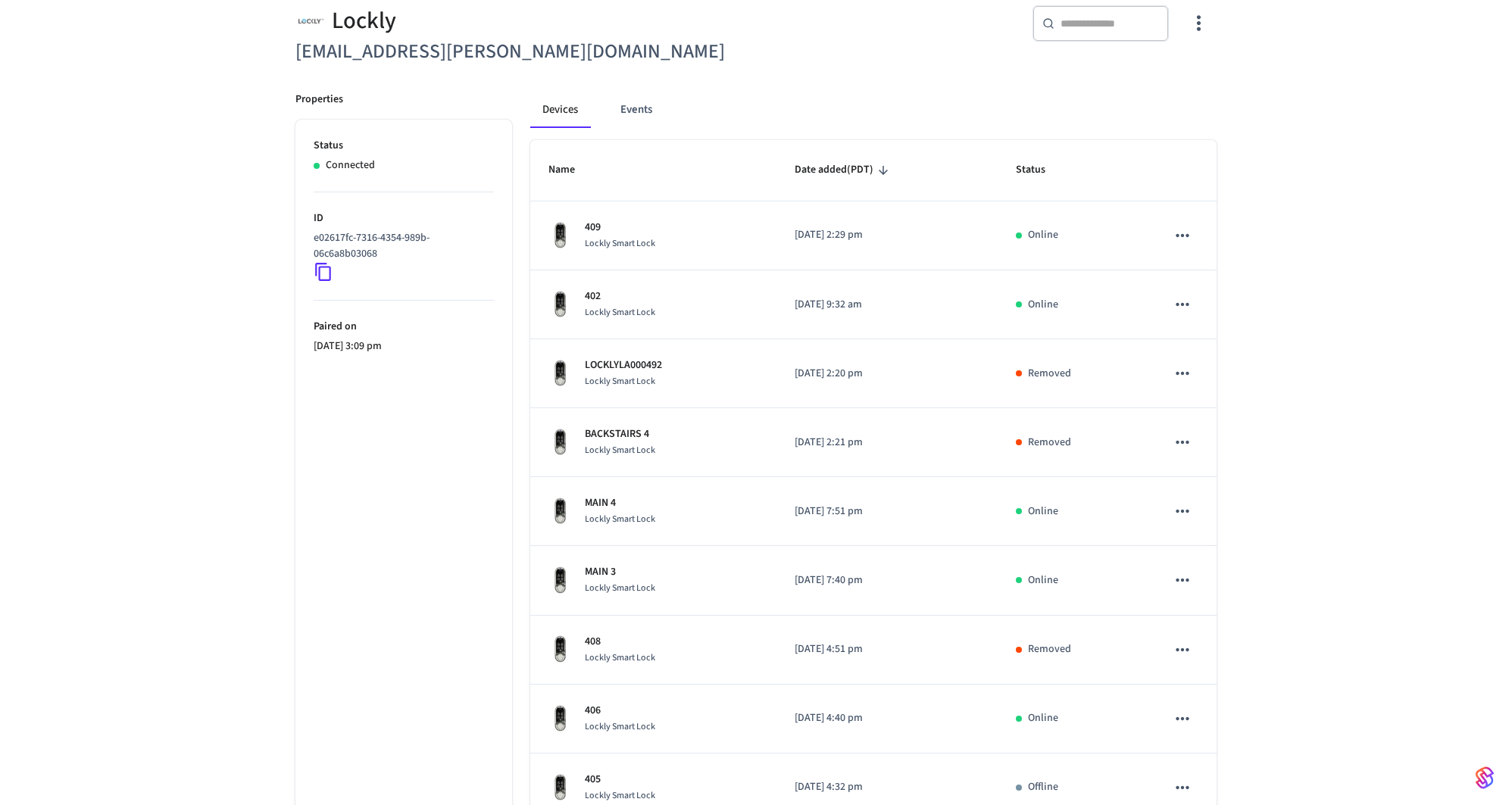
scroll to position [142, 0]
click at [1102, 14] on div "​ ​" at bounding box center [1100, 24] width 136 height 37
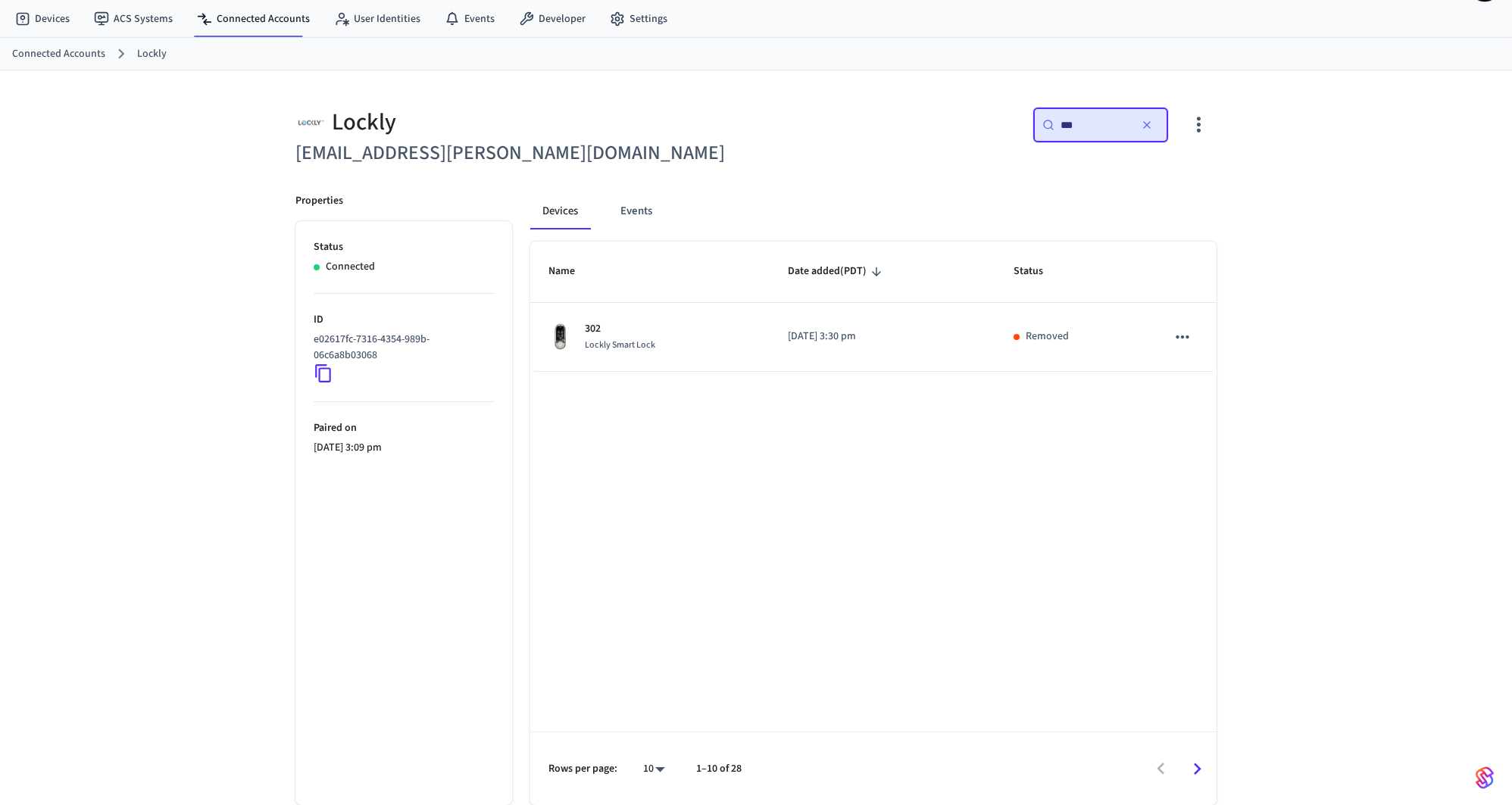
scroll to position [41, 0]
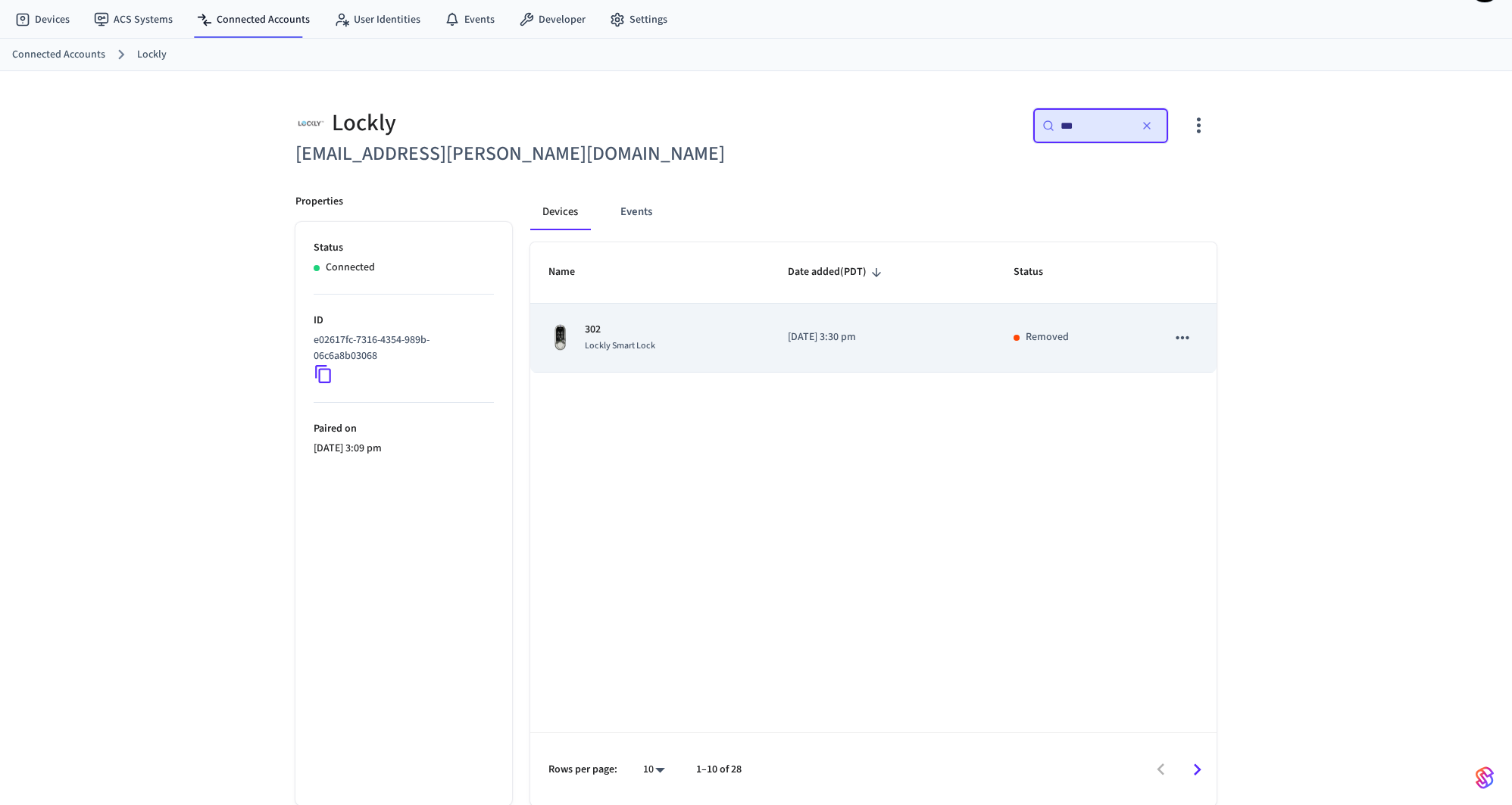
type input "***"
click at [746, 364] on td "302 Lockly Smart Lock" at bounding box center [649, 338] width 239 height 69
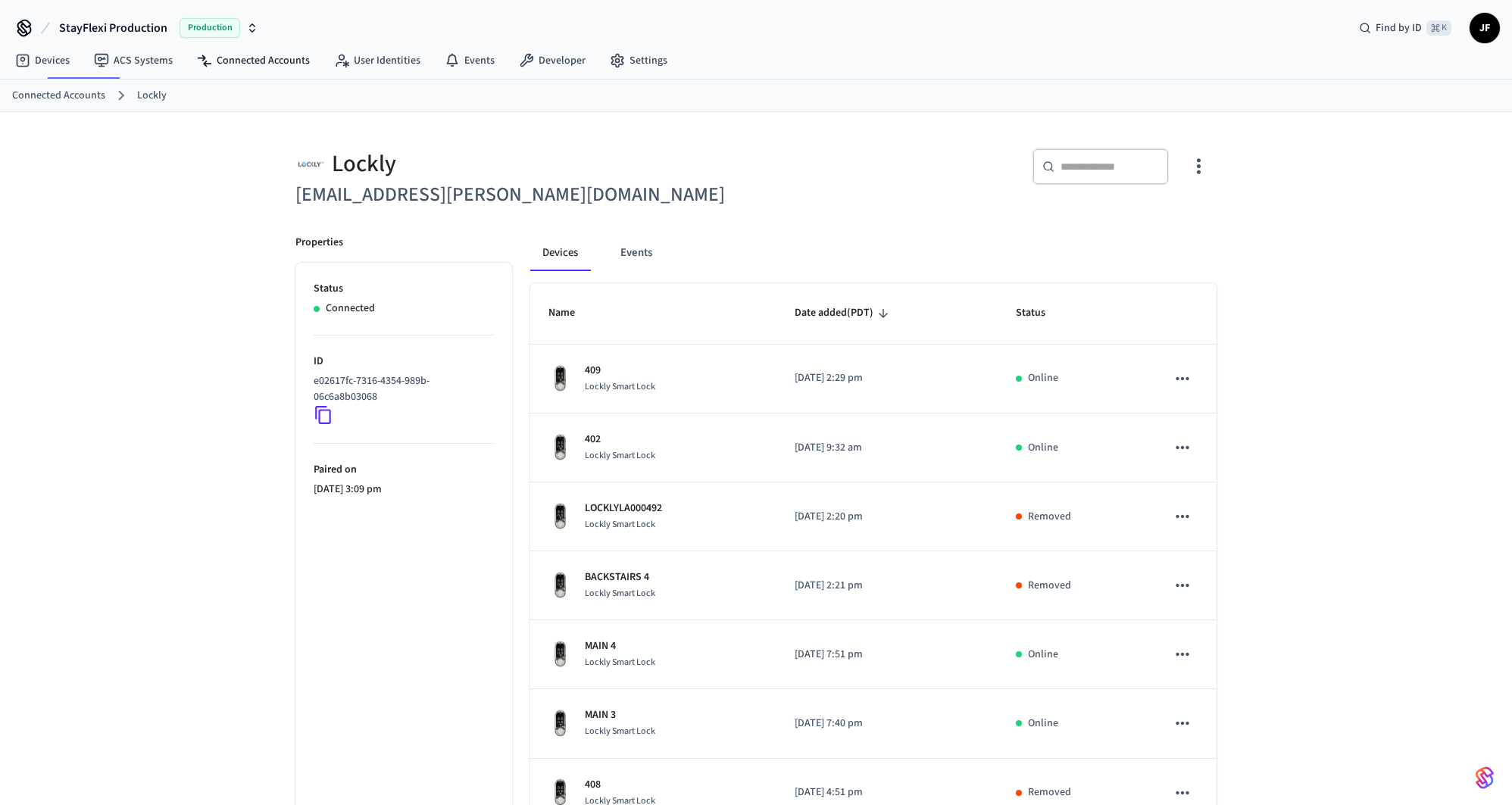
scroll to position [41, 0]
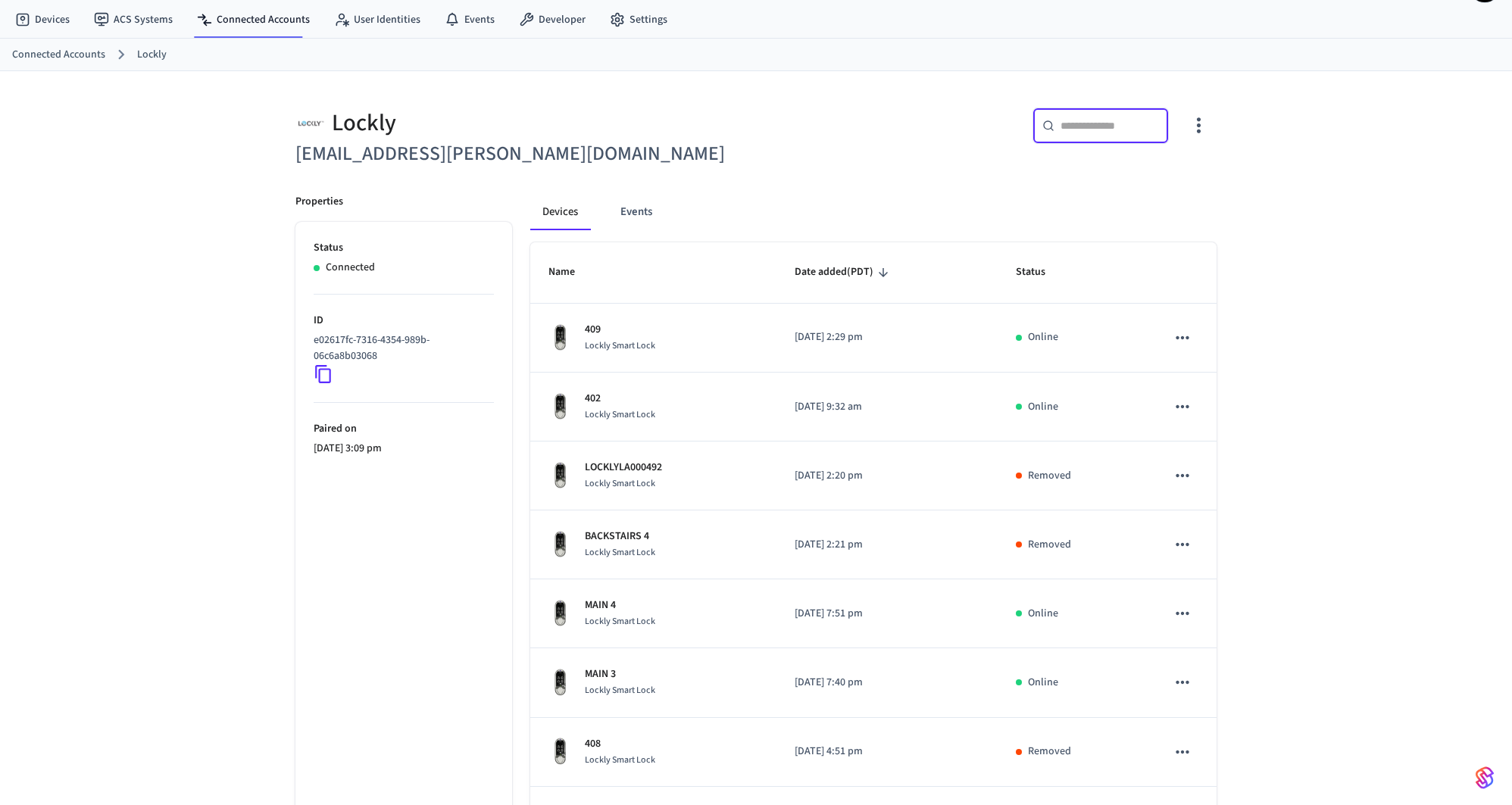
click at [1063, 120] on input "text" at bounding box center [1109, 126] width 99 height 15
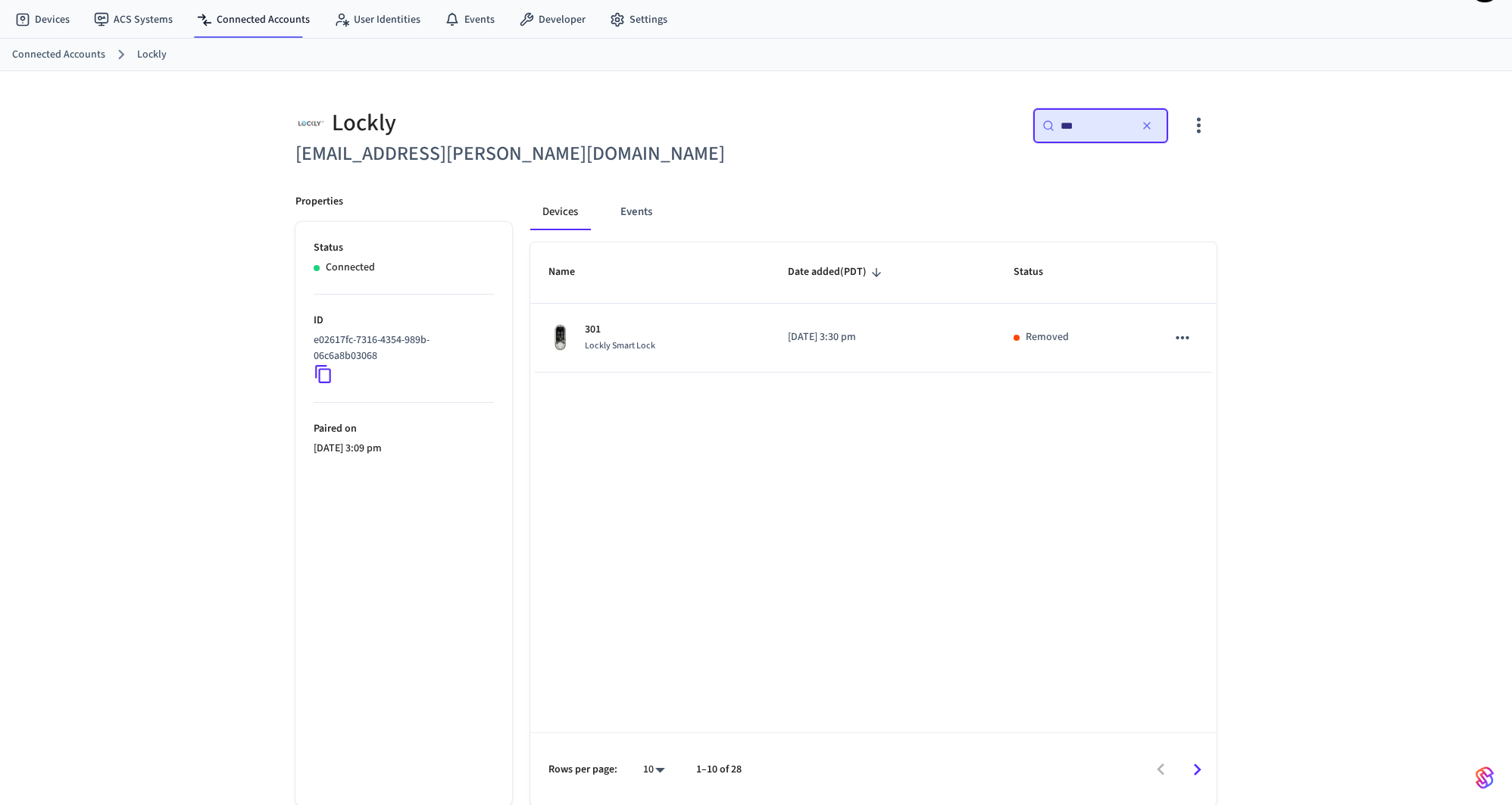
type input "***"
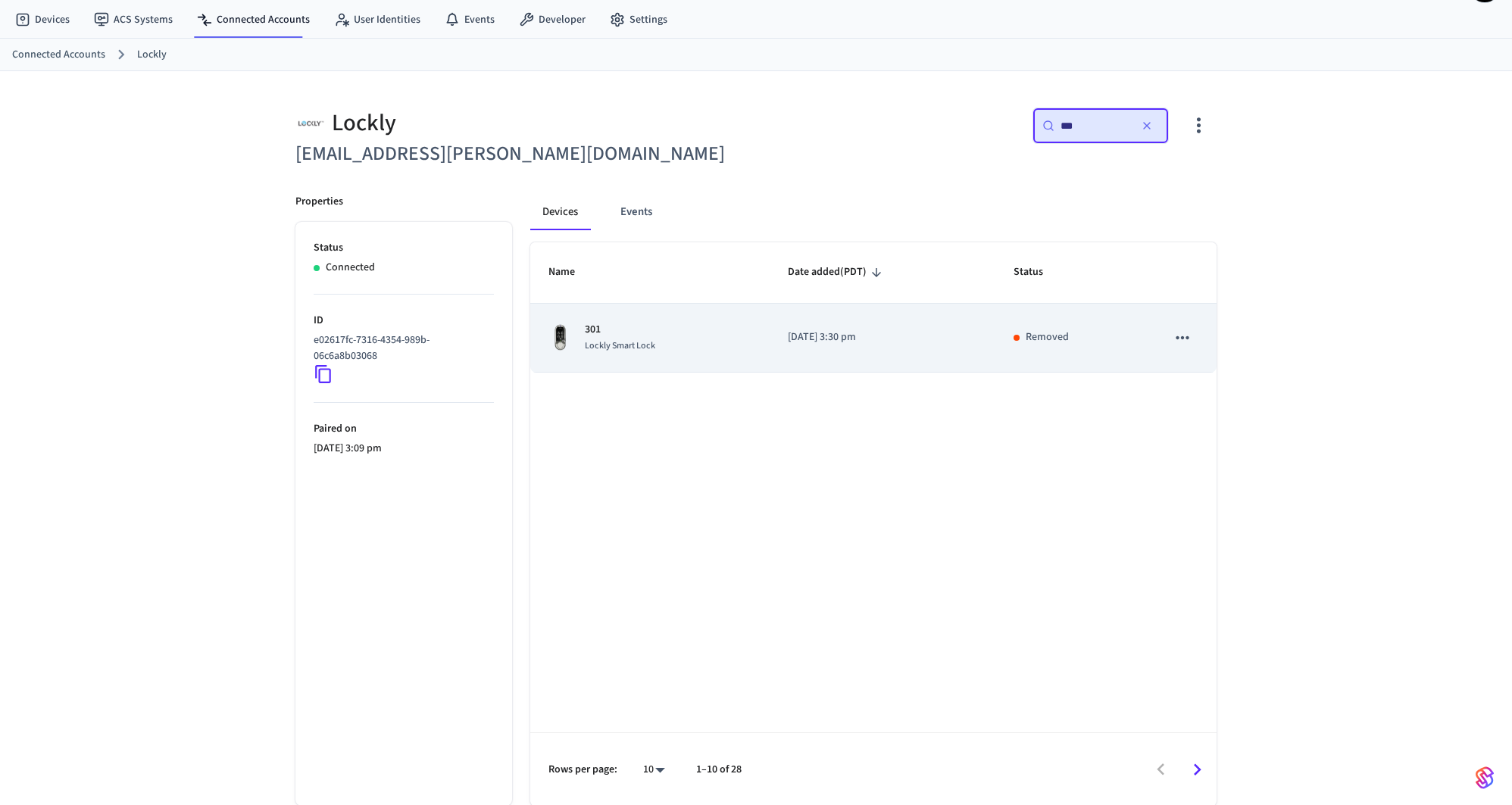
drag, startPoint x: 708, startPoint y: 295, endPoint x: 705, endPoint y: 306, distance: 11.4
click at [708, 295] on th "Name" at bounding box center [649, 272] width 239 height 60
click at [709, 318] on td "301 Lockly Smart Lock" at bounding box center [649, 338] width 239 height 69
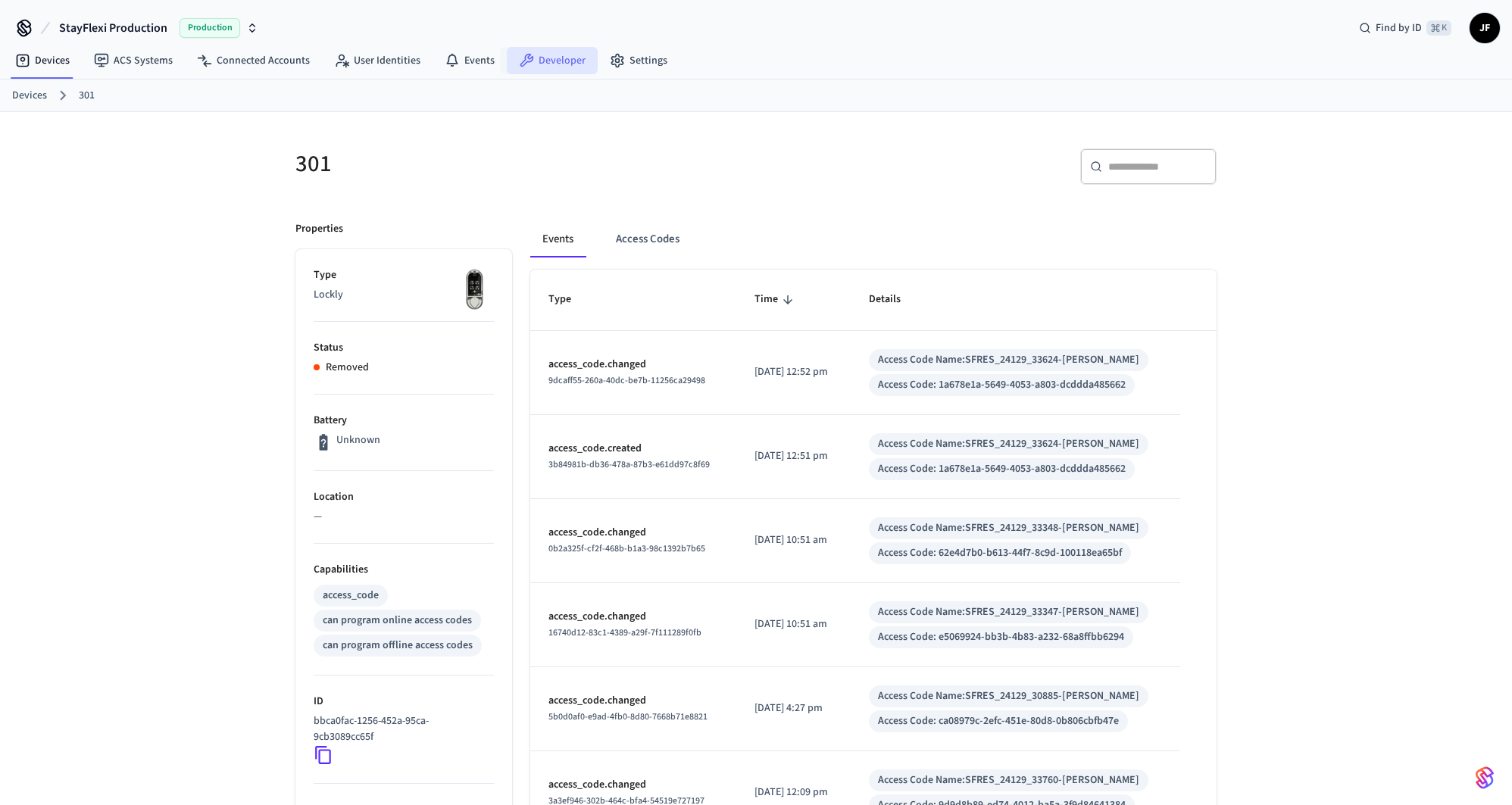
click at [552, 57] on link "Developer" at bounding box center [552, 60] width 91 height 27
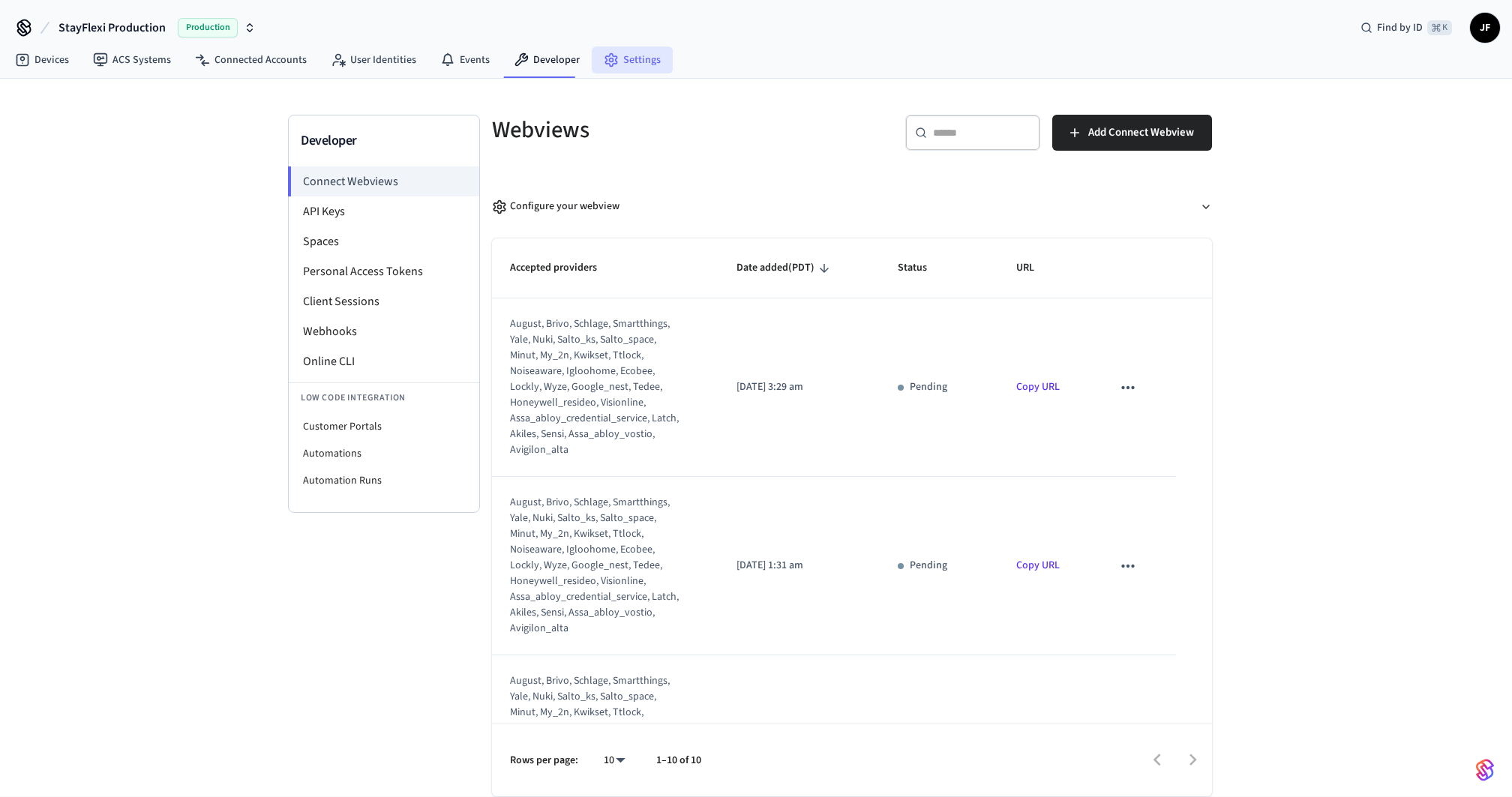
click at [640, 67] on link "Settings" at bounding box center [632, 60] width 81 height 27
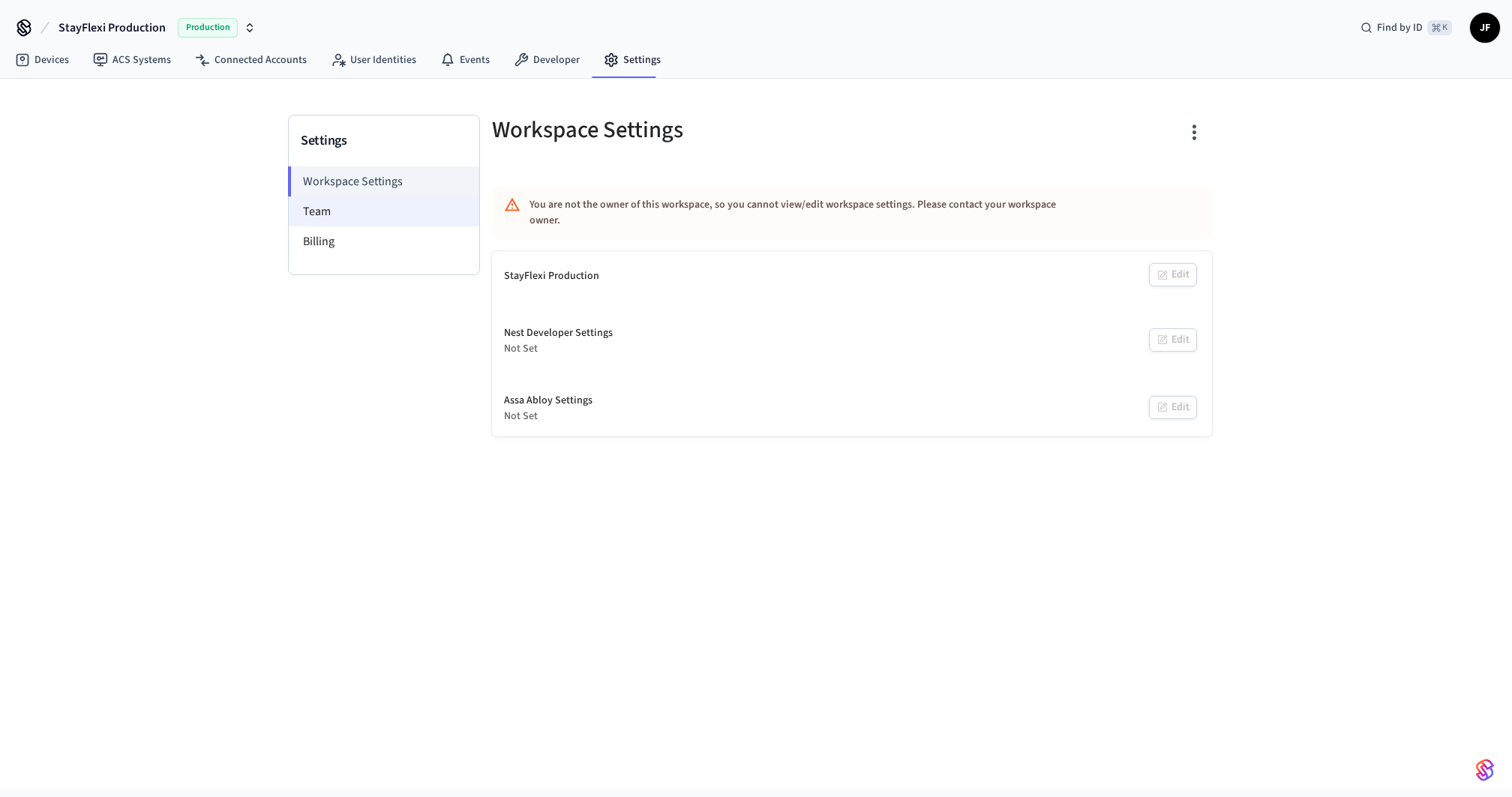
click at [352, 219] on li "Team" at bounding box center [384, 212] width 191 height 30
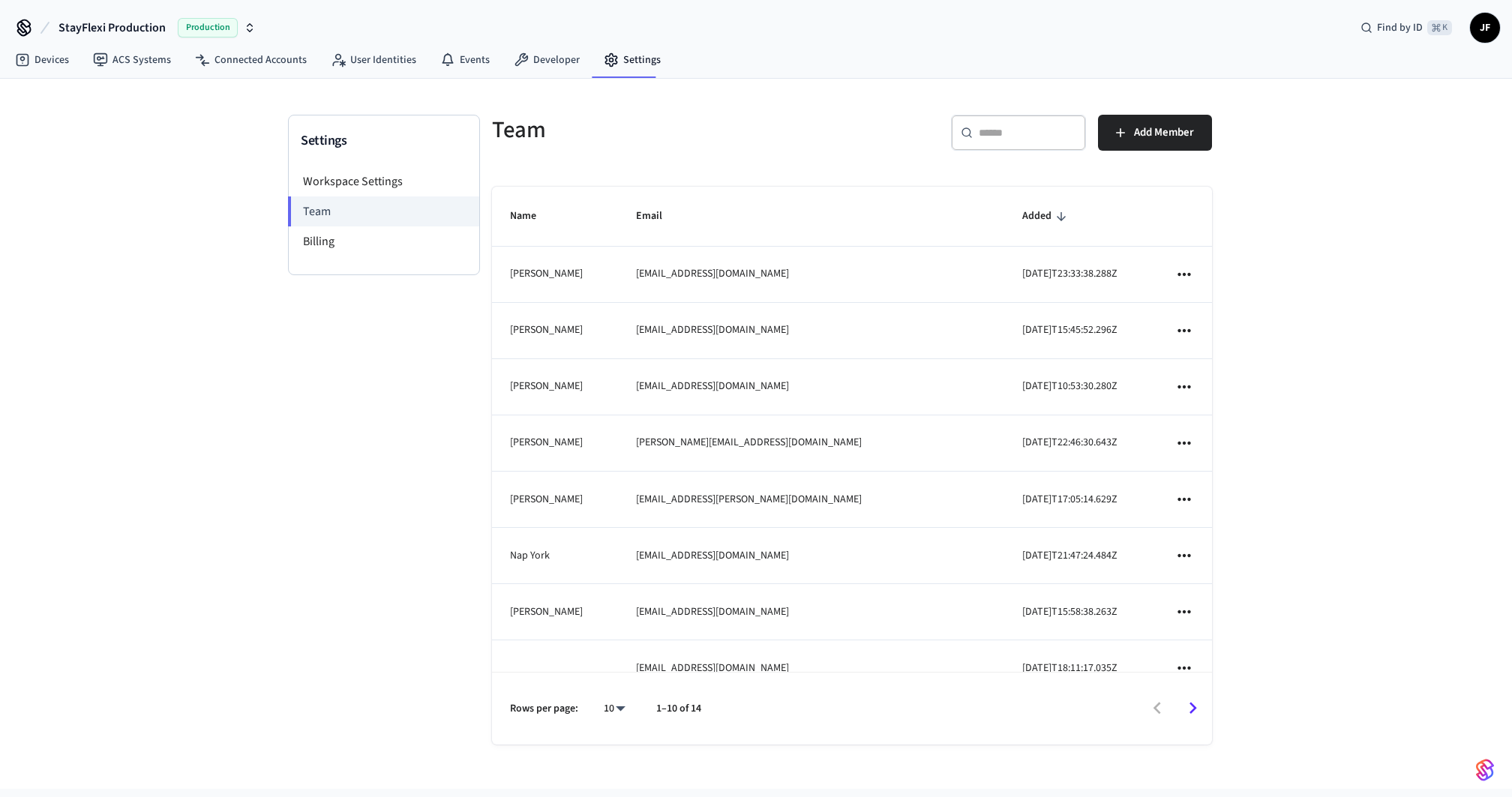
scroll to position [135, 0]
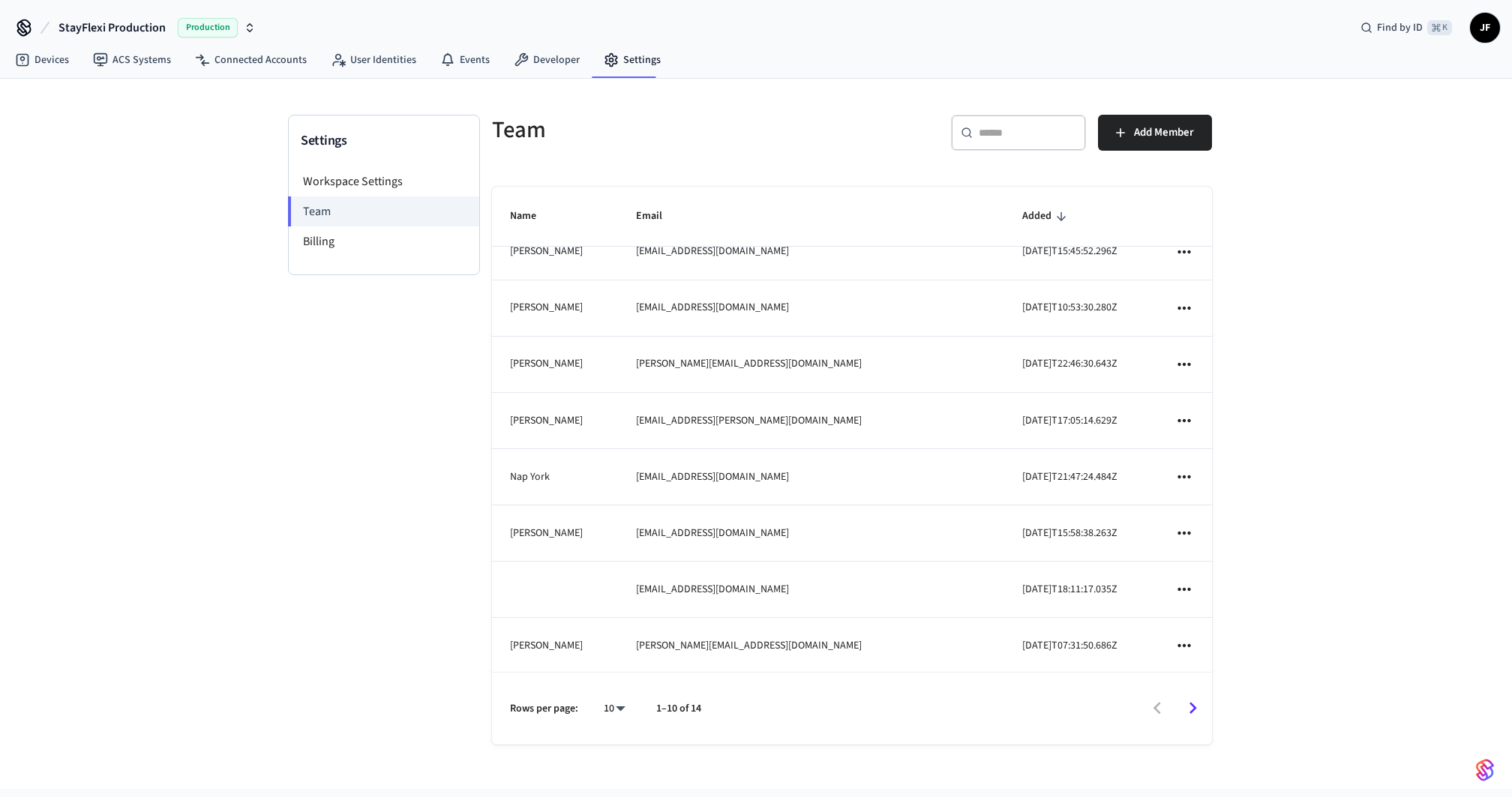
click at [598, 719] on div "10 **" at bounding box center [607, 709] width 48 height 36
drag, startPoint x: 629, startPoint y: 705, endPoint x: 628, endPoint y: 682, distance: 23.0
click at [629, 705] on body "StayFlexi Production Production Find by ID ⌘ K JF Devices ACS Systems Connected…" at bounding box center [756, 394] width 1512 height 789
click at [590, 662] on li "25" at bounding box center [608, 675] width 40 height 41
type input "**"
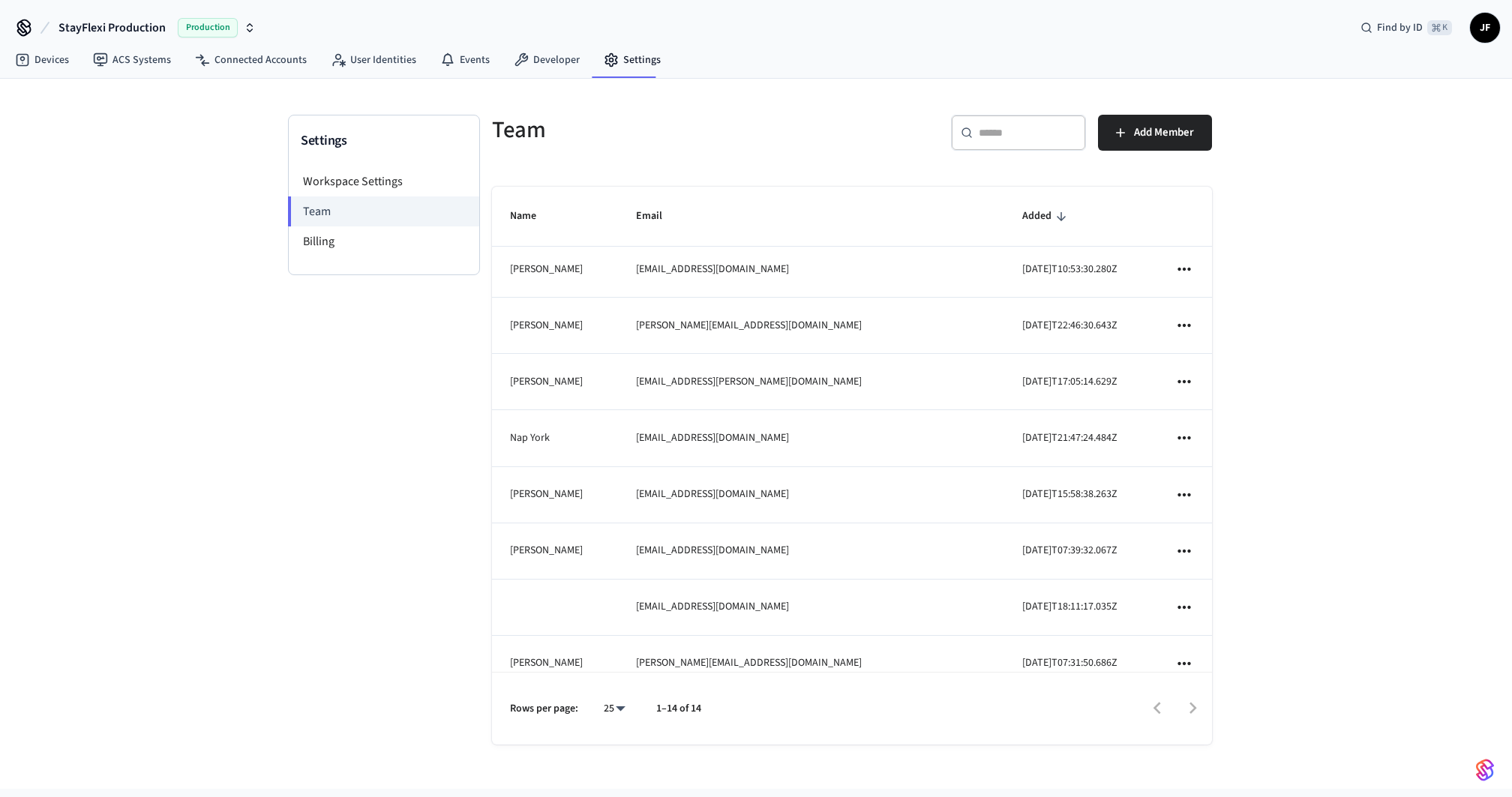
scroll to position [0, 0]
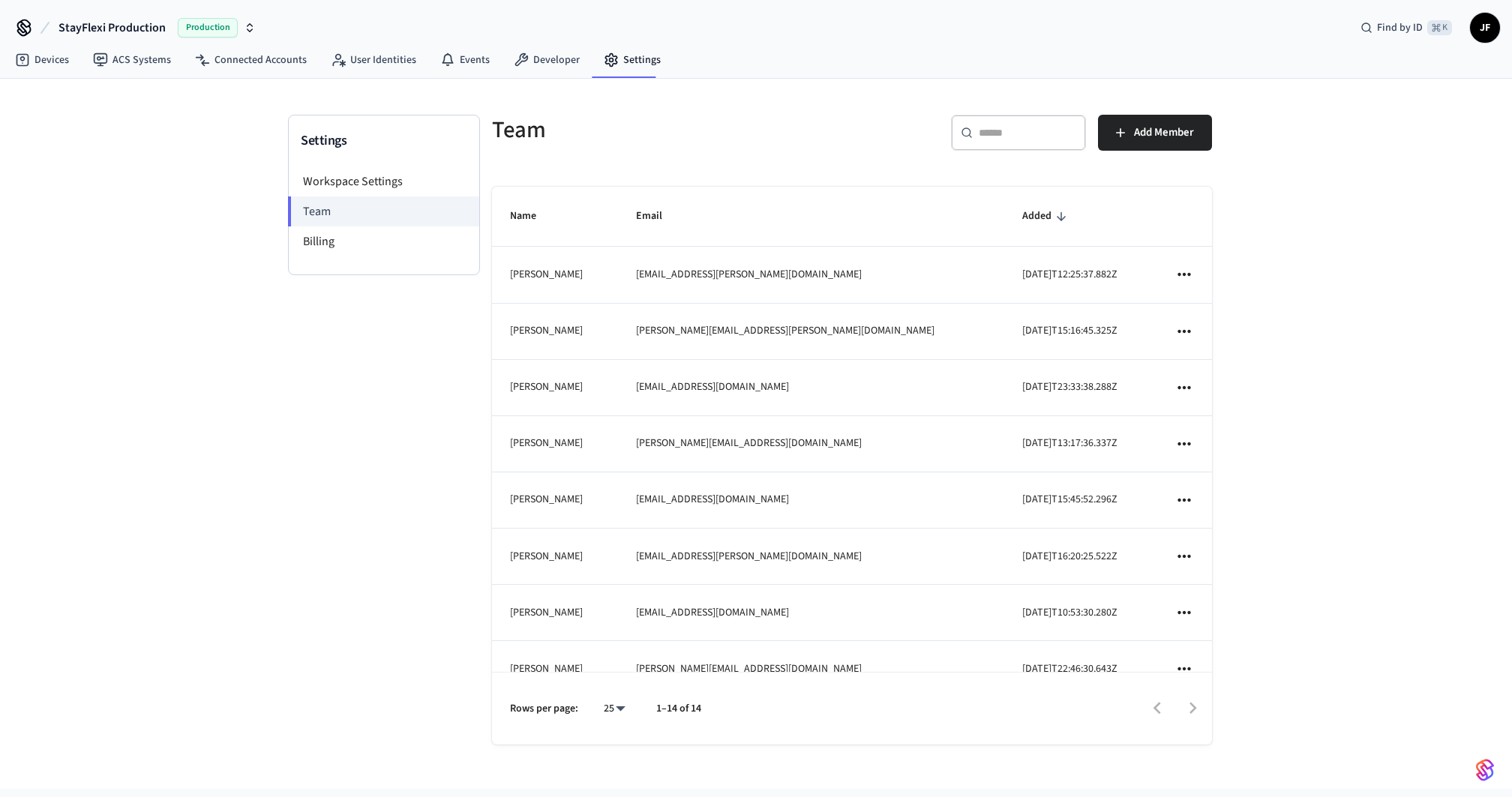
click at [998, 144] on div "​ ​" at bounding box center [1018, 133] width 135 height 36
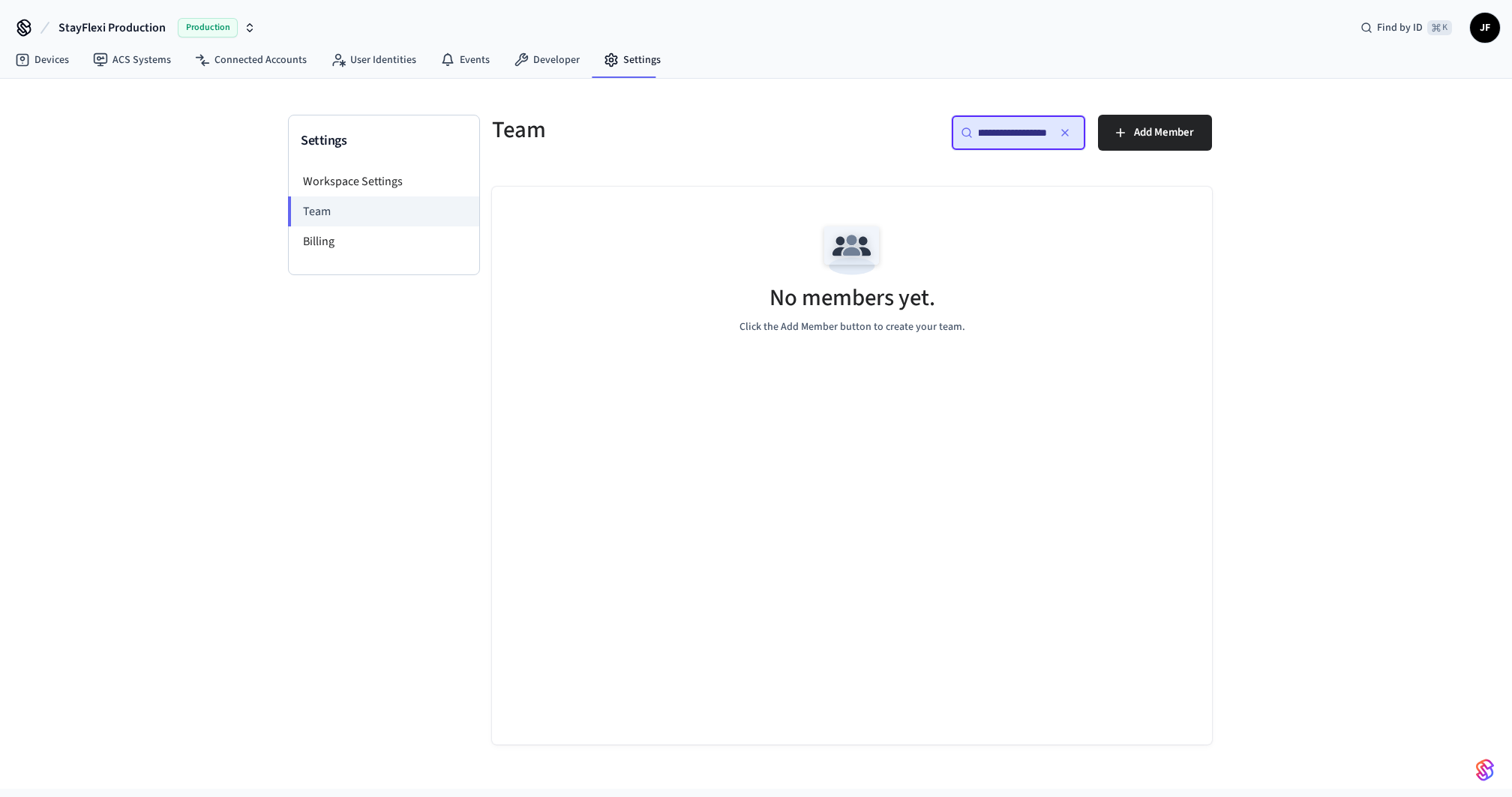
scroll to position [0, 33]
type input "**********"
click at [777, 148] on div "Team" at bounding box center [659, 129] width 369 height 66
click at [1168, 146] on button "Add Member" at bounding box center [1154, 133] width 114 height 36
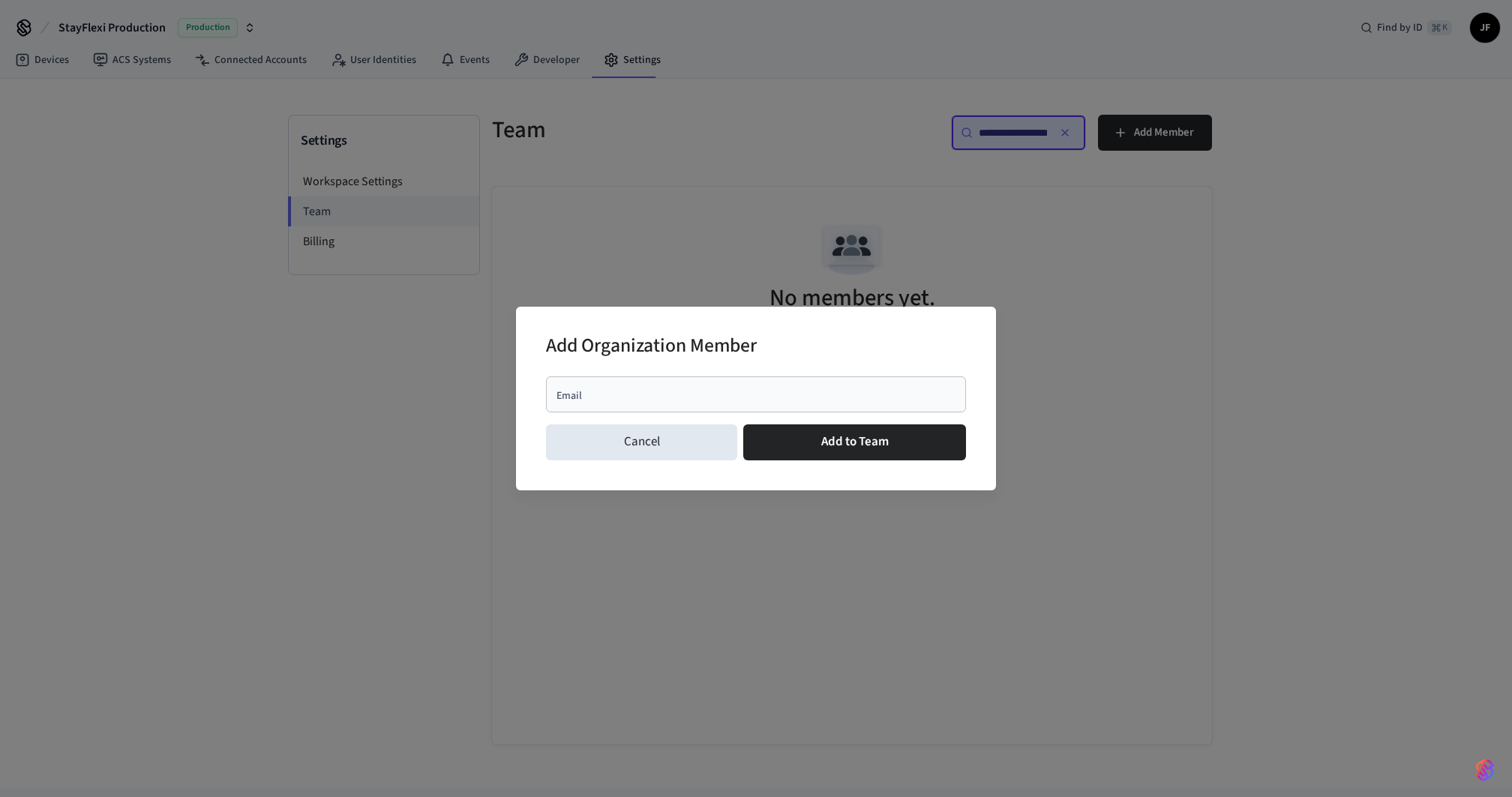
drag, startPoint x: 629, startPoint y: 447, endPoint x: 698, endPoint y: 413, distance: 76.9
click at [629, 447] on button "Cancel" at bounding box center [641, 442] width 191 height 36
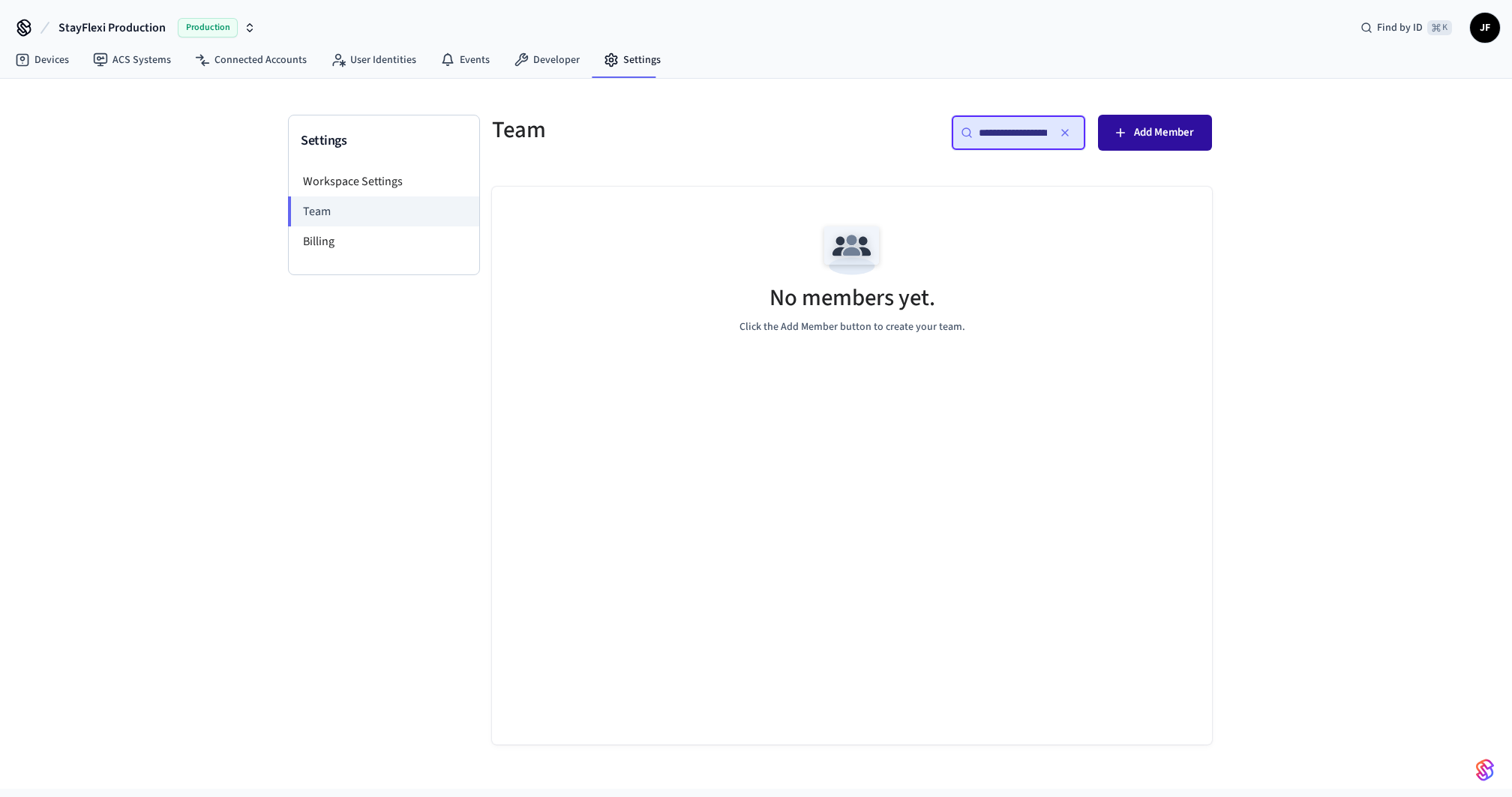
click at [1149, 147] on button "Add Member" at bounding box center [1154, 133] width 114 height 36
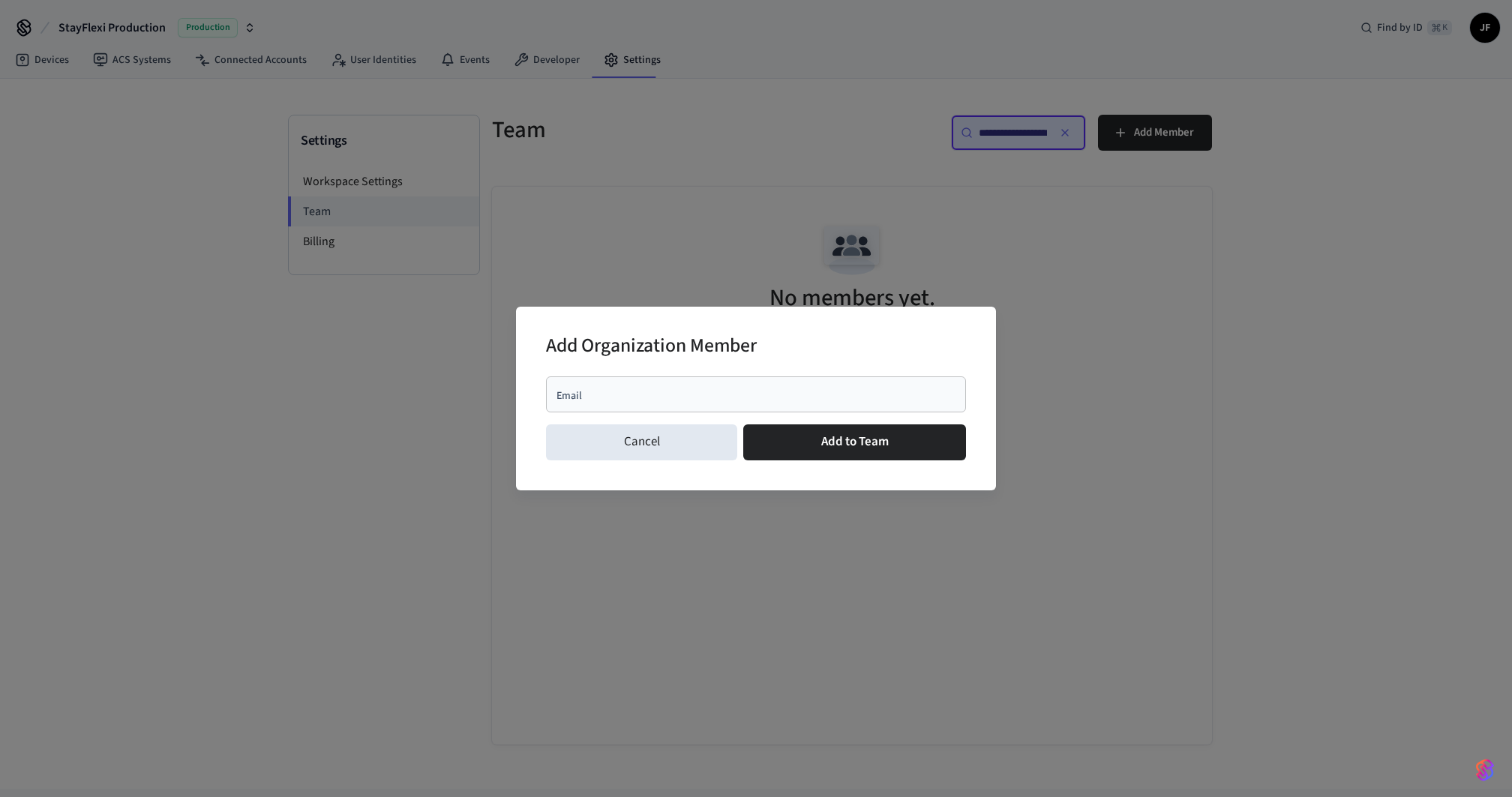
drag, startPoint x: 678, startPoint y: 441, endPoint x: 697, endPoint y: 421, distance: 27.6
click at [679, 439] on button "Cancel" at bounding box center [641, 442] width 191 height 36
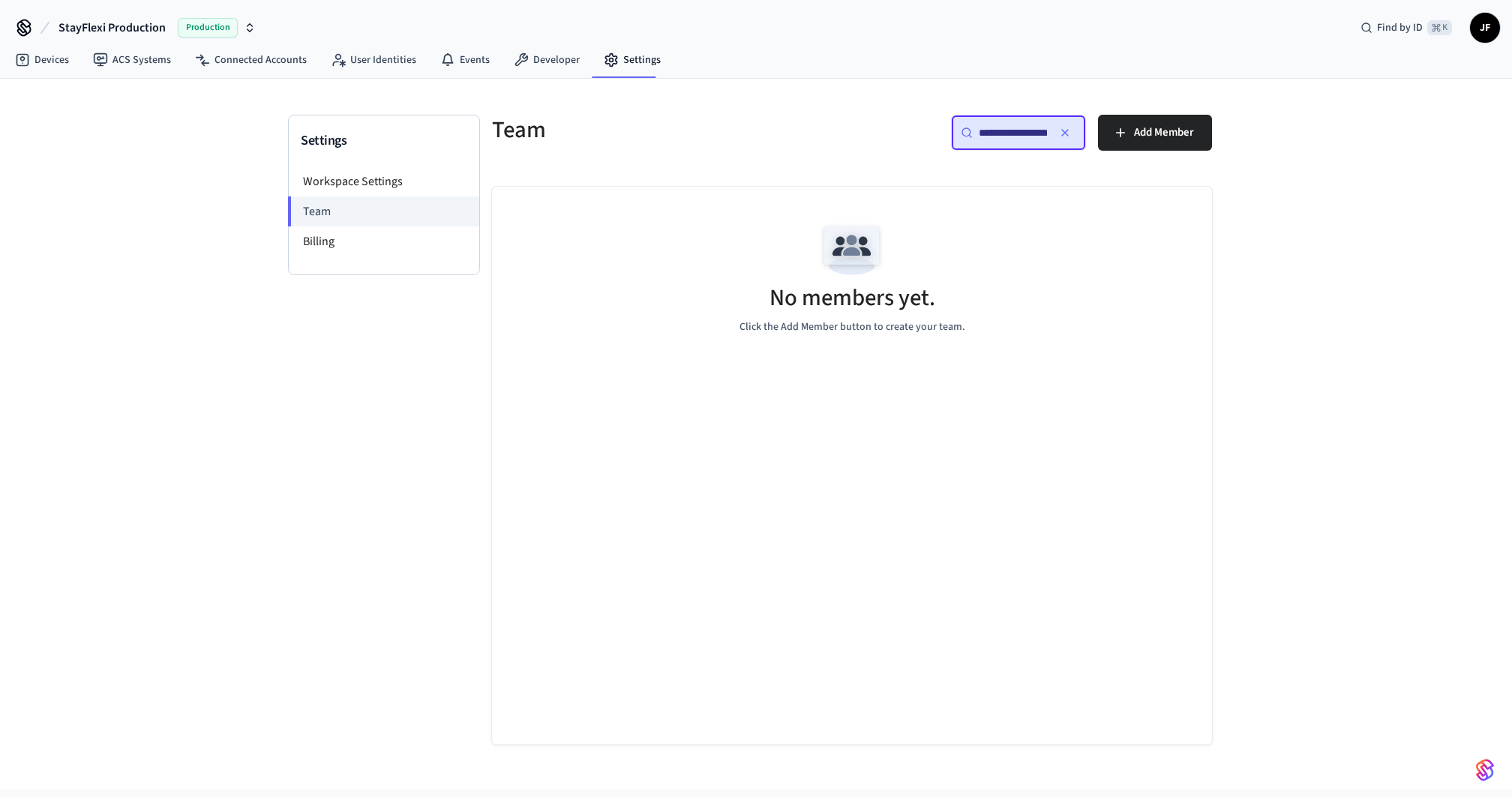
click at [1011, 129] on input "**********" at bounding box center [1013, 133] width 68 height 15
click at [1070, 135] on button "button" at bounding box center [1065, 133] width 24 height 24
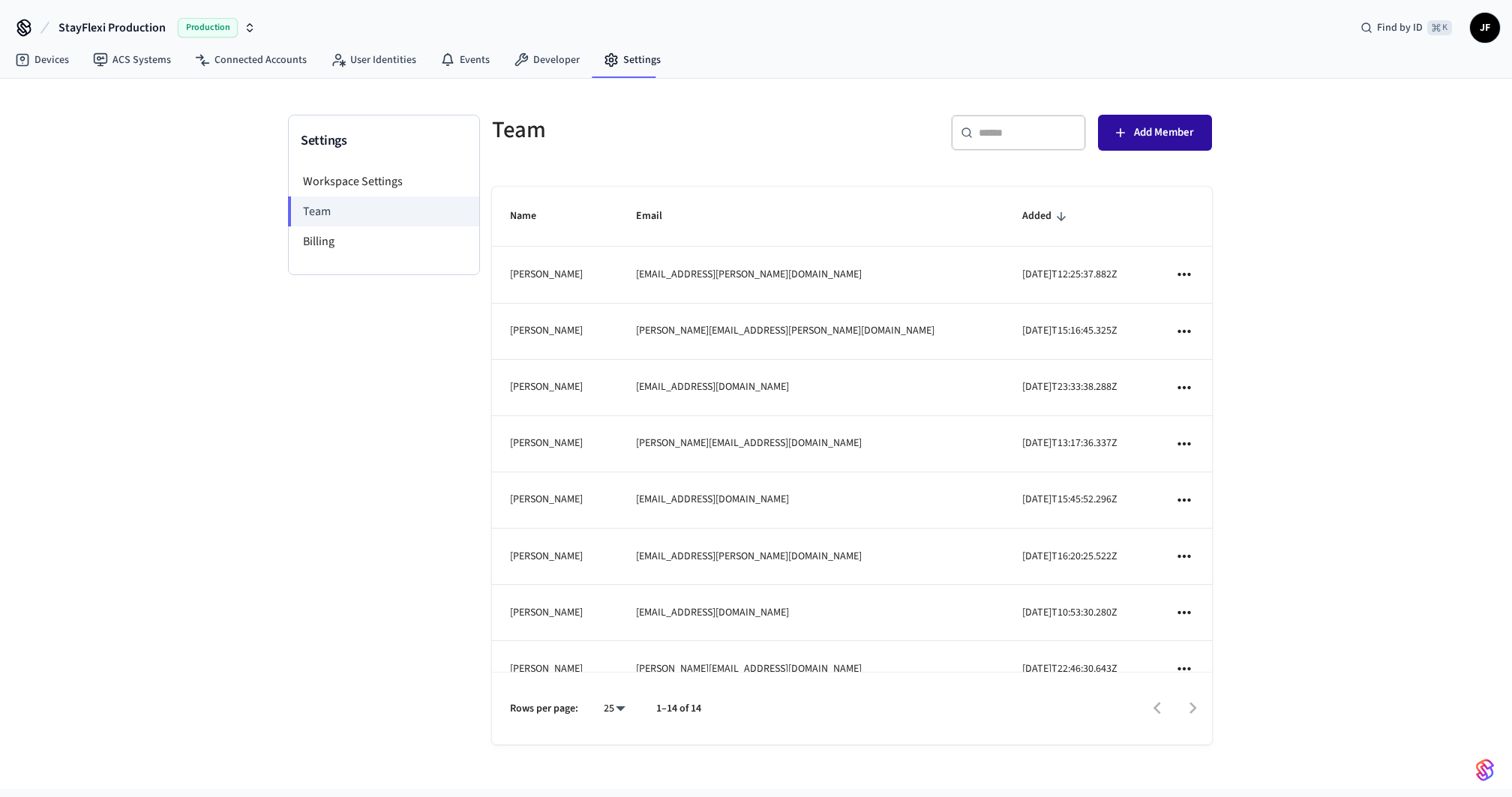
click at [1170, 122] on button "Add Member" at bounding box center [1154, 133] width 114 height 36
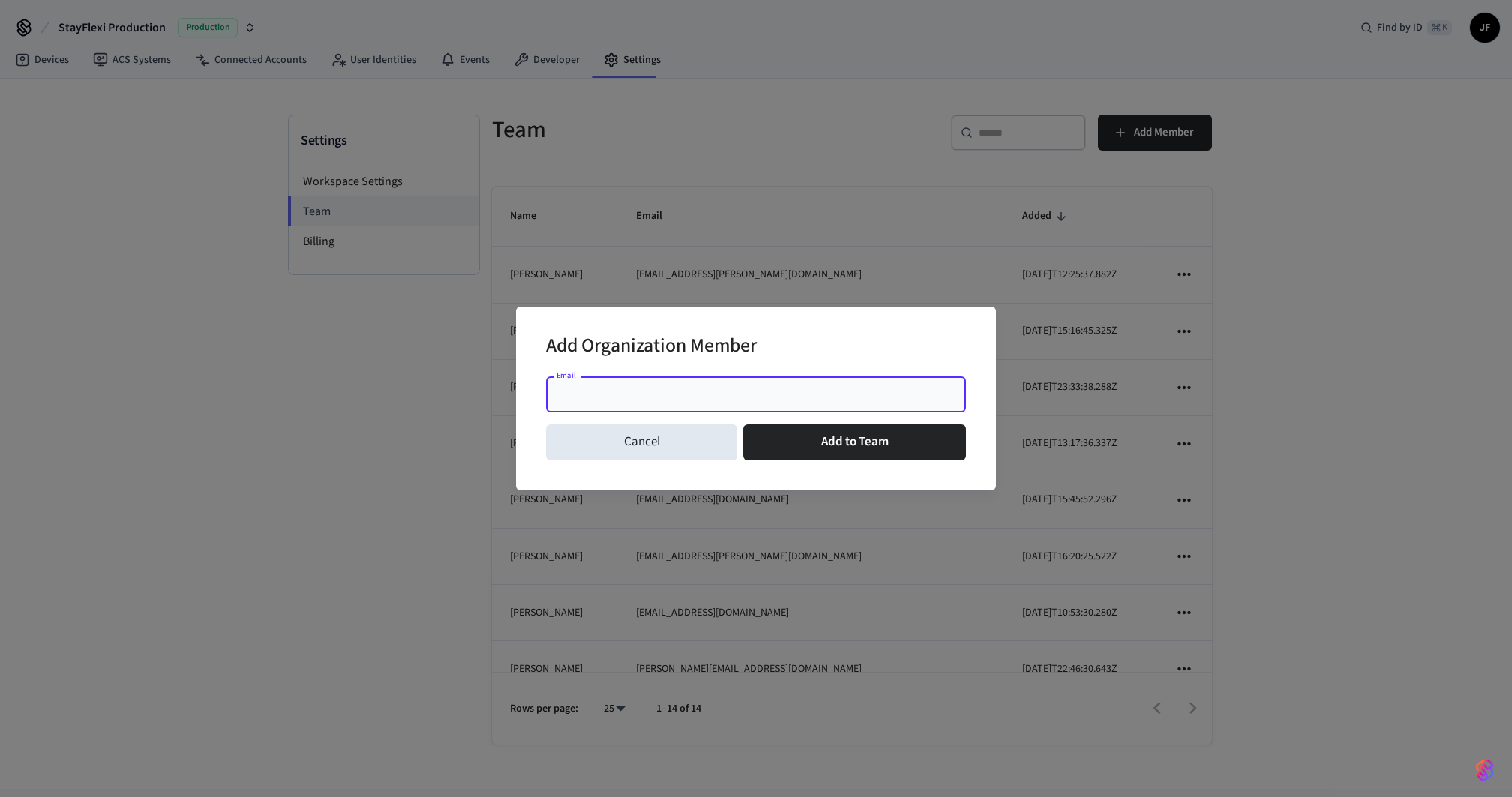
click at [591, 388] on input "Email" at bounding box center [756, 395] width 402 height 15
paste input "**********"
type input "**********"
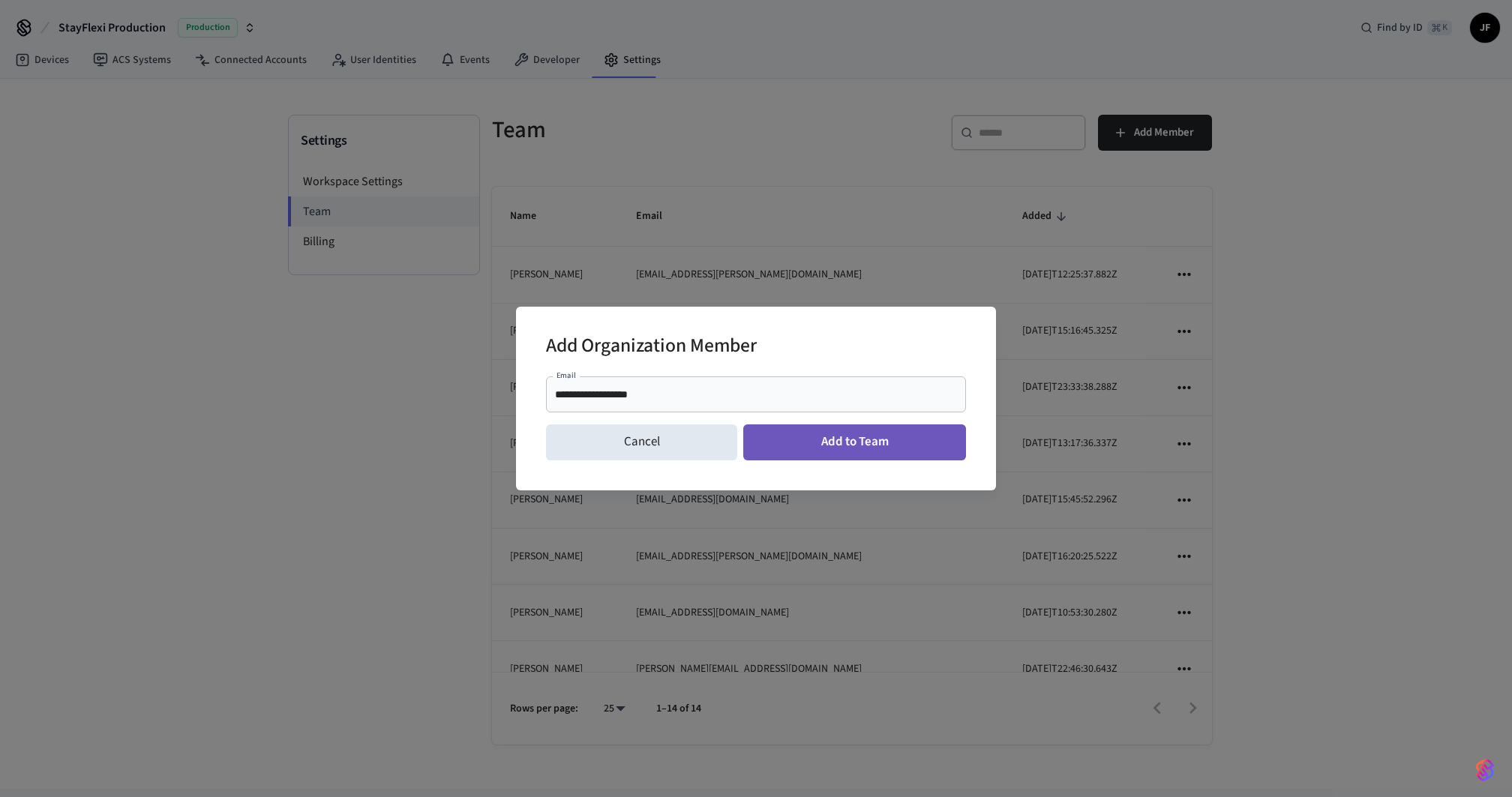
click at [827, 451] on button "Add to Team" at bounding box center [855, 442] width 222 height 36
